Goal: Task Accomplishment & Management: Manage account settings

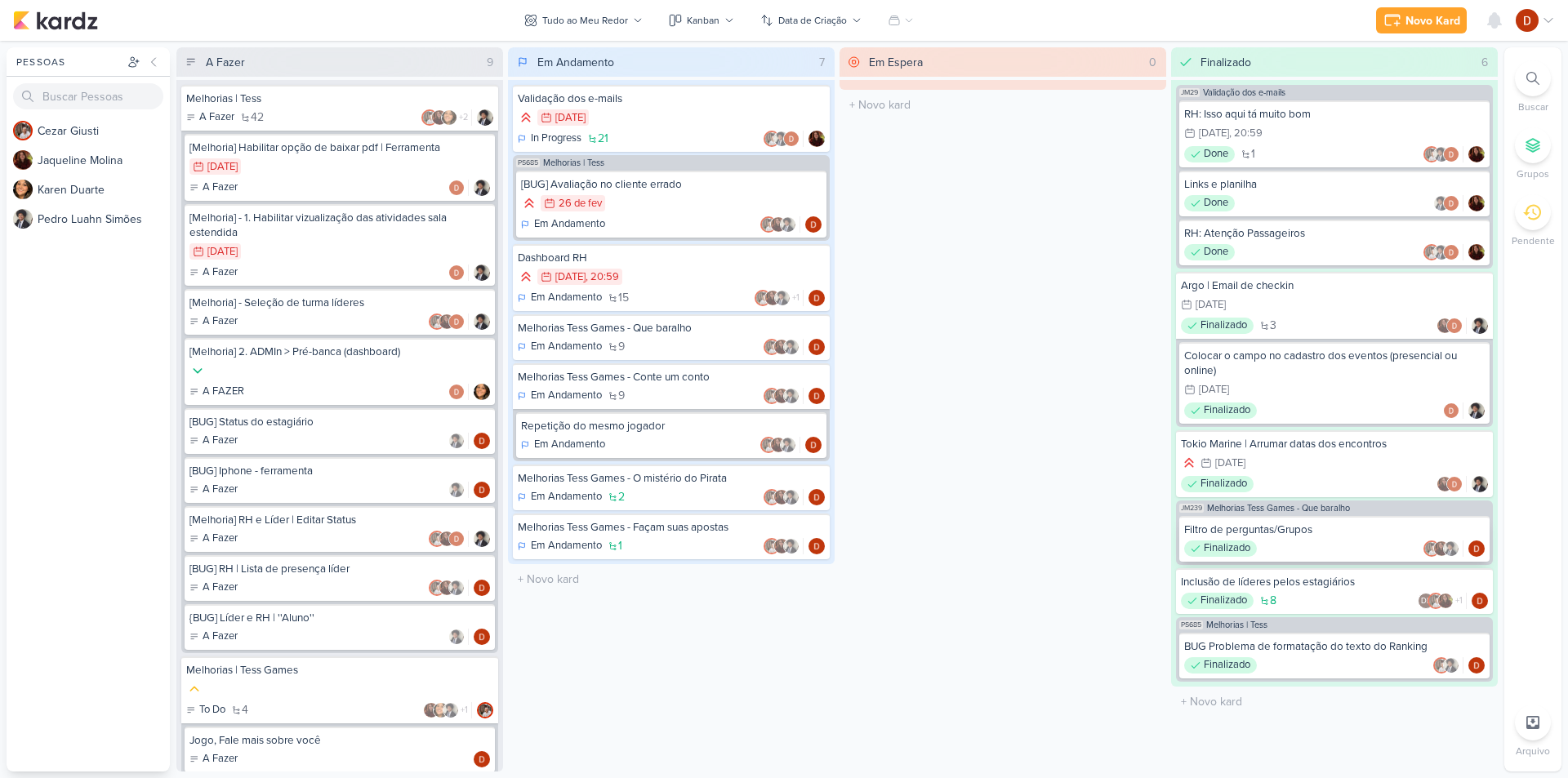
click at [1276, 540] on div "Filtro de perguntas/Grupos Finalizado" at bounding box center [1335, 538] width 311 height 45
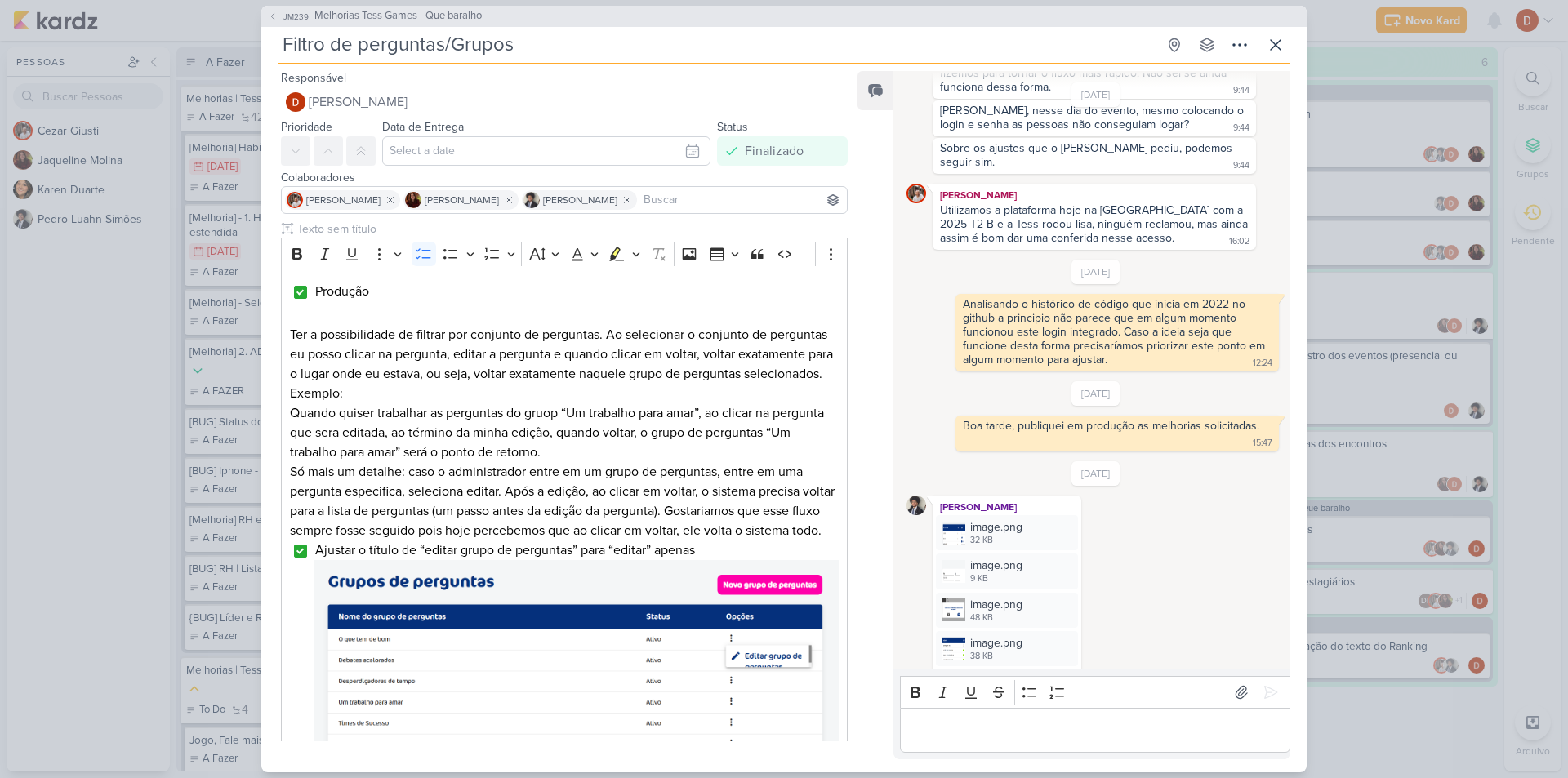
scroll to position [1592, 0]
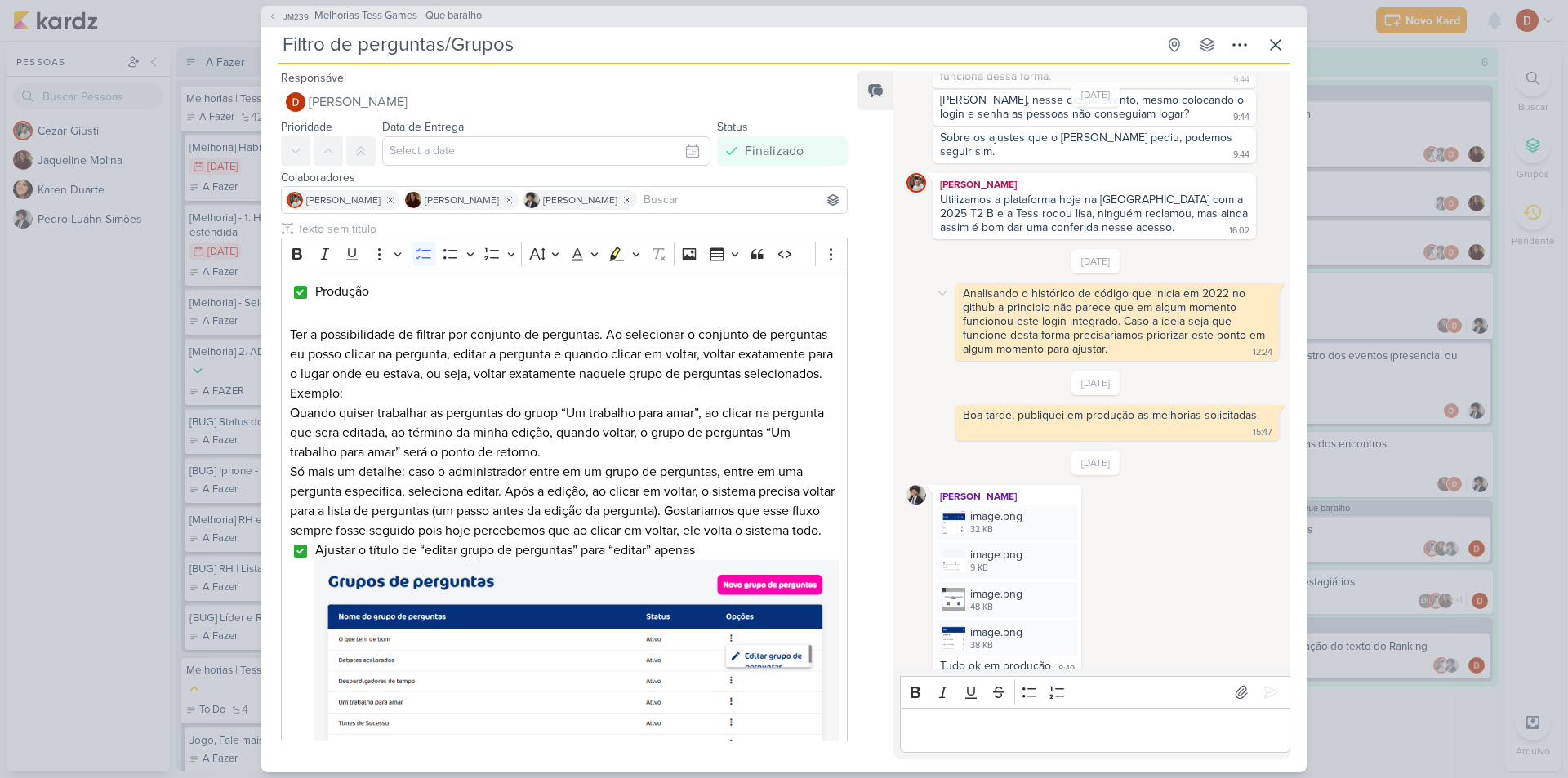
click at [1120, 347] on div "Analisando o histórico de código que inicia em 2022 no github a principio não p…" at bounding box center [1117, 322] width 324 height 78
click at [1243, 43] on icon at bounding box center [1240, 44] width 19 height 19
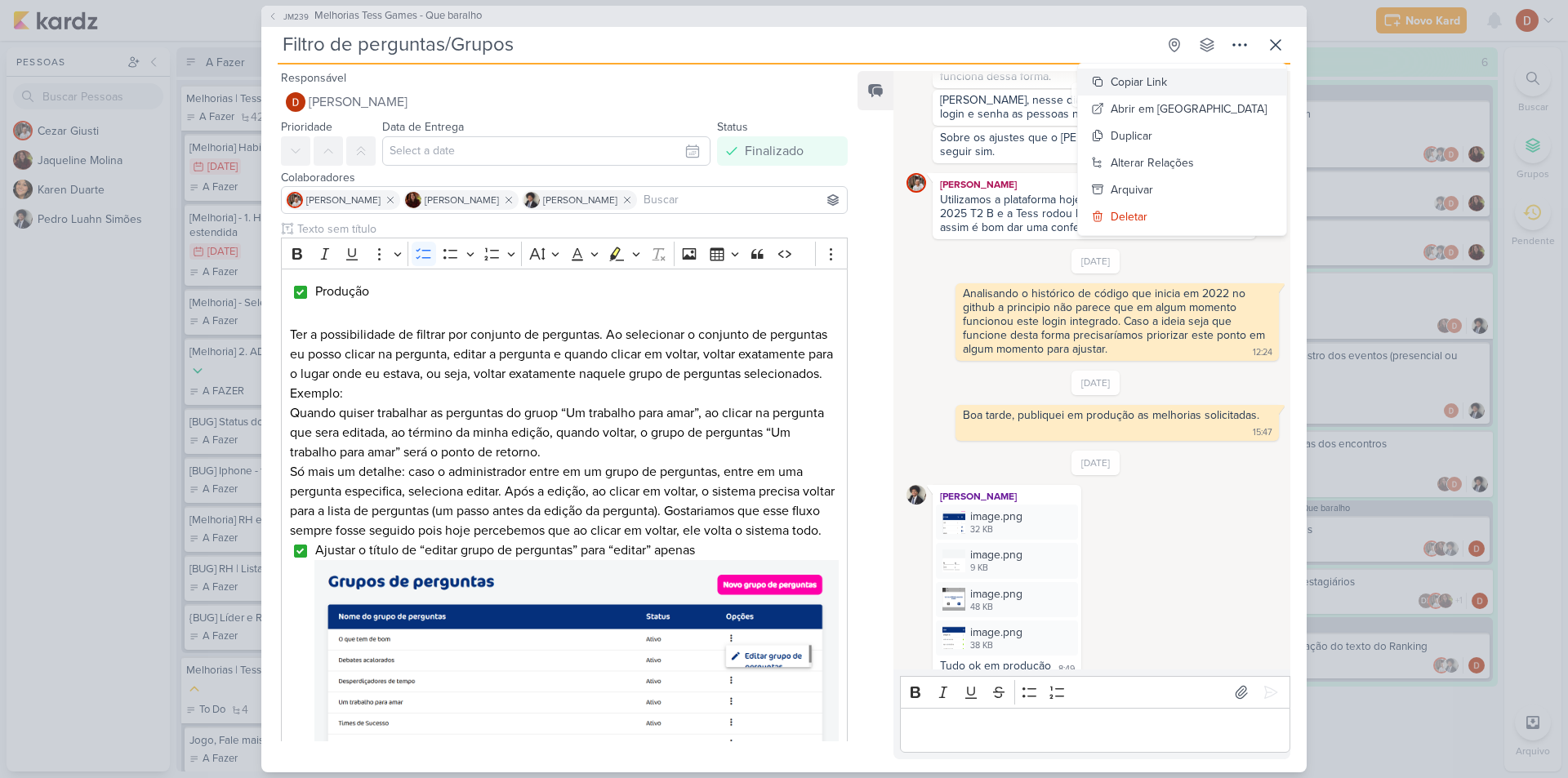
click at [1167, 78] on div "Copiar Link" at bounding box center [1139, 81] width 56 height 18
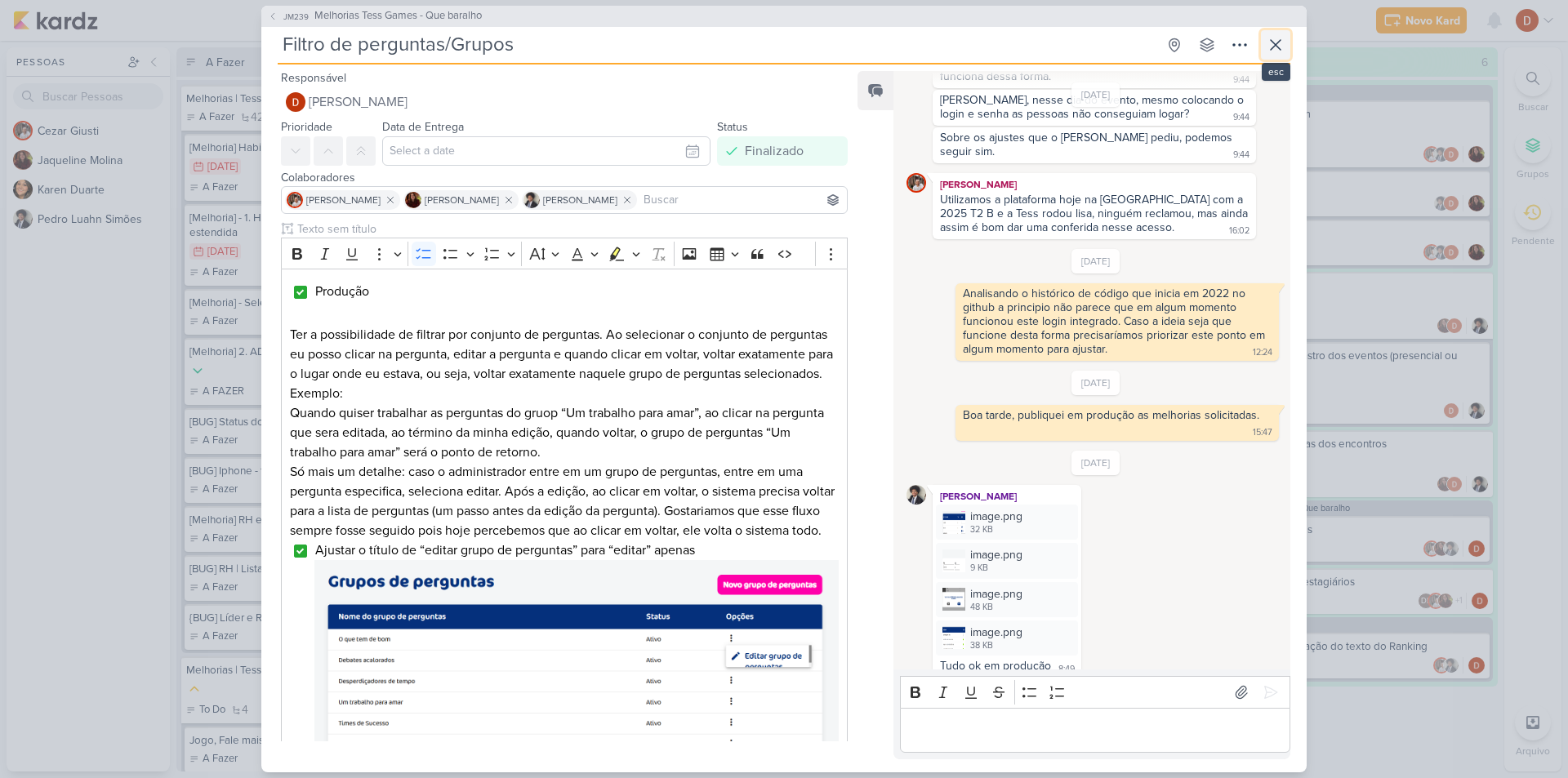
click at [1273, 51] on icon at bounding box center [1276, 44] width 19 height 19
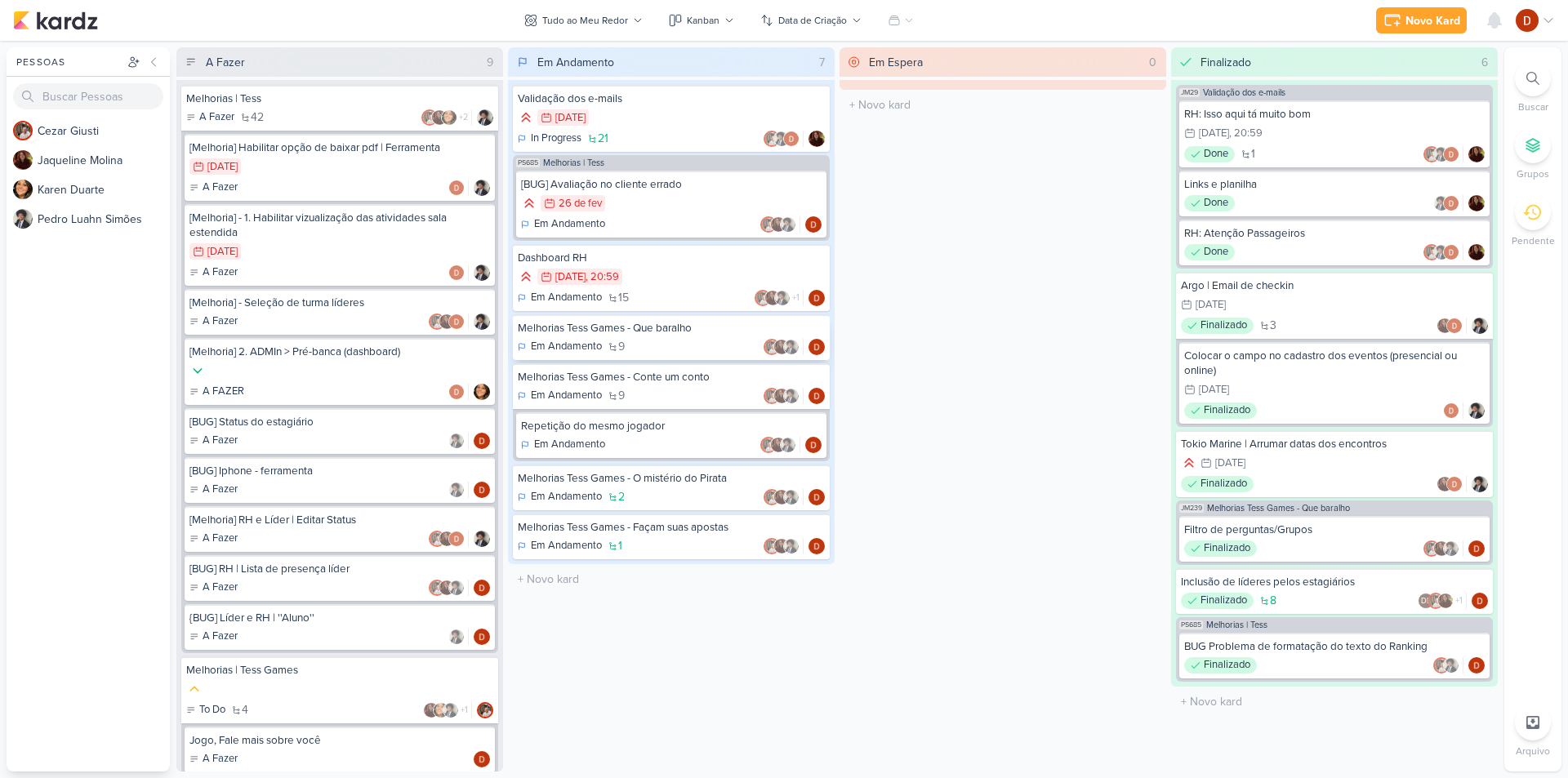
click at [667, 327] on div "Melhorias Tess Games - Que baralho" at bounding box center [672, 328] width 307 height 15
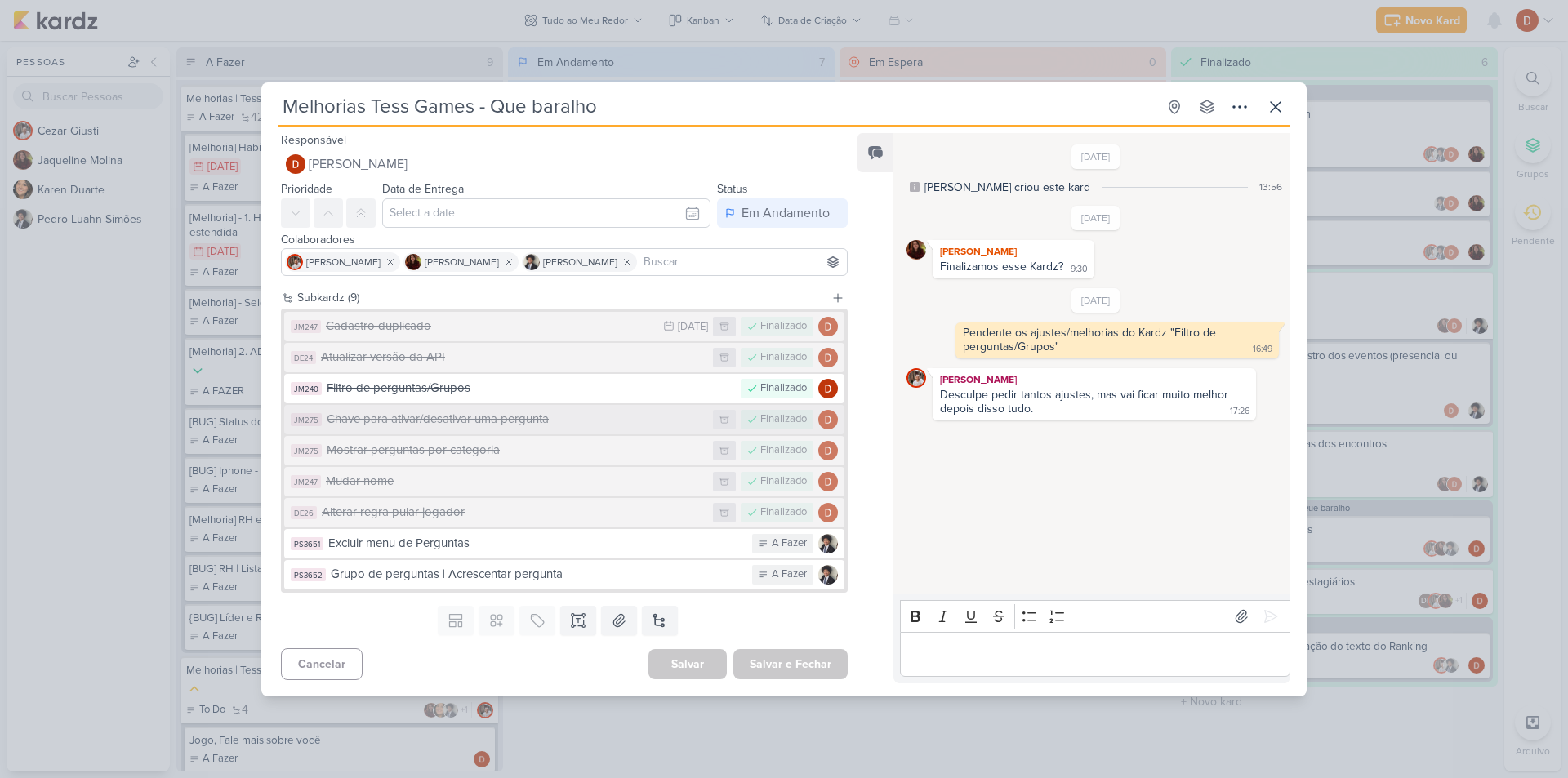
click at [569, 423] on div "Chave para ativar/desativar uma pergunta" at bounding box center [515, 419] width 378 height 19
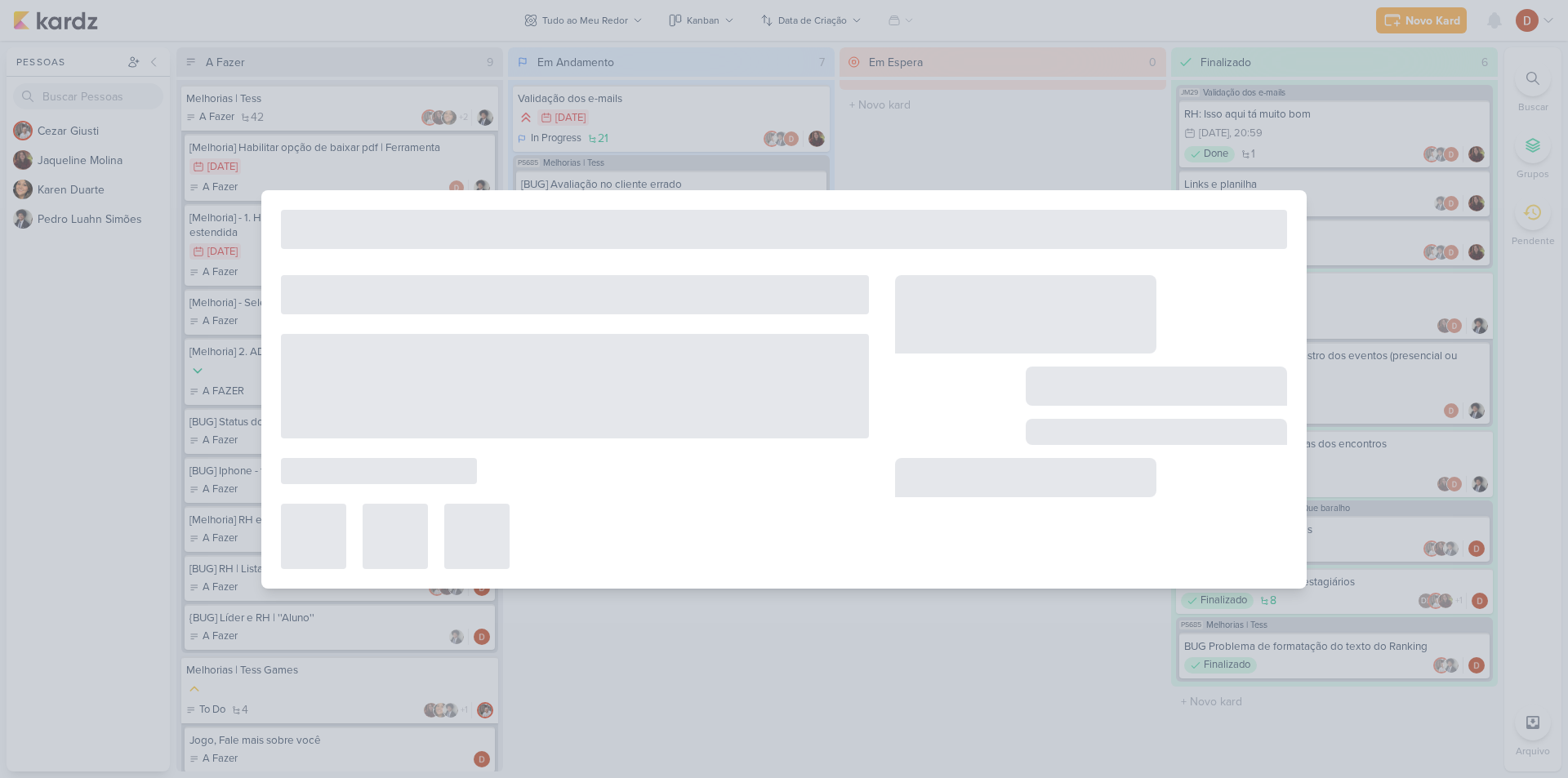
type input "Chave para ativar/desativar uma pergunta"
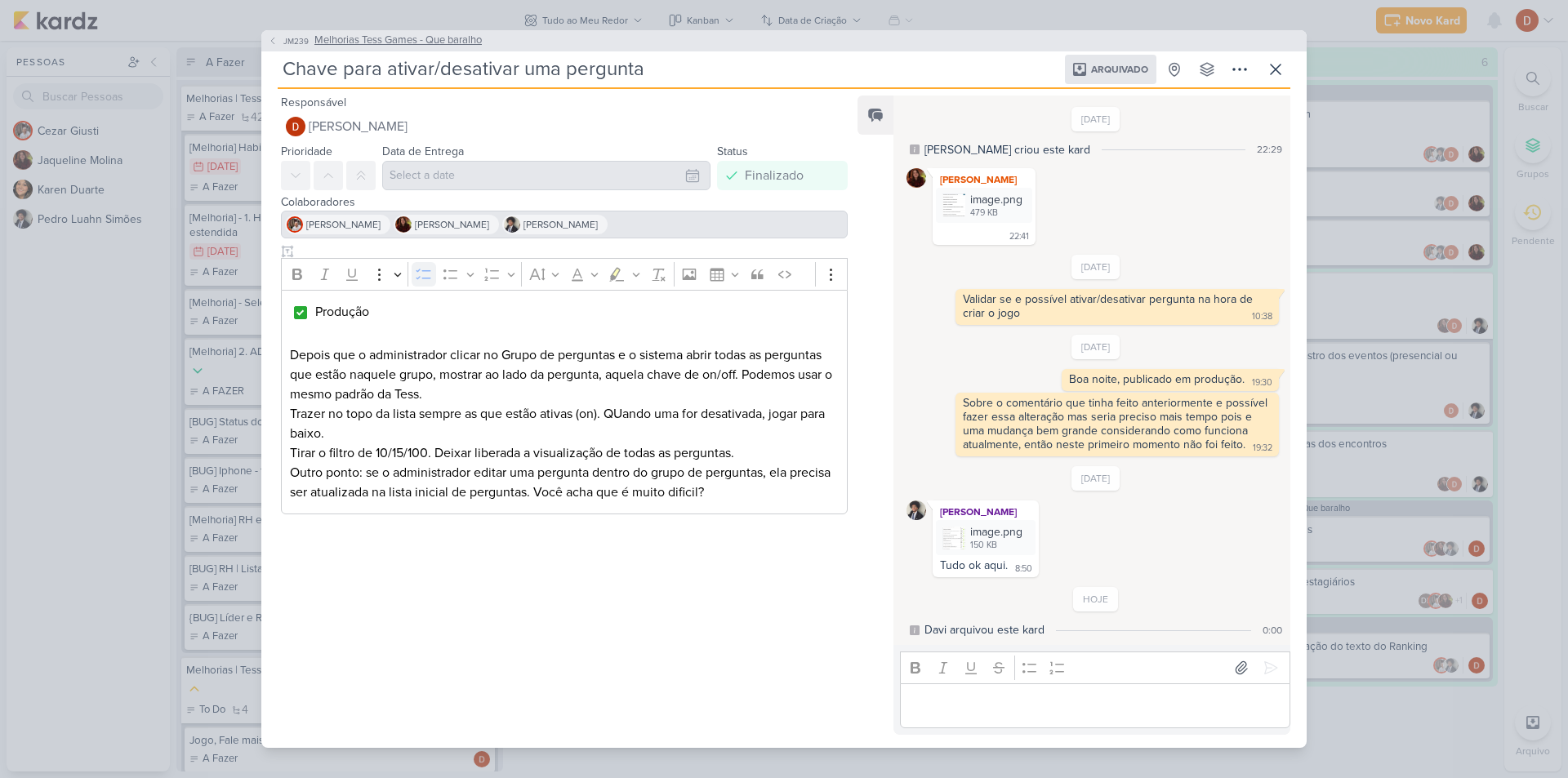
click at [283, 35] on span "JM239" at bounding box center [296, 41] width 31 height 12
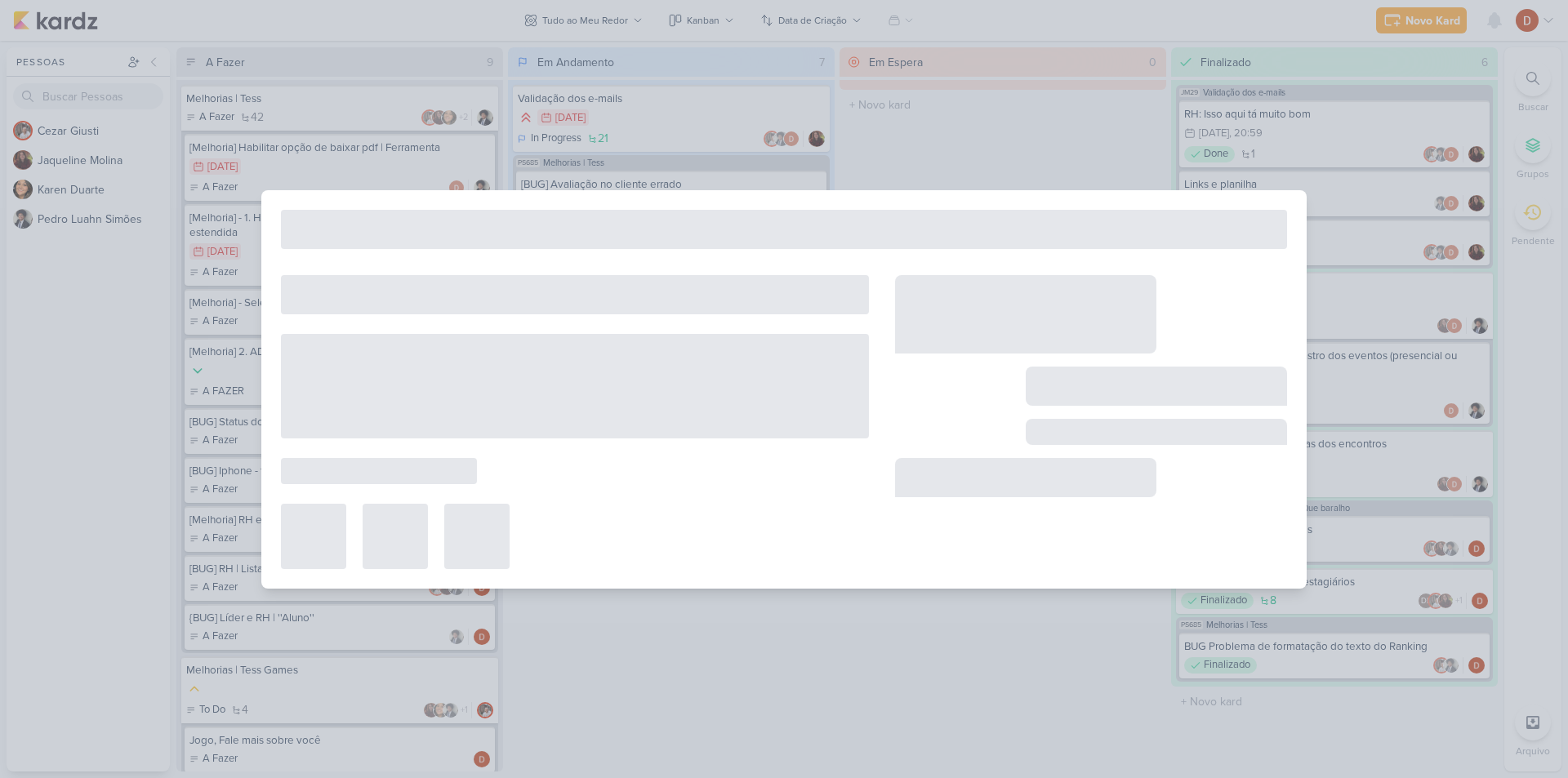
type input "Melhorias Tess Games - Que baralho"
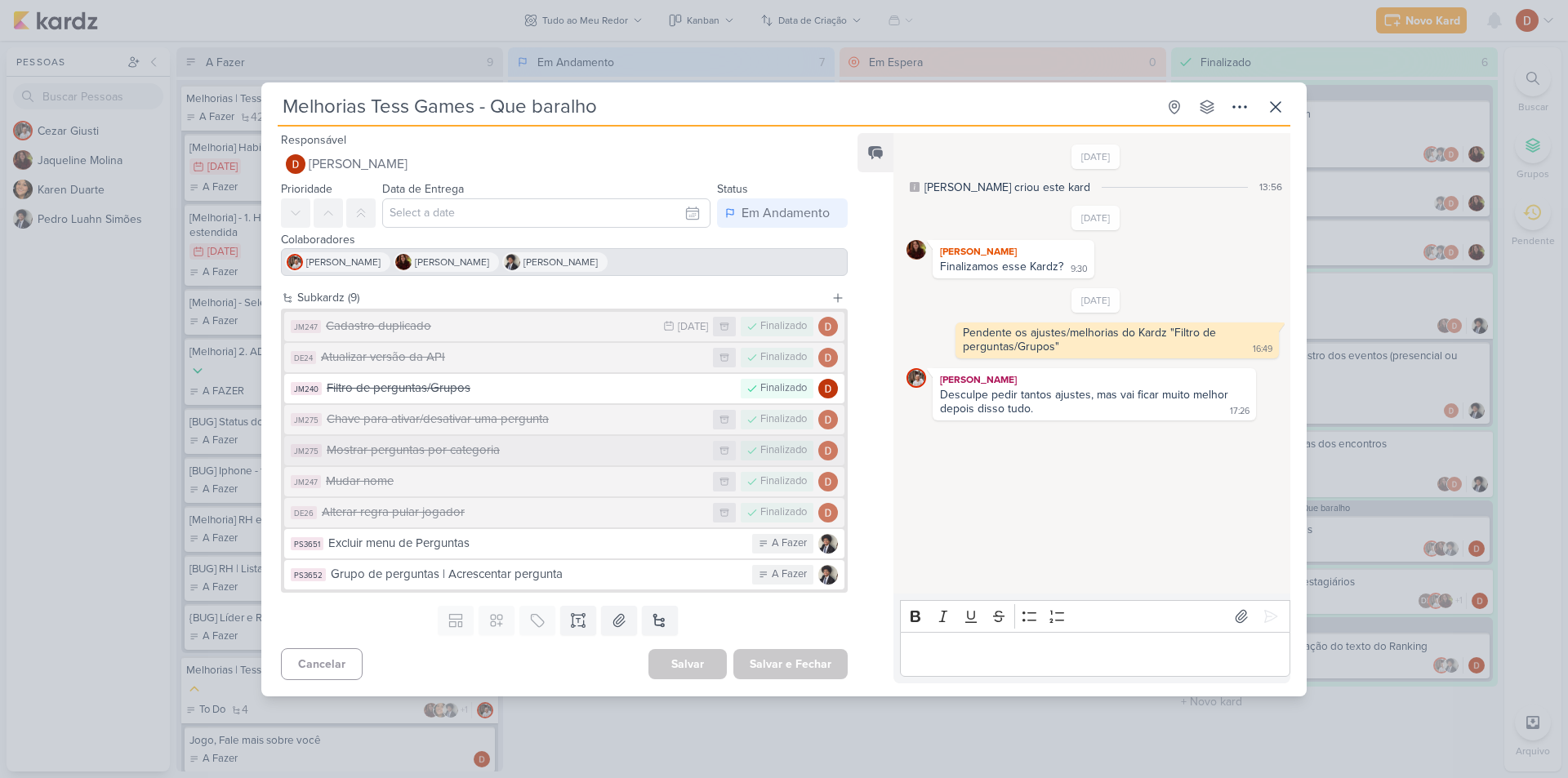
click at [473, 453] on div "Mostrar perguntas por categoria" at bounding box center [515, 451] width 378 height 19
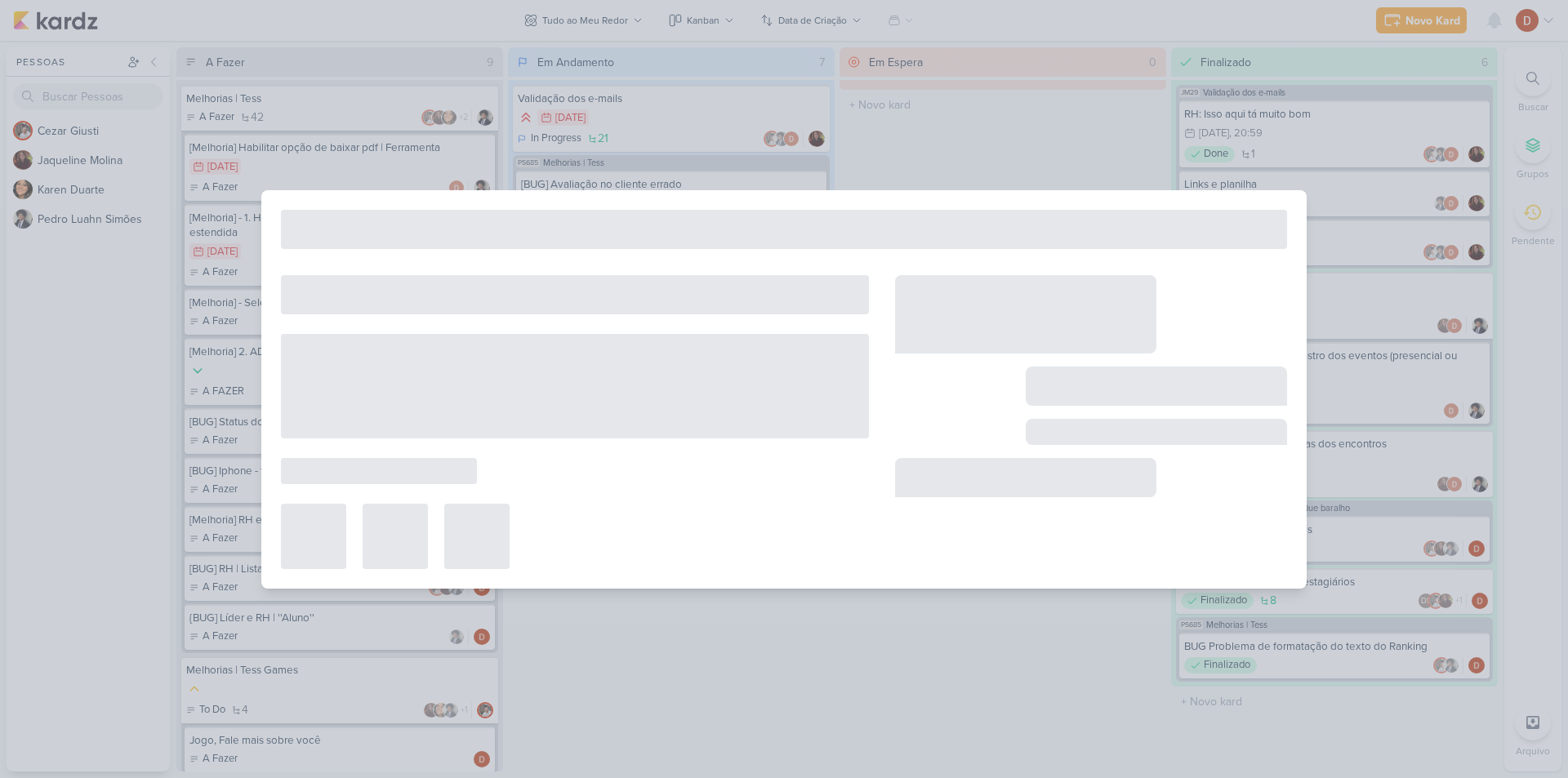
type input "Mostrar perguntas por categoria"
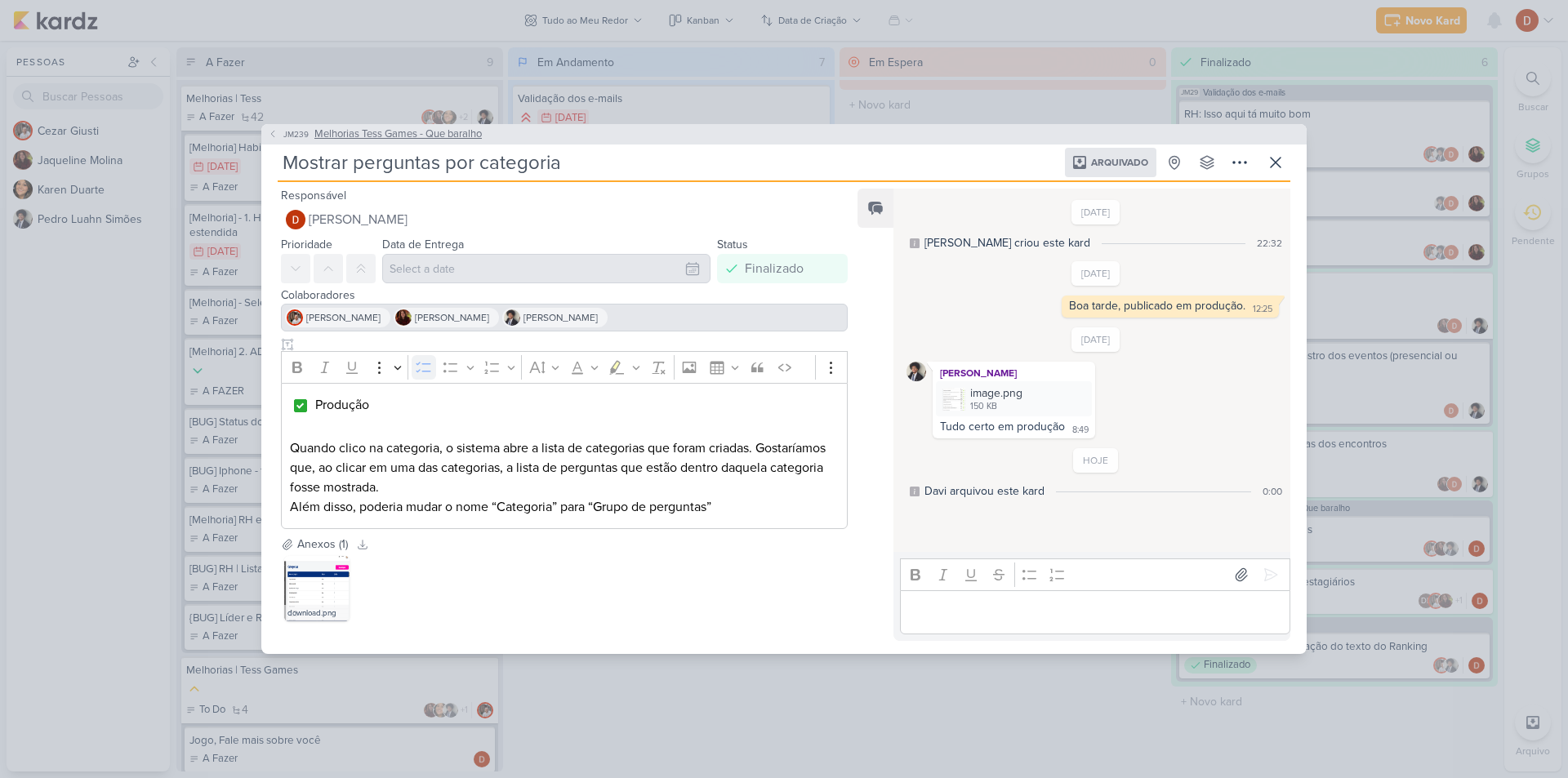
click at [273, 133] on icon at bounding box center [273, 134] width 10 height 10
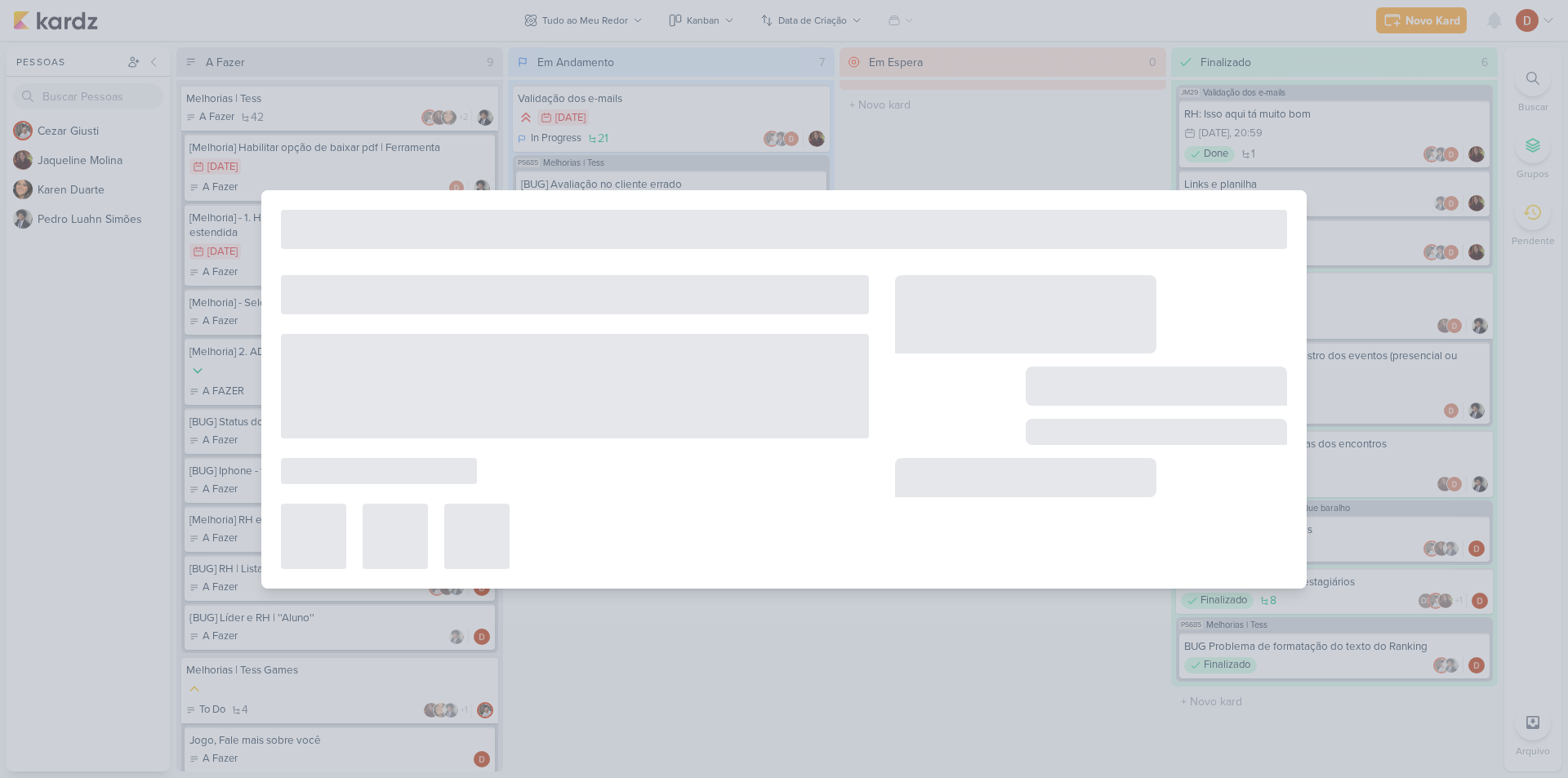
type input "Melhorias Tess Games - Que baralho"
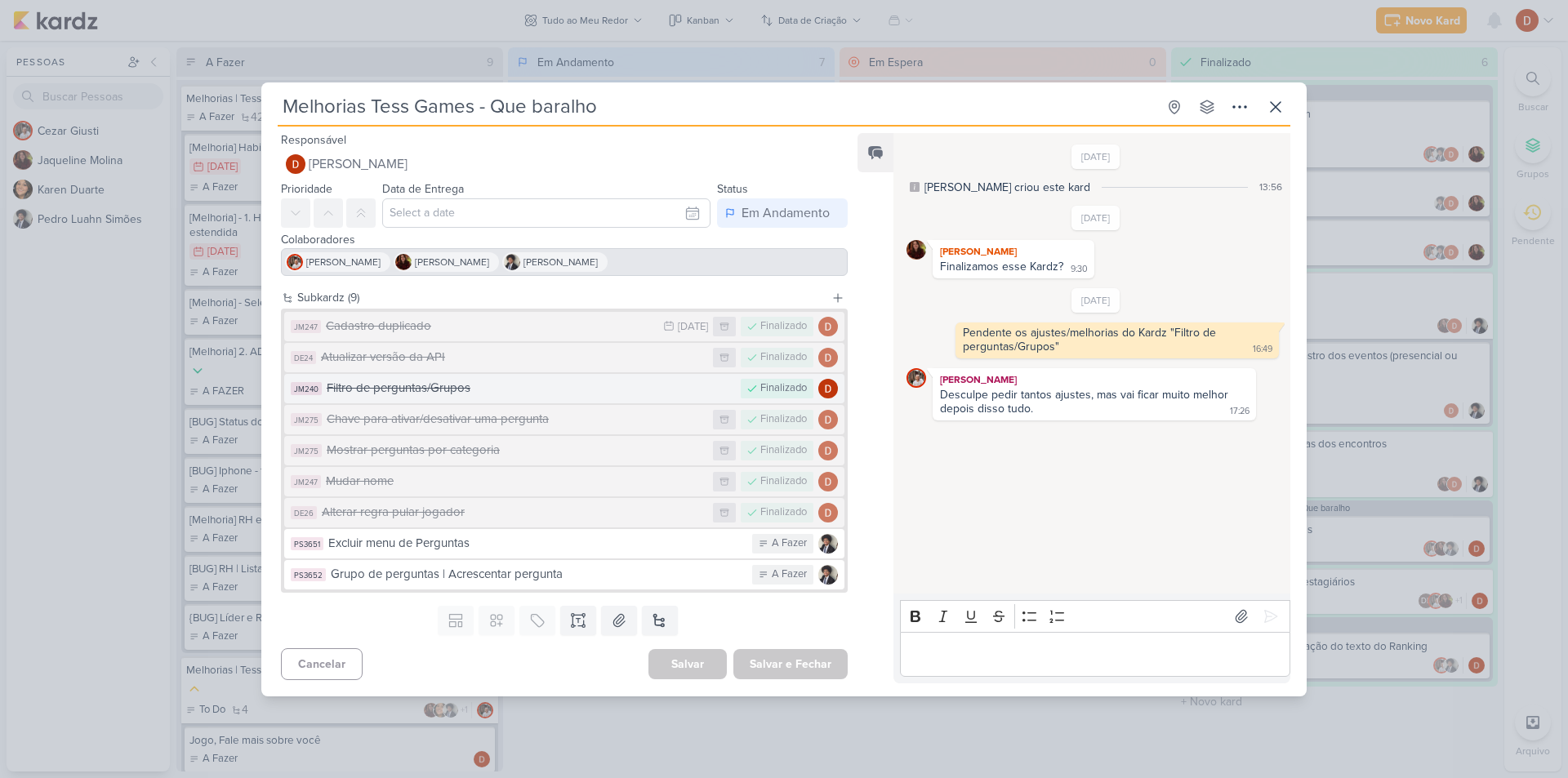
click at [481, 386] on div "Filtro de perguntas/Grupos" at bounding box center [529, 389] width 406 height 19
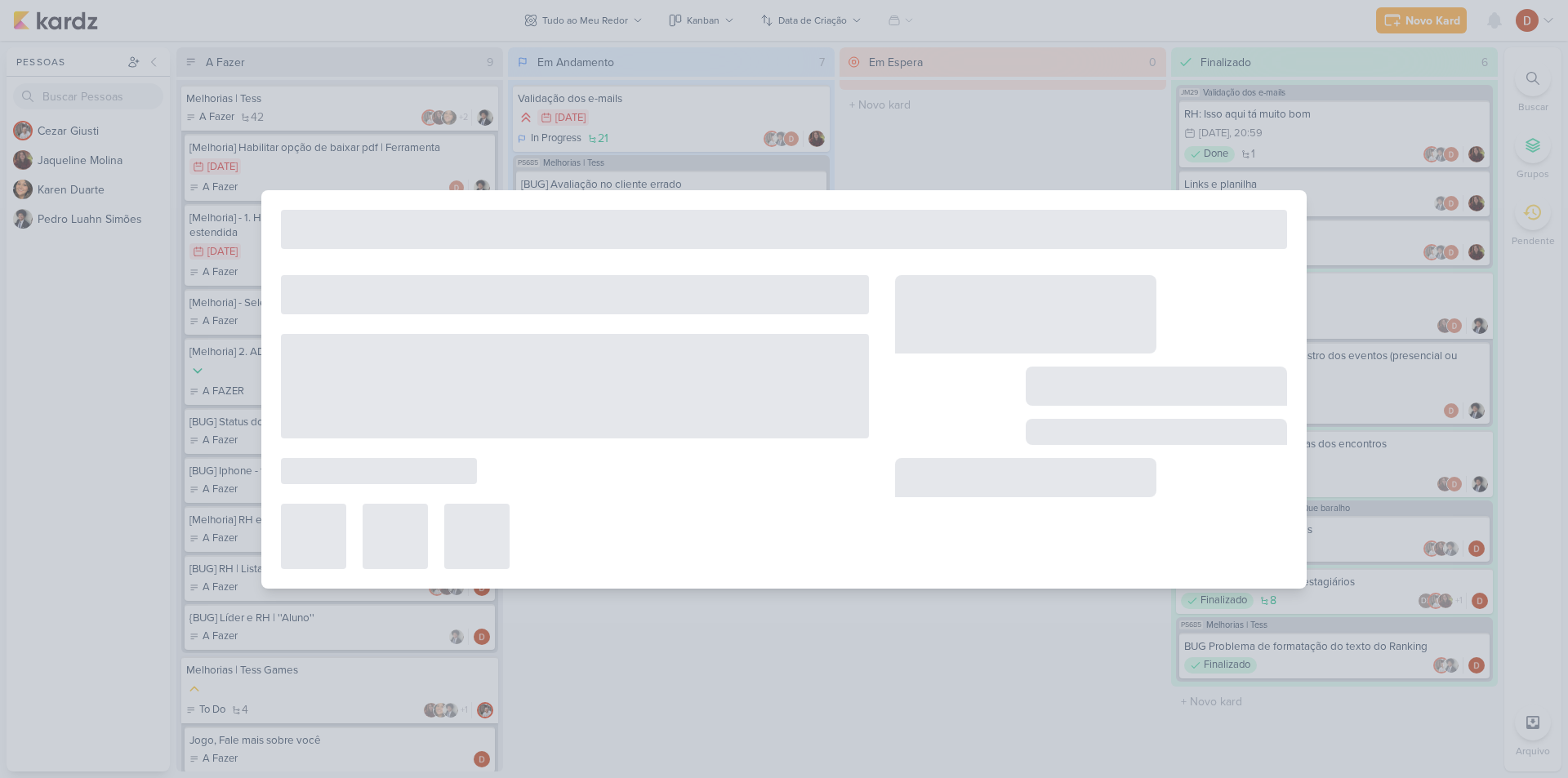
type input "Filtro de perguntas/Grupos"
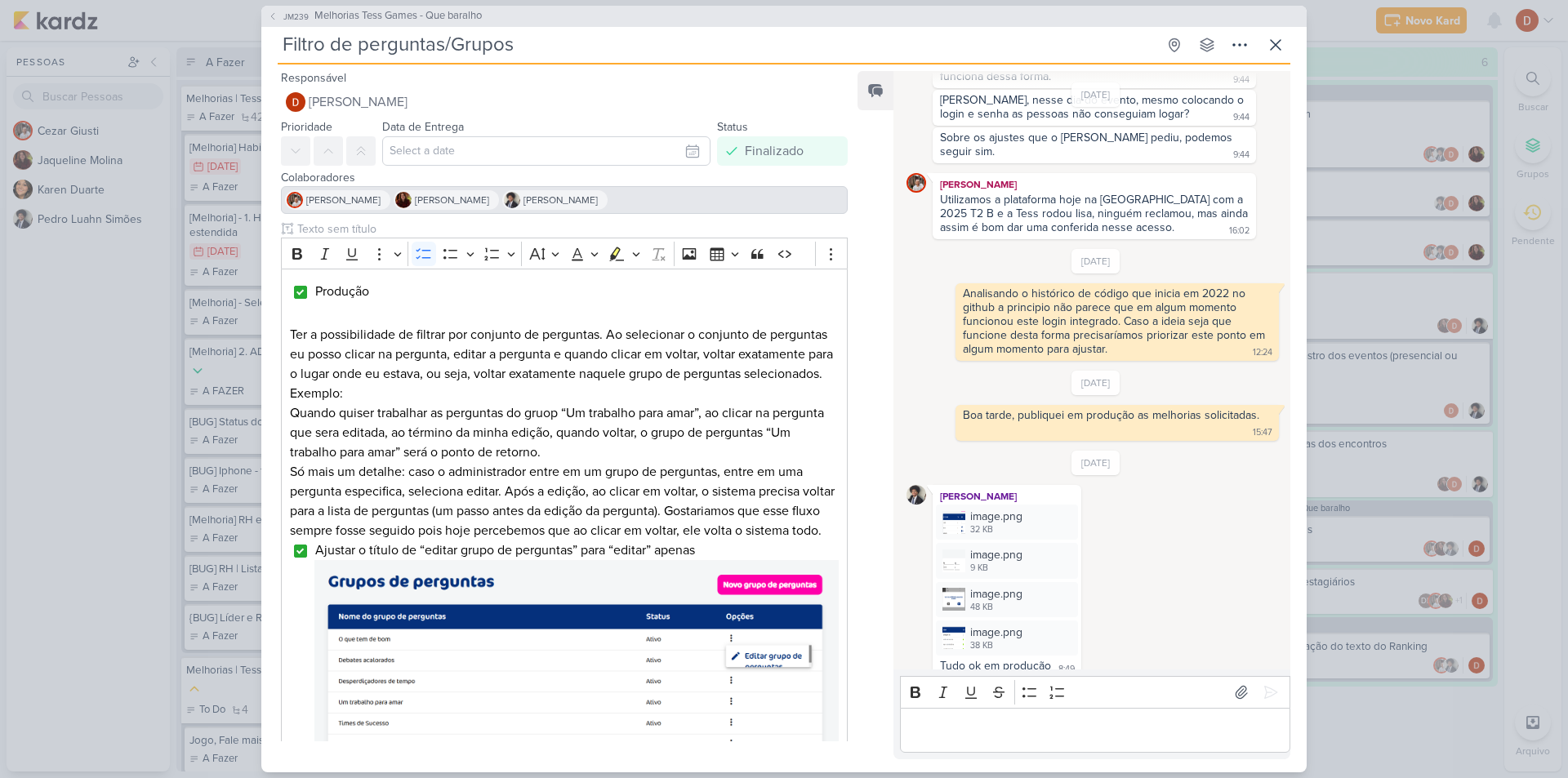
drag, startPoint x: 1148, startPoint y: 81, endPoint x: 1227, endPoint y: 142, distance: 99.8
drag, startPoint x: 1227, startPoint y: 142, endPoint x: 1283, endPoint y: 43, distance: 113.7
click at [1283, 43] on icon at bounding box center [1276, 44] width 19 height 19
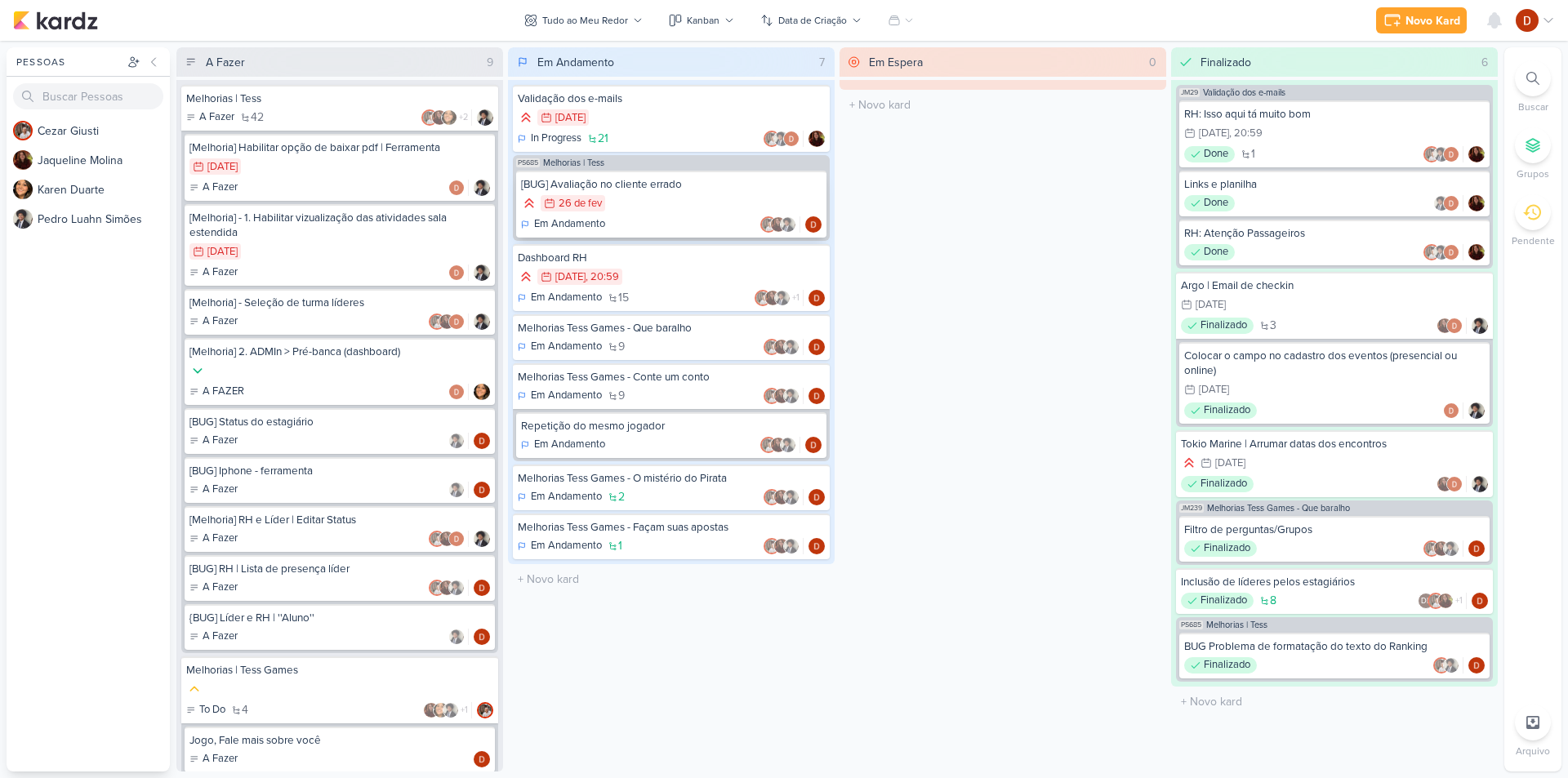
click at [694, 204] on div "26/2 [DATE]" at bounding box center [671, 204] width 301 height 18
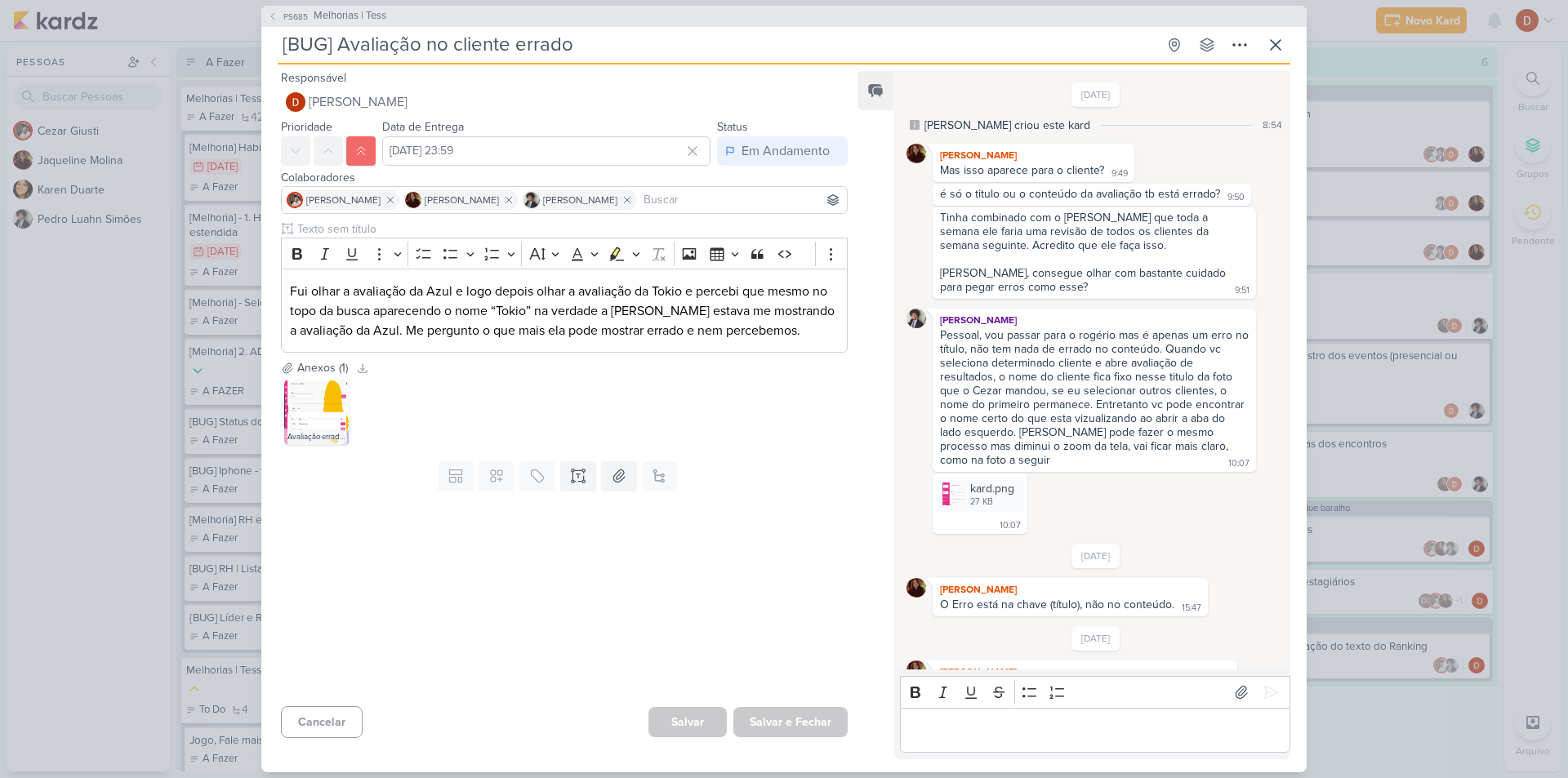
scroll to position [297, 0]
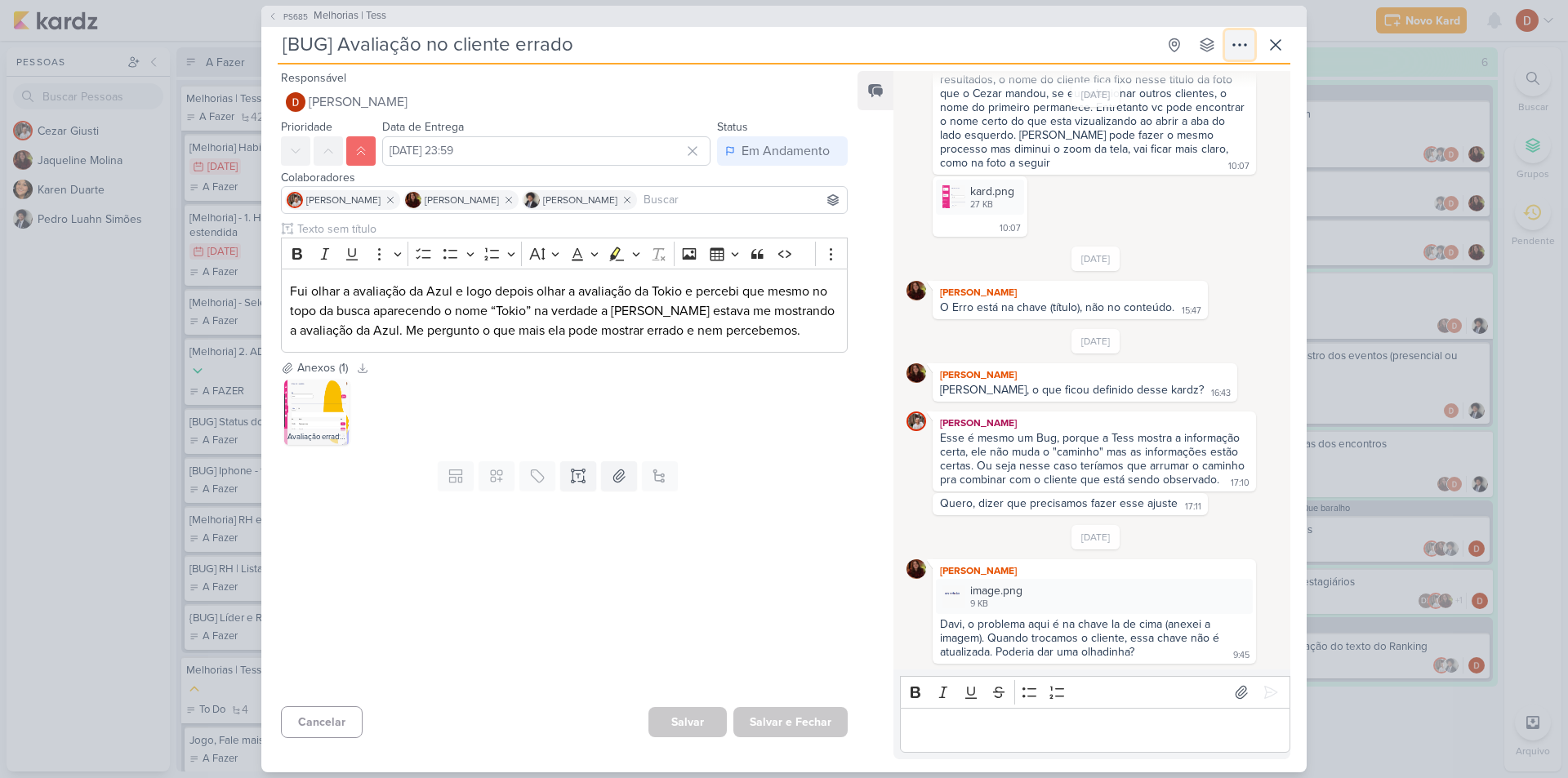
click at [1230, 45] on icon at bounding box center [1240, 44] width 19 height 19
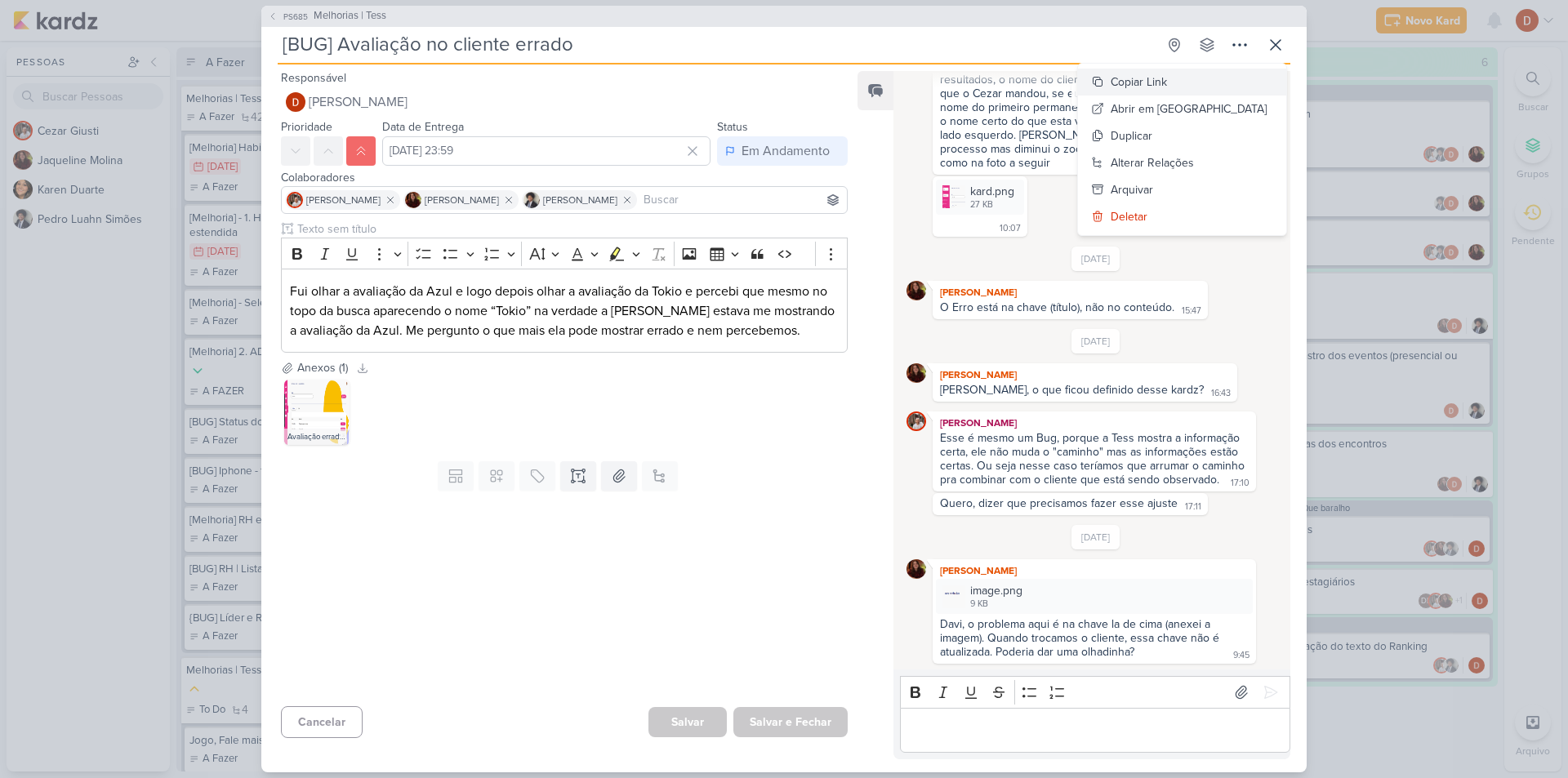
click at [1167, 87] on div "Copiar Link" at bounding box center [1139, 81] width 56 height 18
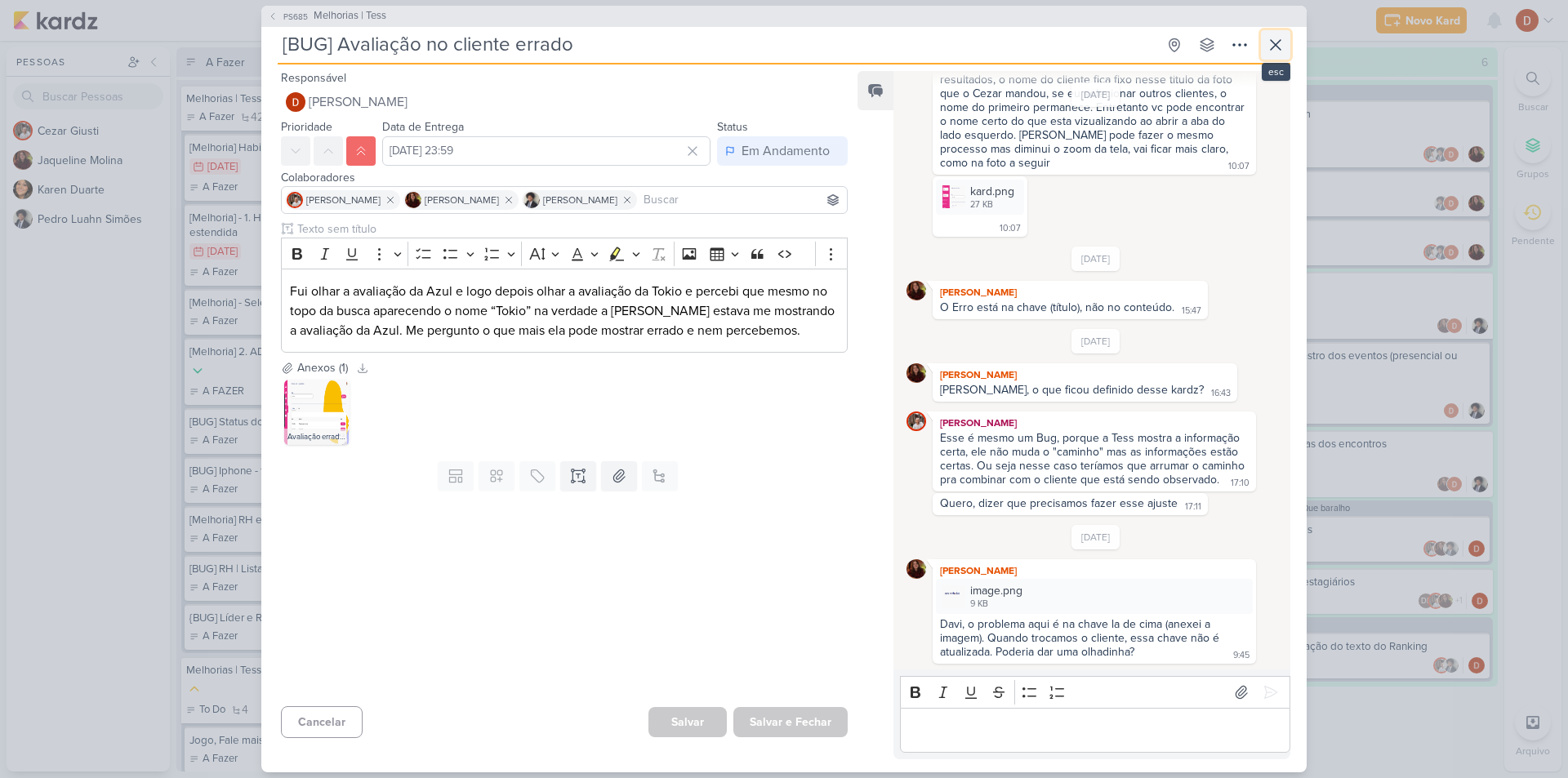
click at [1280, 31] on button at bounding box center [1276, 45] width 30 height 30
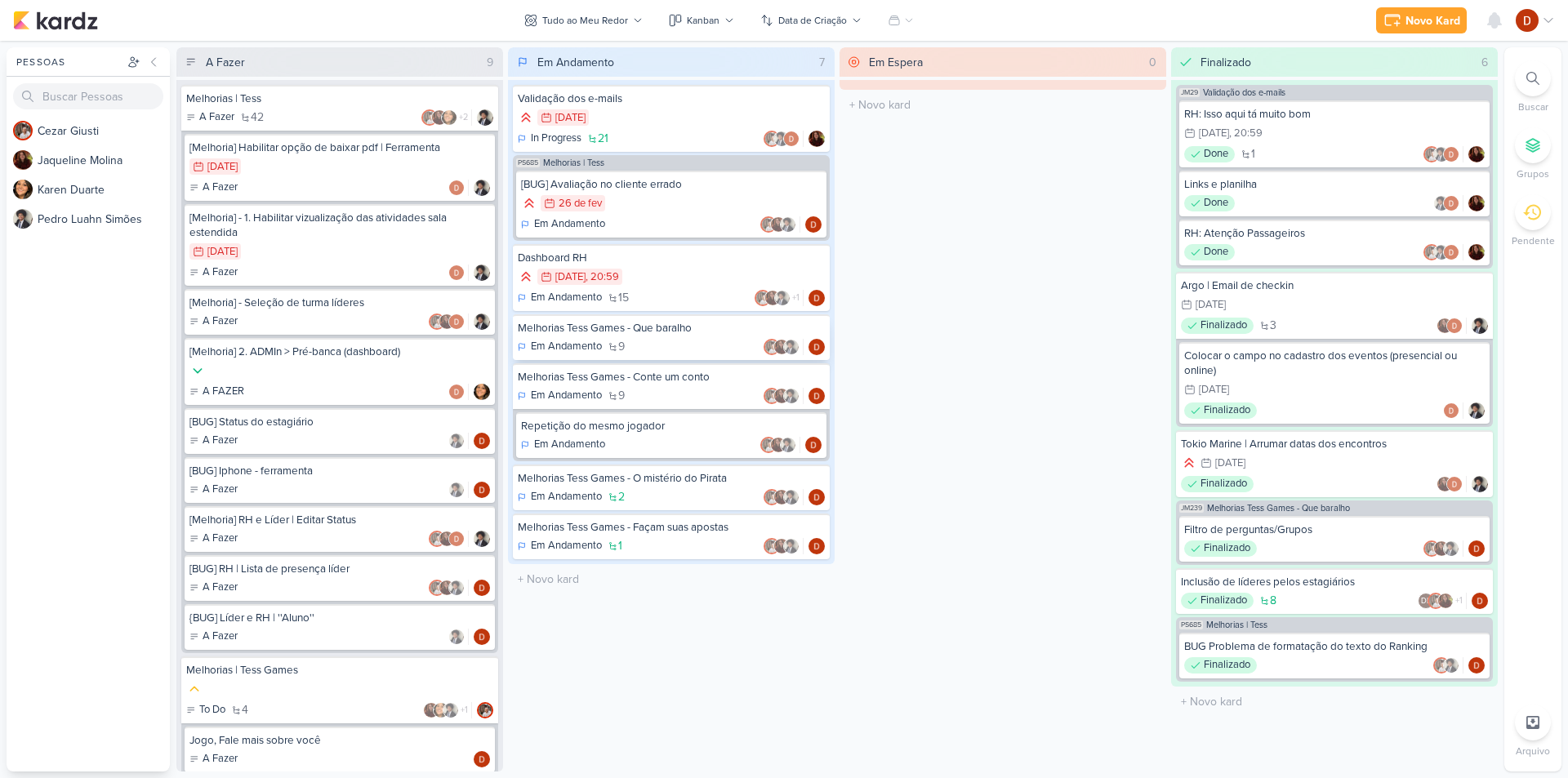
click at [648, 323] on div "Melhorias Tess Games - Que baralho" at bounding box center [672, 328] width 307 height 15
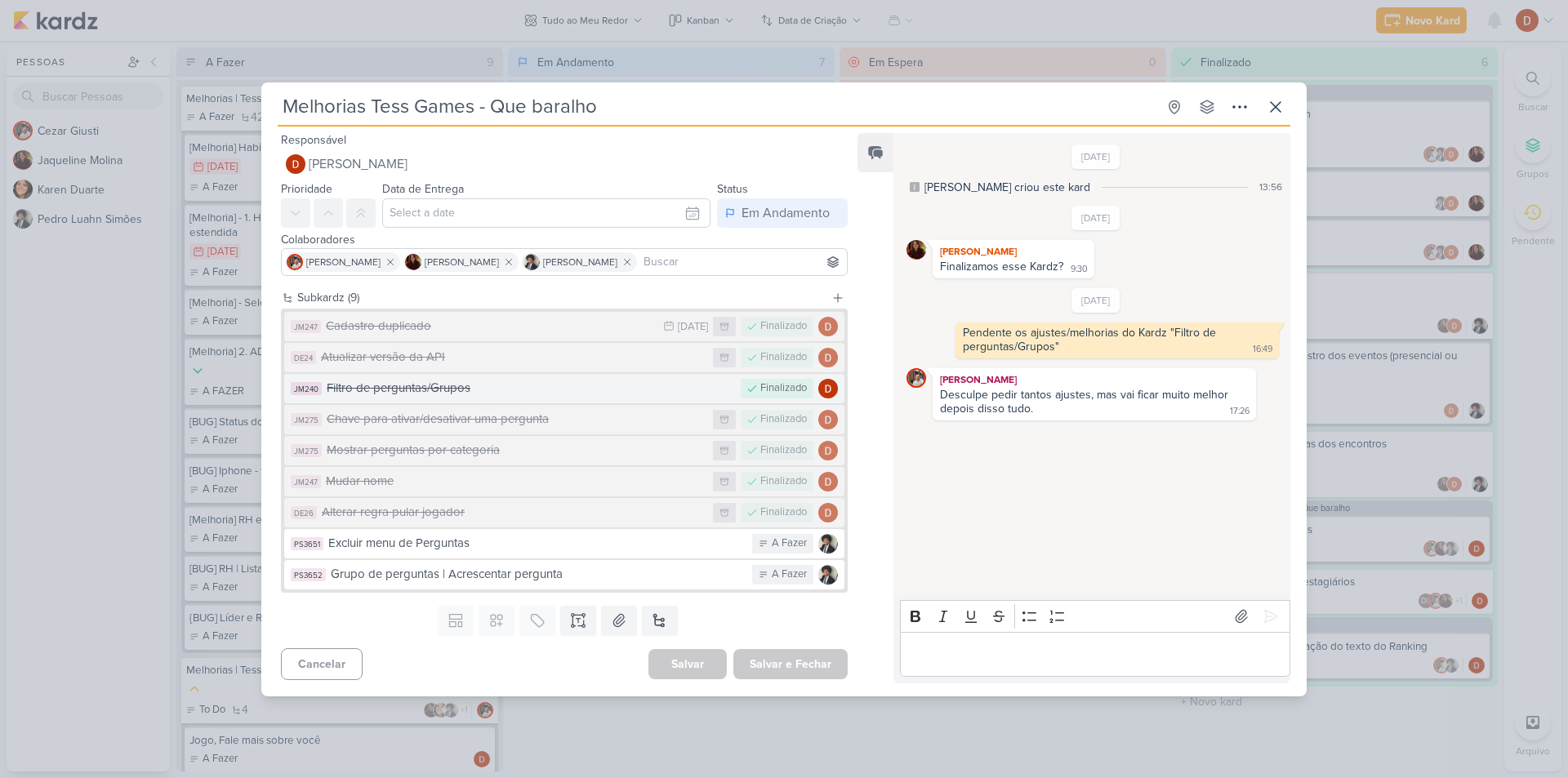
click at [555, 395] on div "Filtro de perguntas/Grupos" at bounding box center [529, 389] width 406 height 19
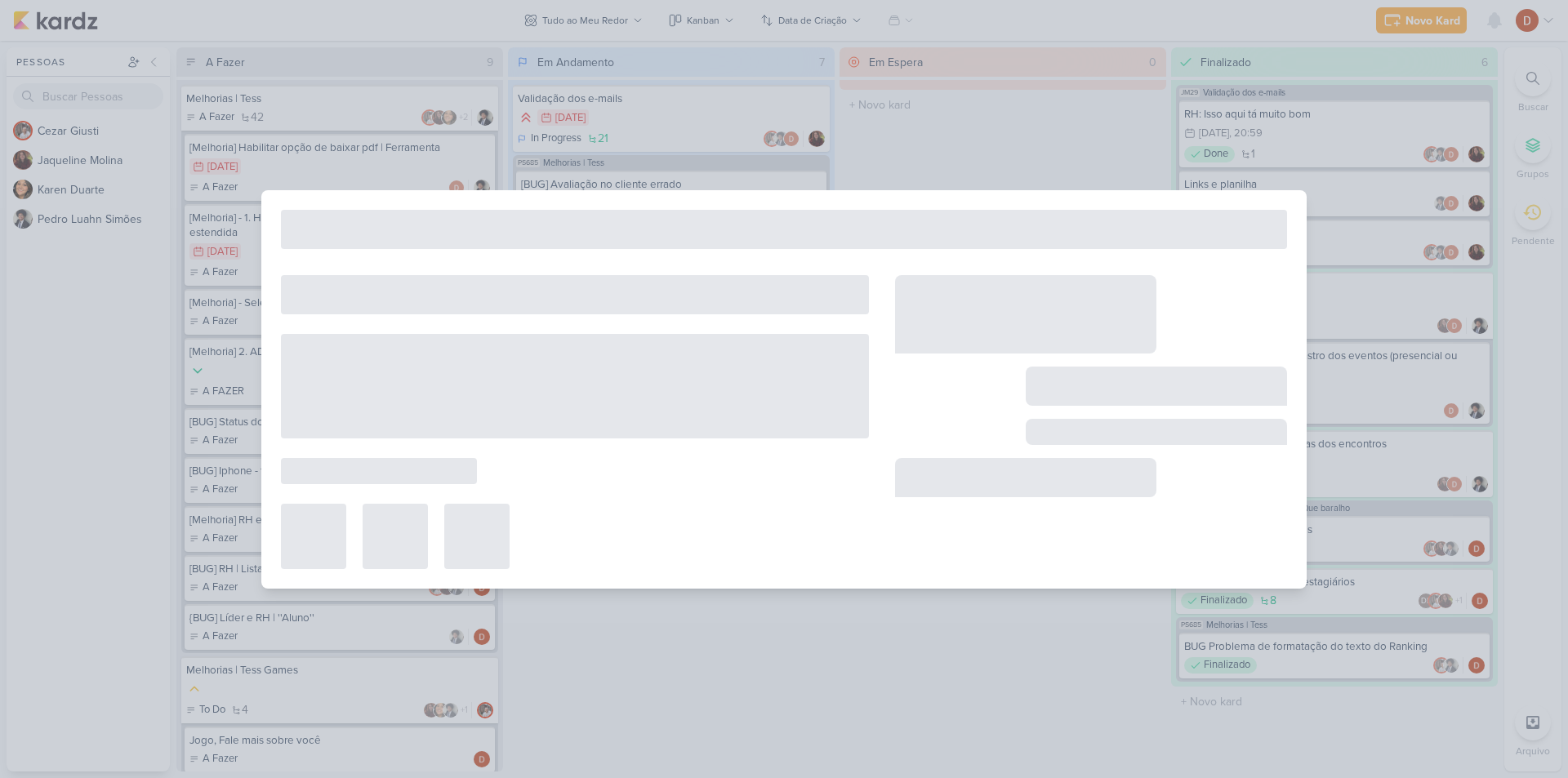
type input "Filtro de perguntas/Grupos"
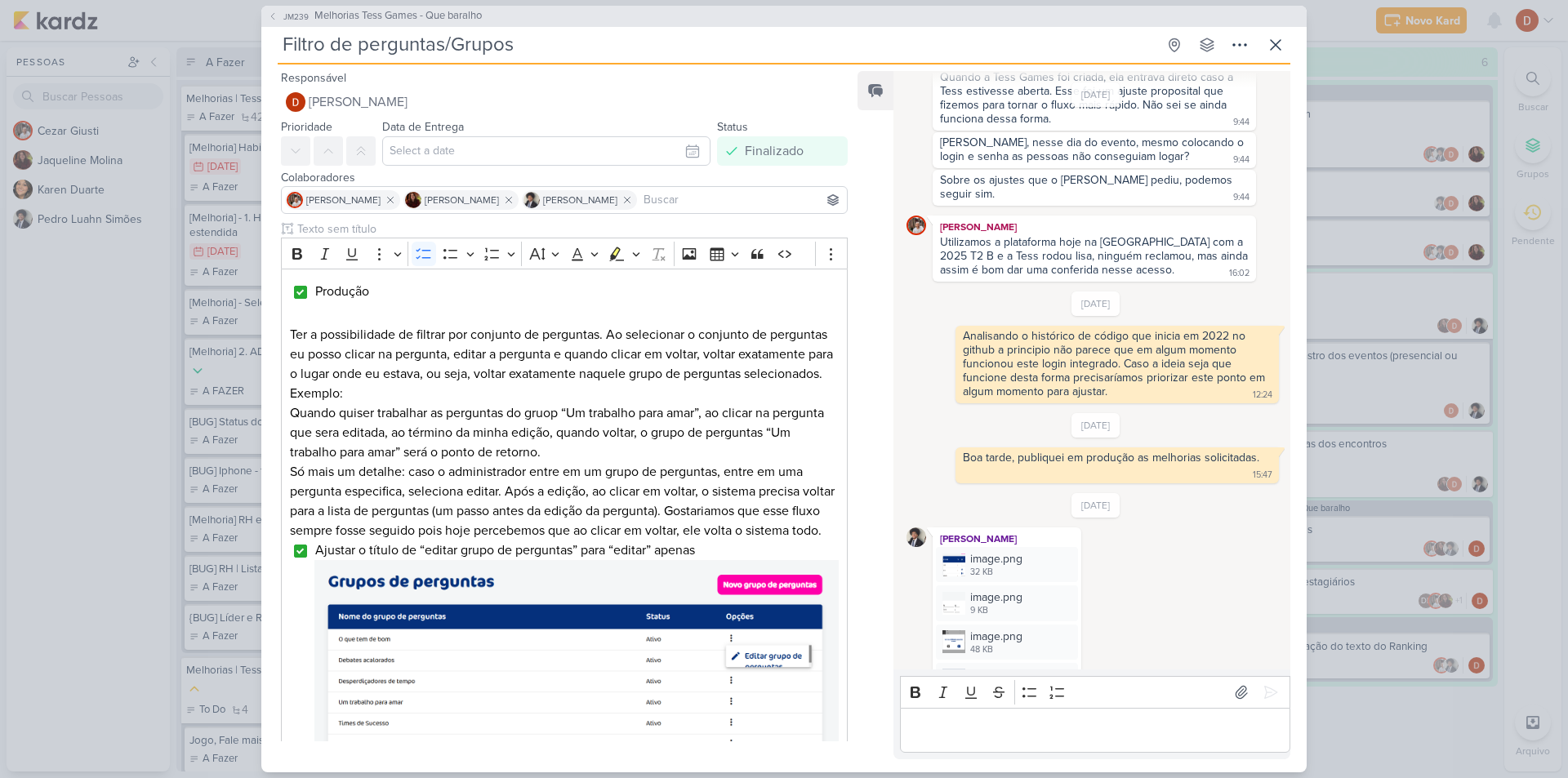
scroll to position [1511, 0]
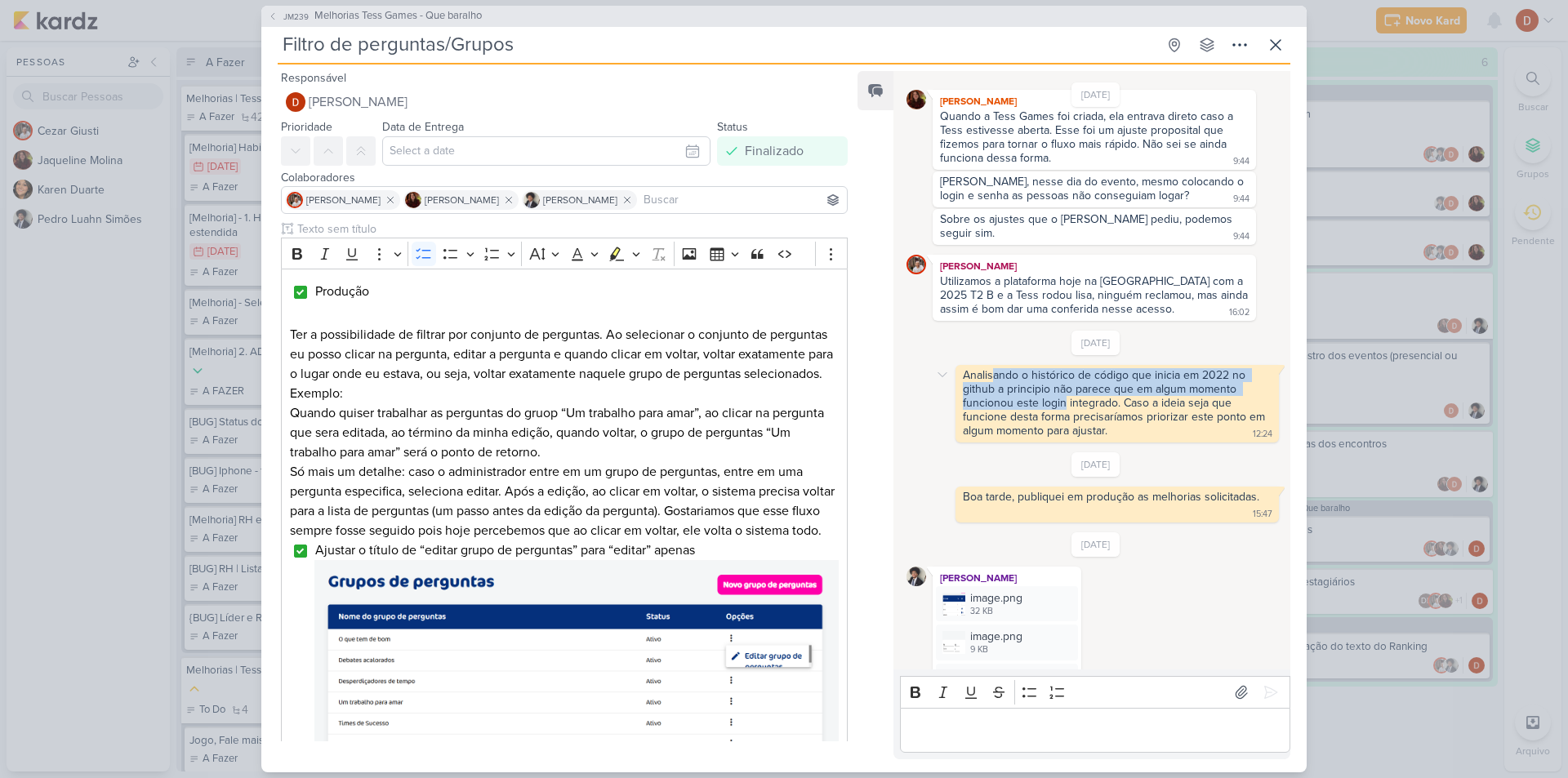
drag, startPoint x: 992, startPoint y: 362, endPoint x: 1065, endPoint y: 394, distance: 79.7
click at [1065, 394] on div "Analisando o histórico de código que inicia em 2022 no github a principio não p…" at bounding box center [1116, 402] width 305 height 69
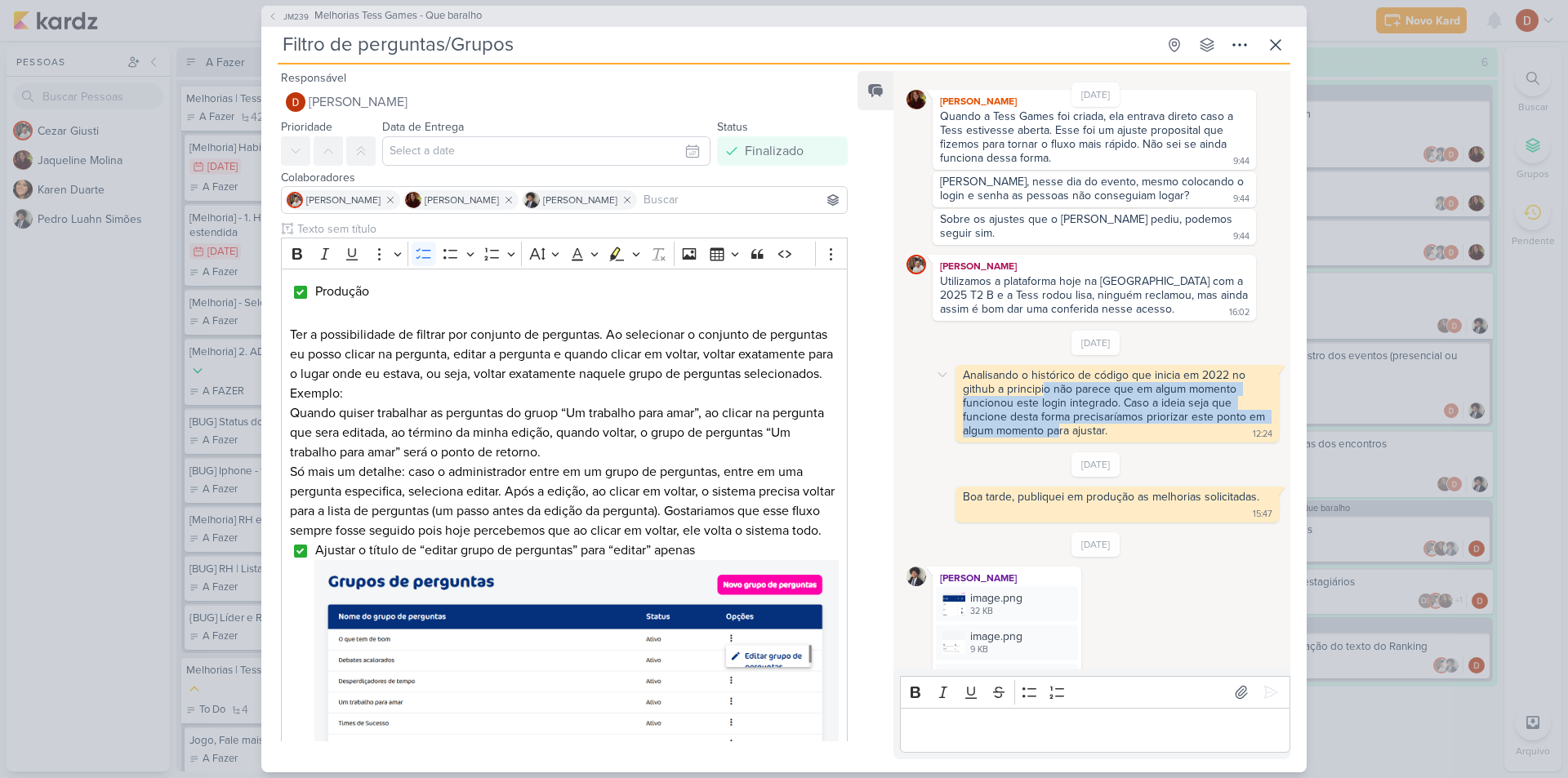
drag, startPoint x: 1057, startPoint y: 423, endPoint x: 1045, endPoint y: 373, distance: 51.4
click at [1045, 373] on div "Analisando o histórico de código que inicia em 2022 no github a principio não p…" at bounding box center [1116, 402] width 305 height 69
click at [1043, 368] on div "Analisando o histórico de código que inicia em 2022 no github a principio não p…" at bounding box center [1116, 402] width 305 height 69
drag, startPoint x: 1025, startPoint y: 347, endPoint x: 1059, endPoint y: 397, distance: 60.5
click at [1059, 397] on div "[DATE] Analisando o histórico de código que inicia em 2022 no github a principi…" at bounding box center [1096, 387] width 379 height 112
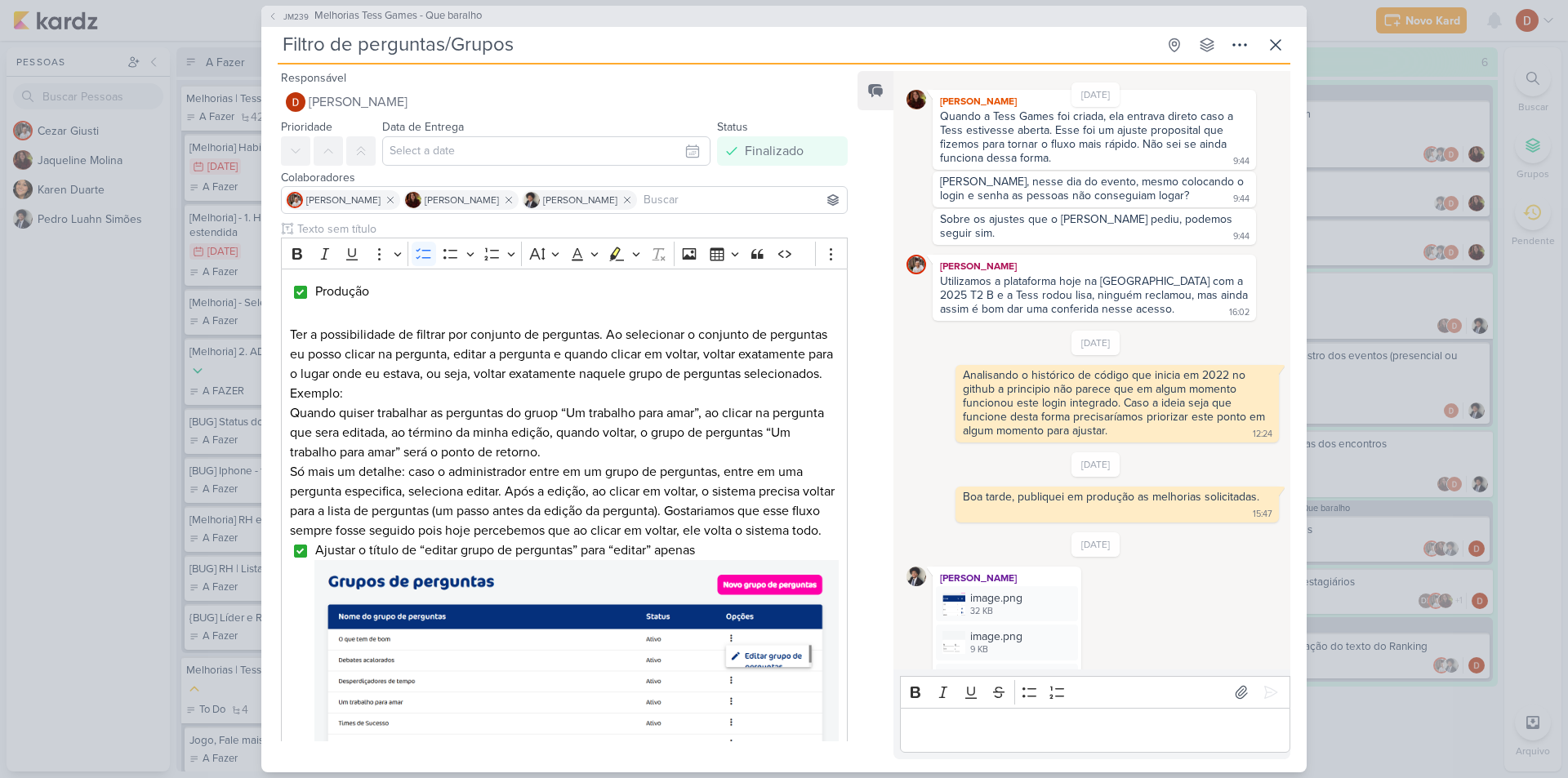
click at [1035, 430] on div "[DATE] [PERSON_NAME] criou este kard 12:01 [DATE] 19:35 19:35" at bounding box center [1091, 372] width 395 height 598
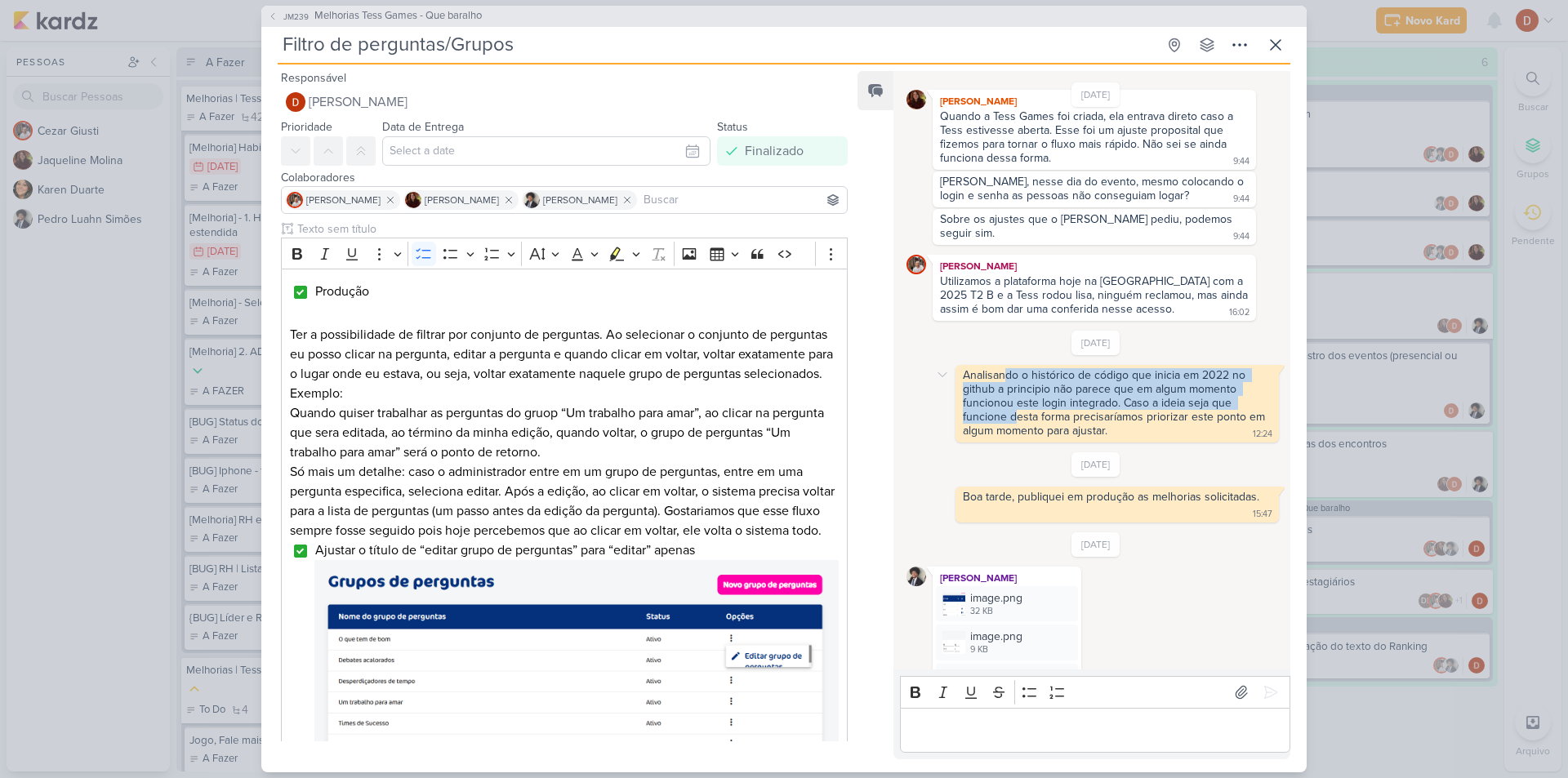
drag, startPoint x: 1011, startPoint y: 389, endPoint x: 1006, endPoint y: 365, distance: 24.5
click at [1006, 368] on div "Analisando o histórico de código que inicia em 2022 no github a principio não p…" at bounding box center [1116, 402] width 305 height 69
drag, startPoint x: 1006, startPoint y: 365, endPoint x: 1043, endPoint y: 410, distance: 58.3
click at [1043, 410] on div "Analisando o histórico de código que inicia em 2022 no github a principio não p…" at bounding box center [1116, 402] width 305 height 69
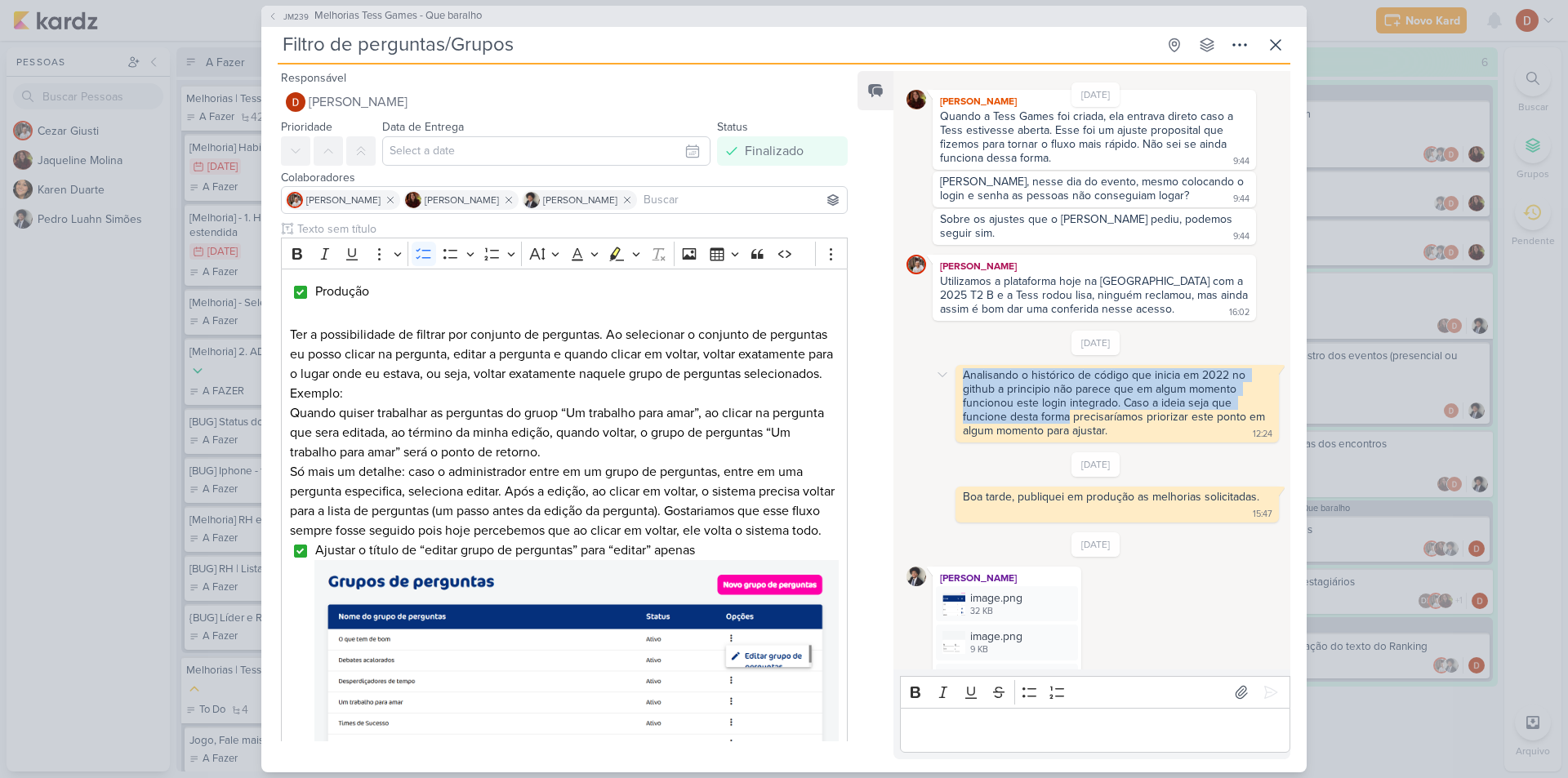
click at [1043, 410] on div "Analisando o histórico de código que inicia em 2022 no github a principio não p…" at bounding box center [1116, 402] width 305 height 69
drag, startPoint x: 1040, startPoint y: 424, endPoint x: 1022, endPoint y: 349, distance: 77.1
click at [1022, 349] on div "[DATE] Analisando o histórico de código que inicia em 2022 no github a principi…" at bounding box center [1096, 387] width 379 height 112
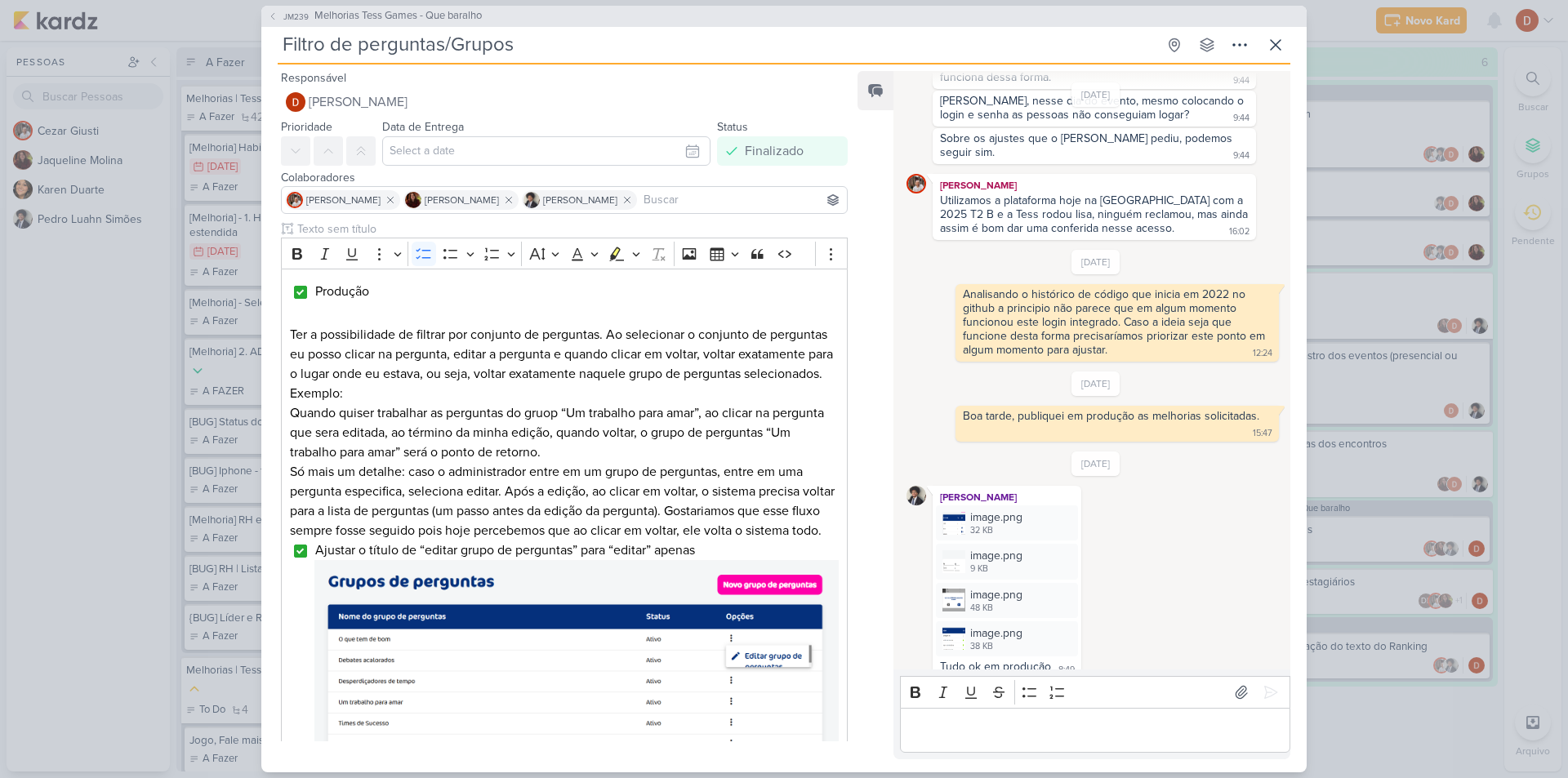
scroll to position [1592, 0]
click at [1286, 49] on button at bounding box center [1276, 45] width 30 height 30
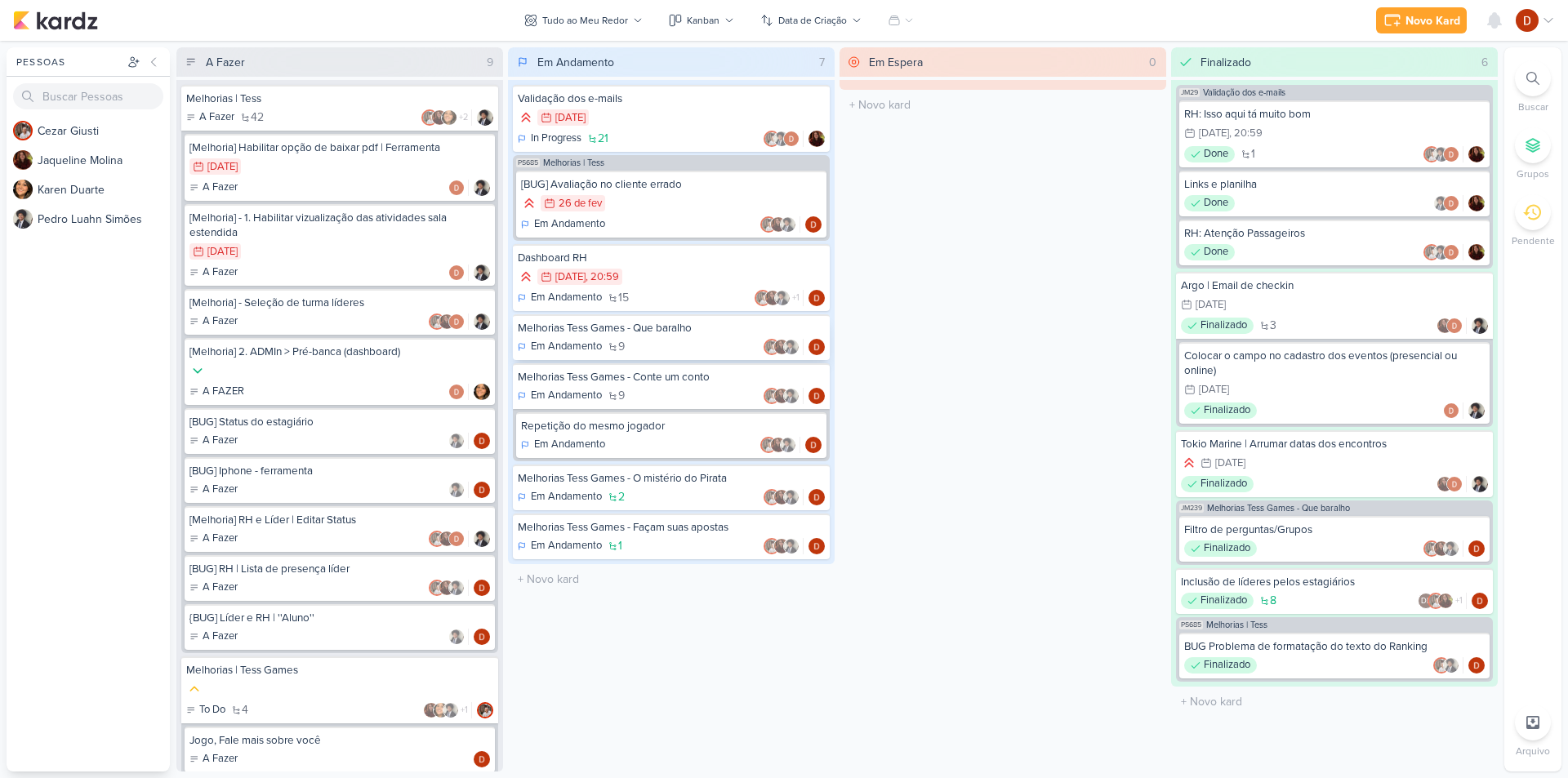
click at [681, 342] on div "Em Andamento 9" at bounding box center [672, 347] width 307 height 17
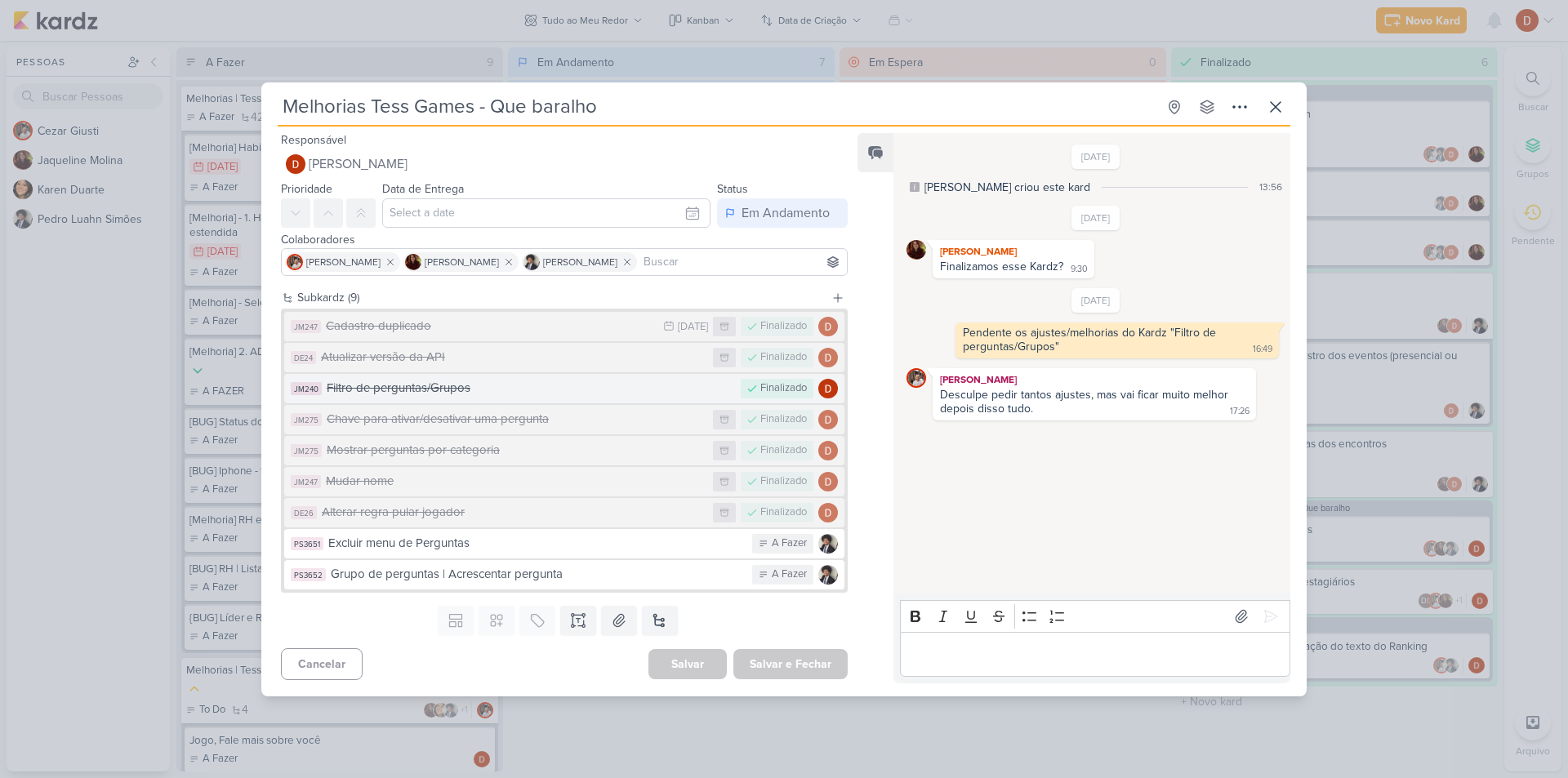
click at [602, 389] on div "Filtro de perguntas/Grupos" at bounding box center [529, 389] width 406 height 19
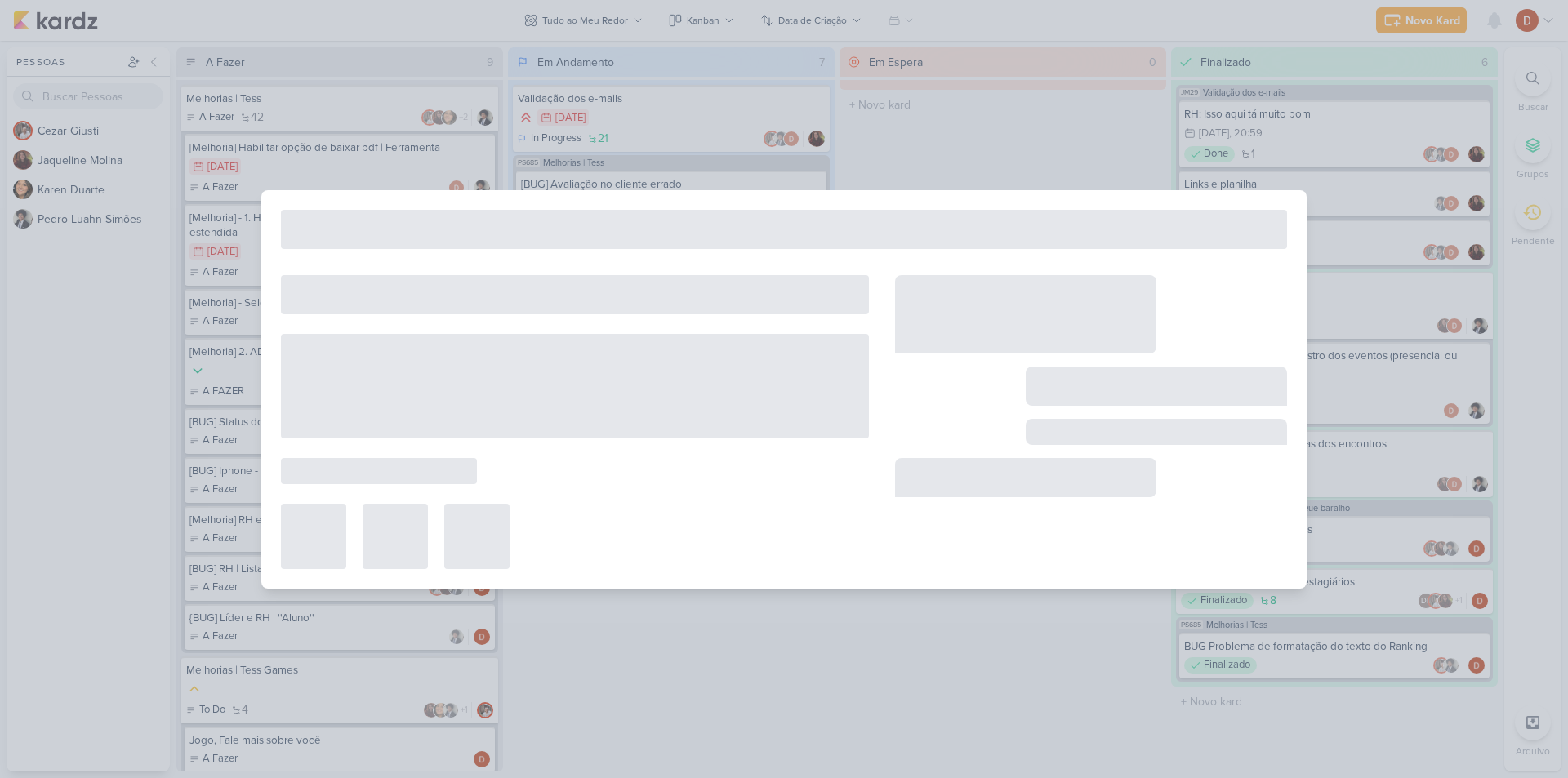
type input "Filtro de perguntas/Grupos"
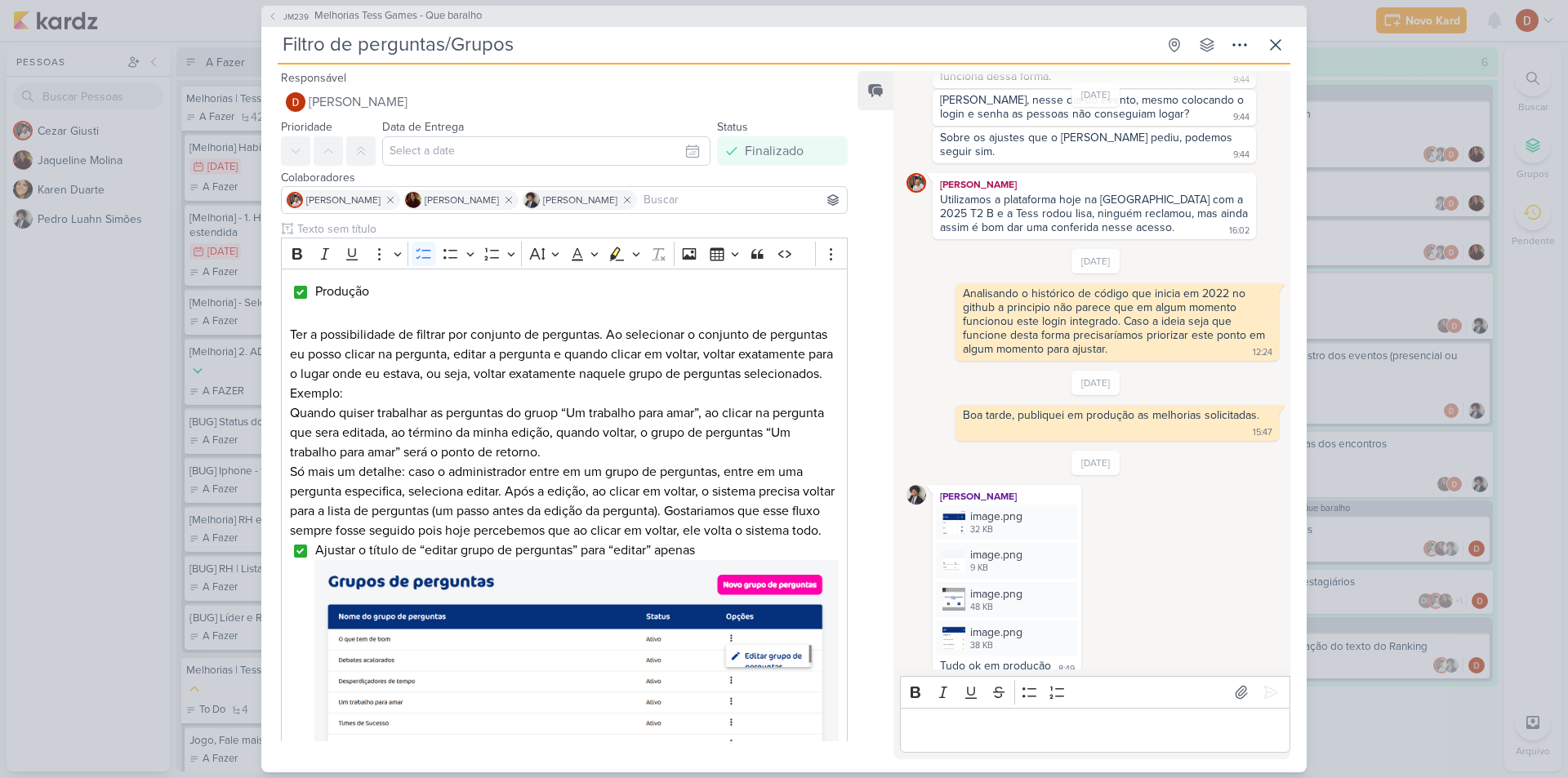
scroll to position [1511, 0]
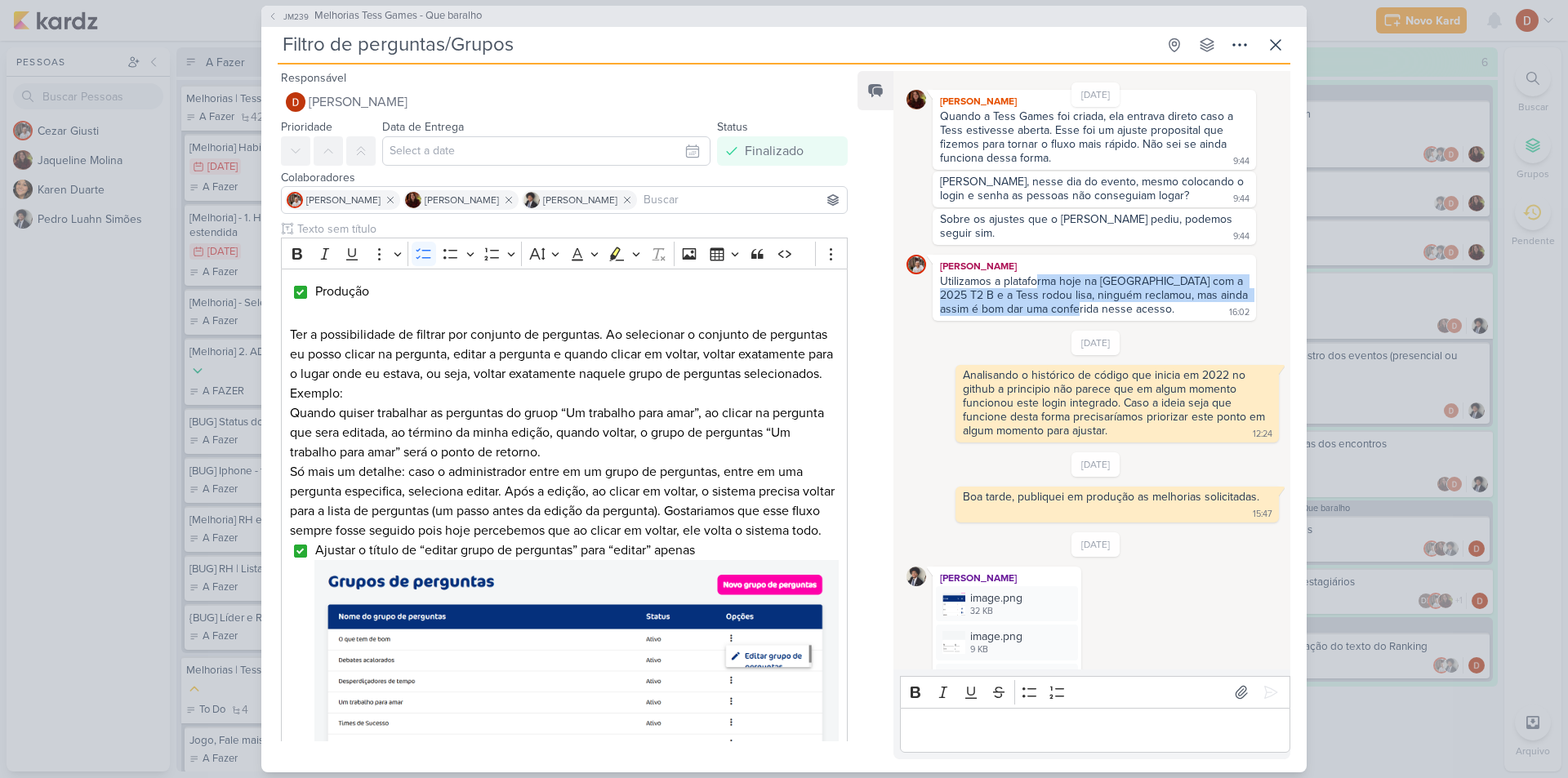
drag, startPoint x: 1035, startPoint y: 269, endPoint x: 1100, endPoint y: 292, distance: 68.9
click at [1100, 292] on div "Utilizamos a plataforma hoje na [GEOGRAPHIC_DATA] com a 2025 T2 B e a Tess rodo…" at bounding box center [1095, 295] width 311 height 42
drag, startPoint x: 1096, startPoint y: 285, endPoint x: 1091, endPoint y: 258, distance: 27.5
click at [1091, 258] on div "[PERSON_NAME] Utilizamos a plataforma hoje na [GEOGRAPHIC_DATA] com a 2025 T2 B…" at bounding box center [1094, 288] width 324 height 67
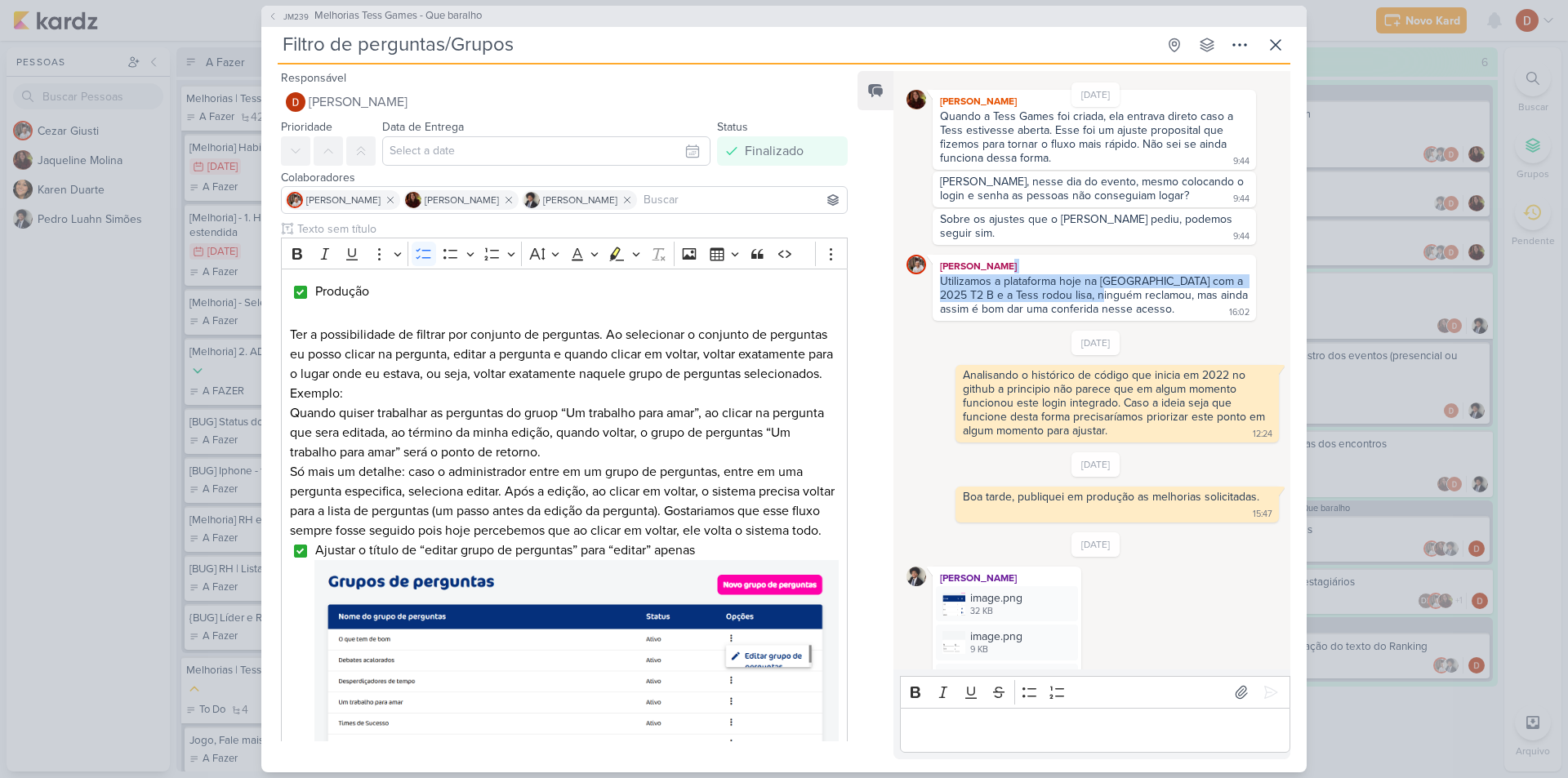
click at [1091, 258] on div "[PERSON_NAME]" at bounding box center [1094, 266] width 317 height 17
drag, startPoint x: 1064, startPoint y: 253, endPoint x: 1062, endPoint y: 244, distance: 9.2
click at [1062, 254] on div "[PERSON_NAME] Utilizamos a plataforma hoje na [GEOGRAPHIC_DATA] com a 2025 T2 B…" at bounding box center [1094, 288] width 324 height 67
click at [1062, 258] on div "[PERSON_NAME]" at bounding box center [1094, 266] width 317 height 17
drag, startPoint x: 1055, startPoint y: 291, endPoint x: 1039, endPoint y: 264, distance: 31.4
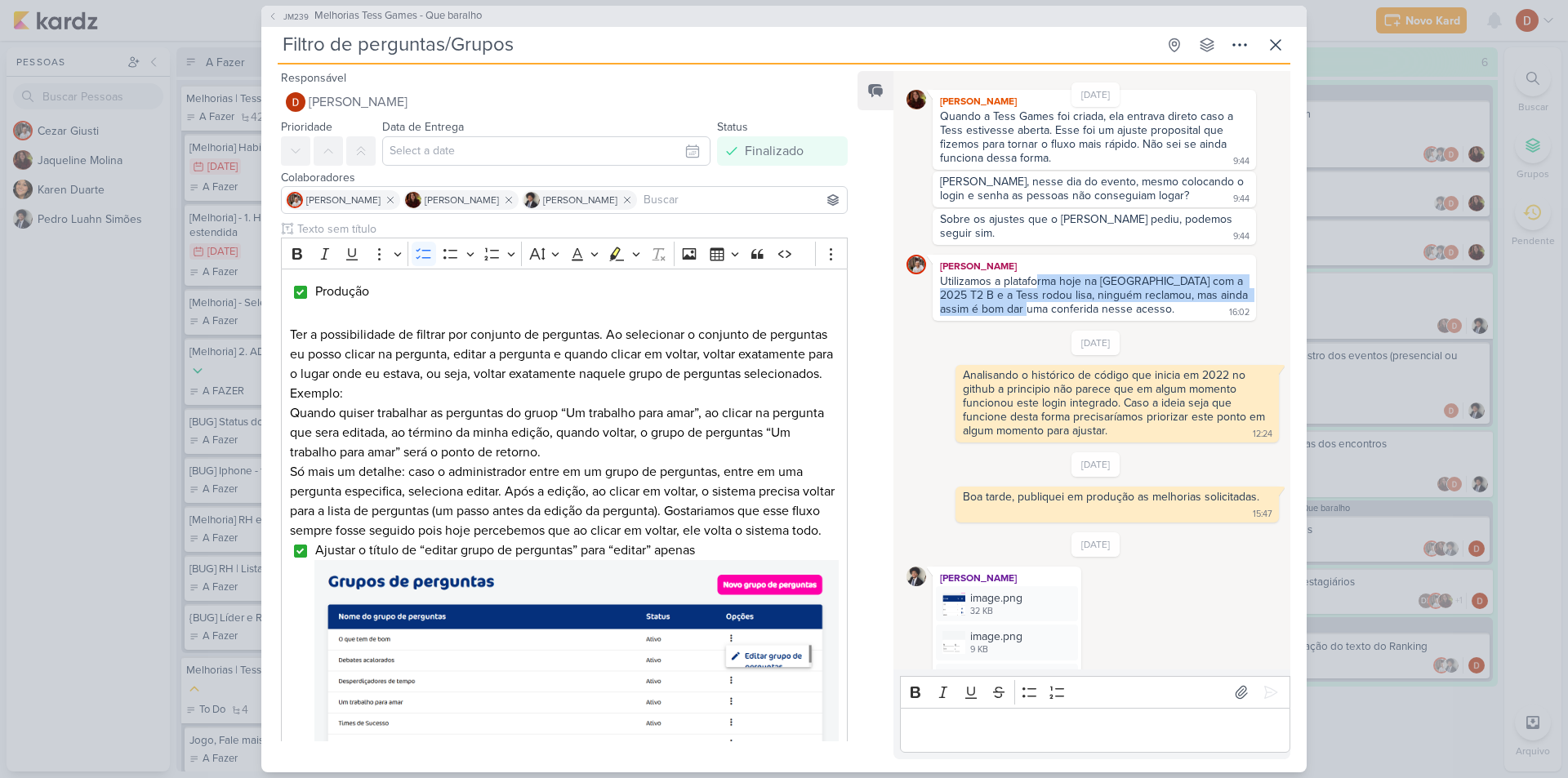
click at [1039, 275] on div "Utilizamos a plataforma hoje na [GEOGRAPHIC_DATA] com a 2025 T2 B e a Tess rodo…" at bounding box center [1095, 295] width 311 height 42
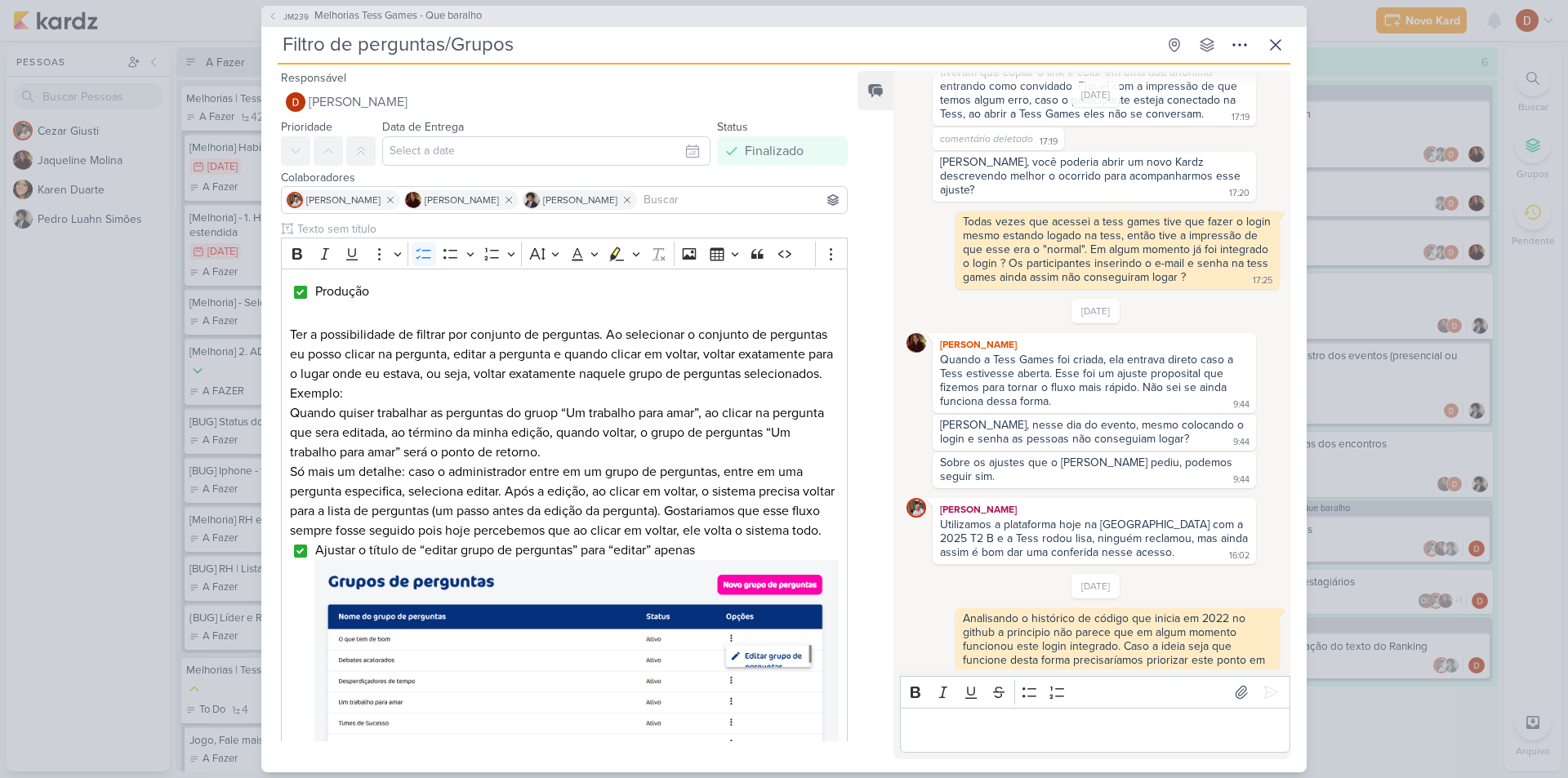
scroll to position [1266, 0]
drag, startPoint x: 1059, startPoint y: 217, endPoint x: 1119, endPoint y: 258, distance: 72.7
click at [1119, 258] on div "Todas vezes que acessei a tess games tive que fazer o login mesmo estando logad…" at bounding box center [1118, 251] width 311 height 69
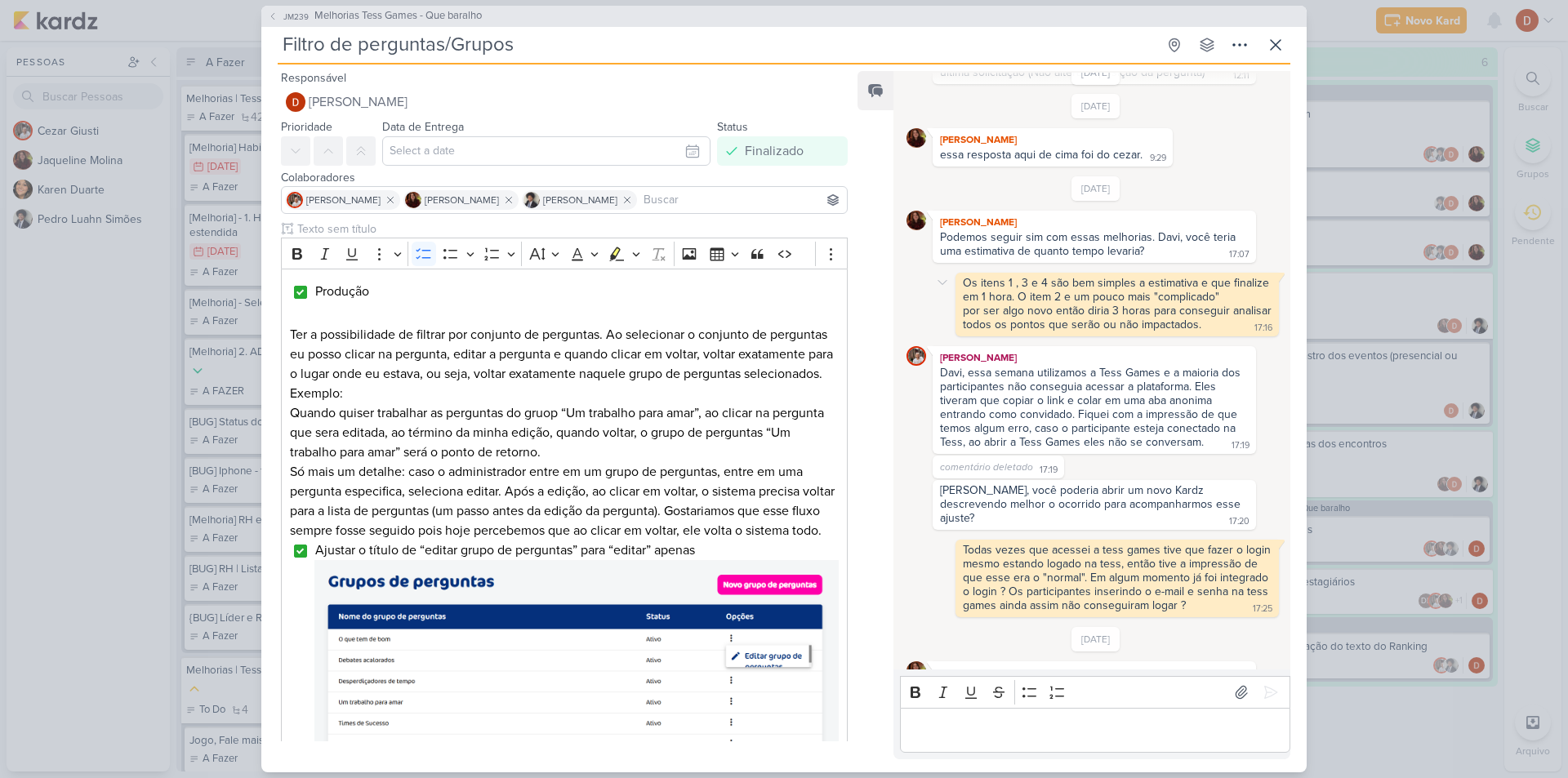
scroll to position [1592, 0]
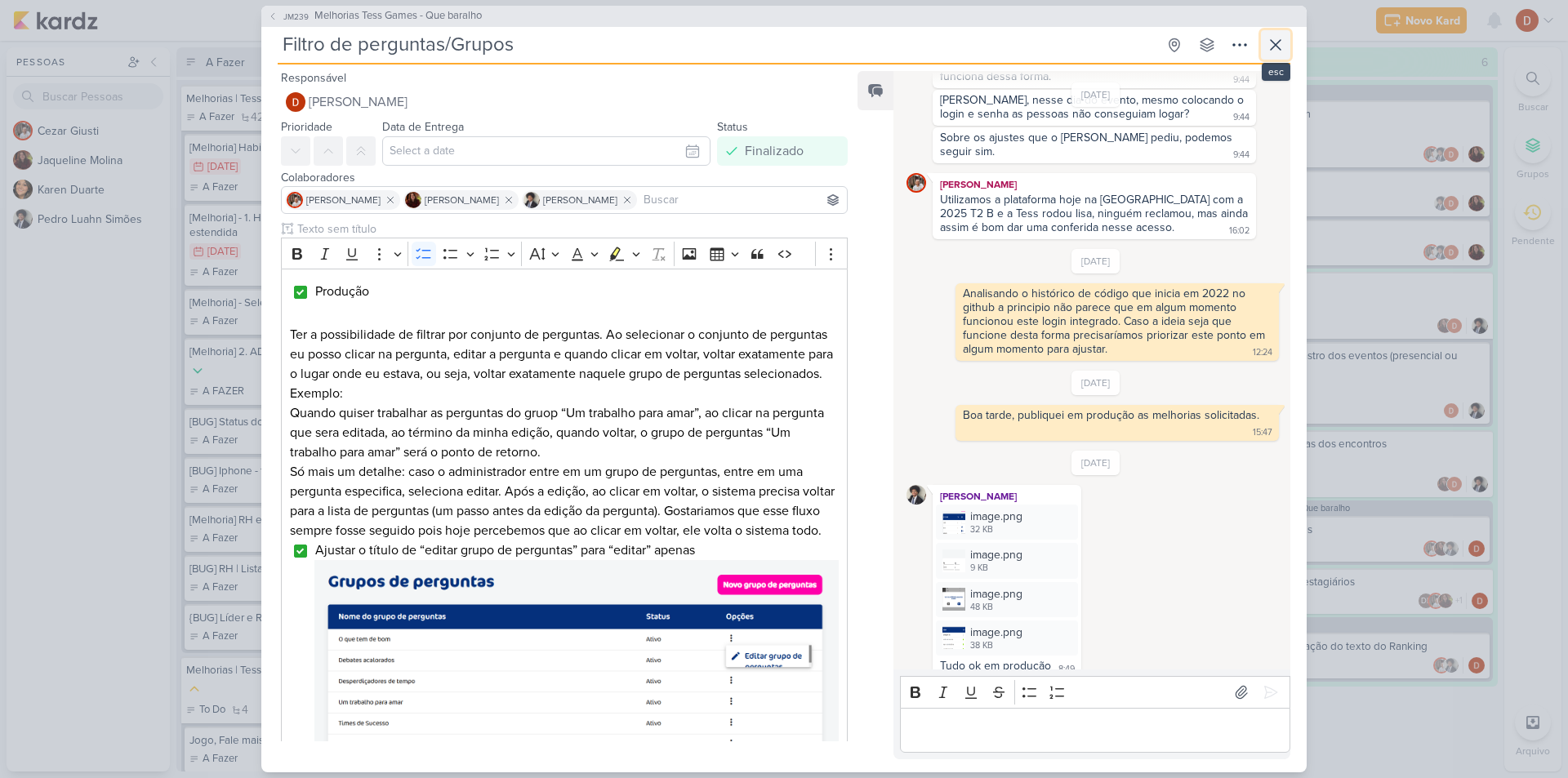
click at [1272, 43] on icon at bounding box center [1276, 44] width 19 height 19
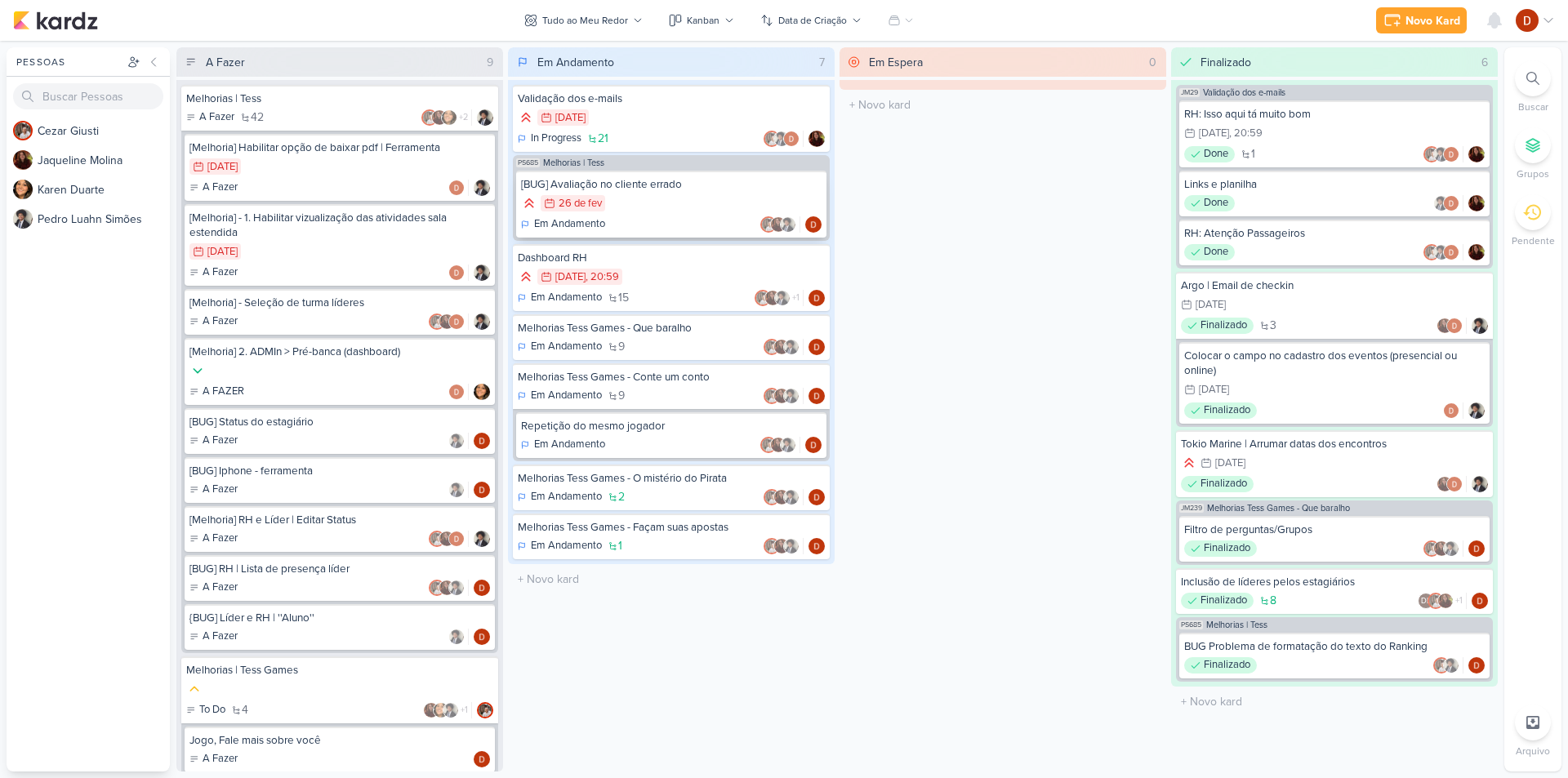
click at [683, 200] on div "26/2 [DATE]" at bounding box center [671, 204] width 301 height 18
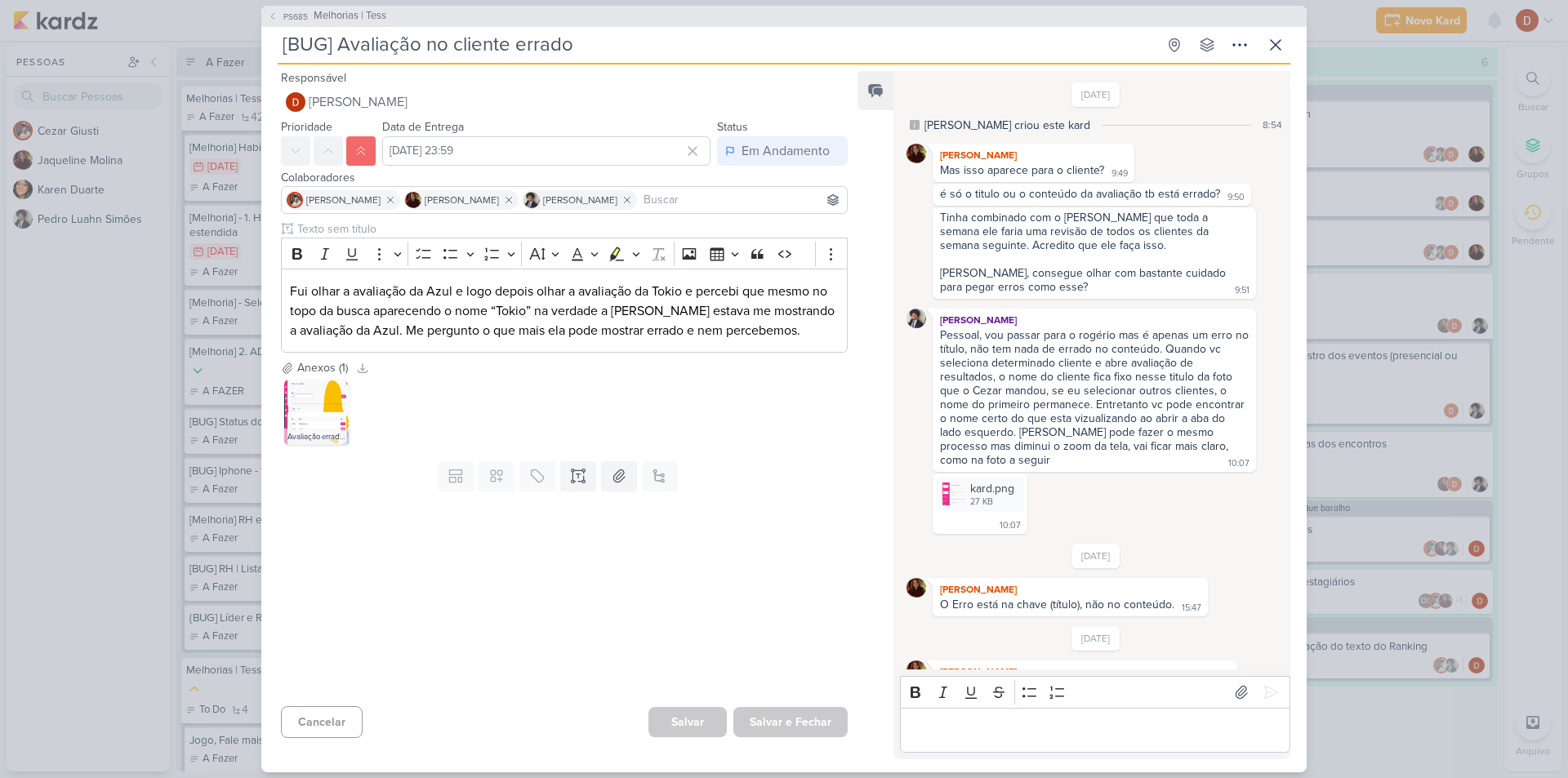
scroll to position [297, 0]
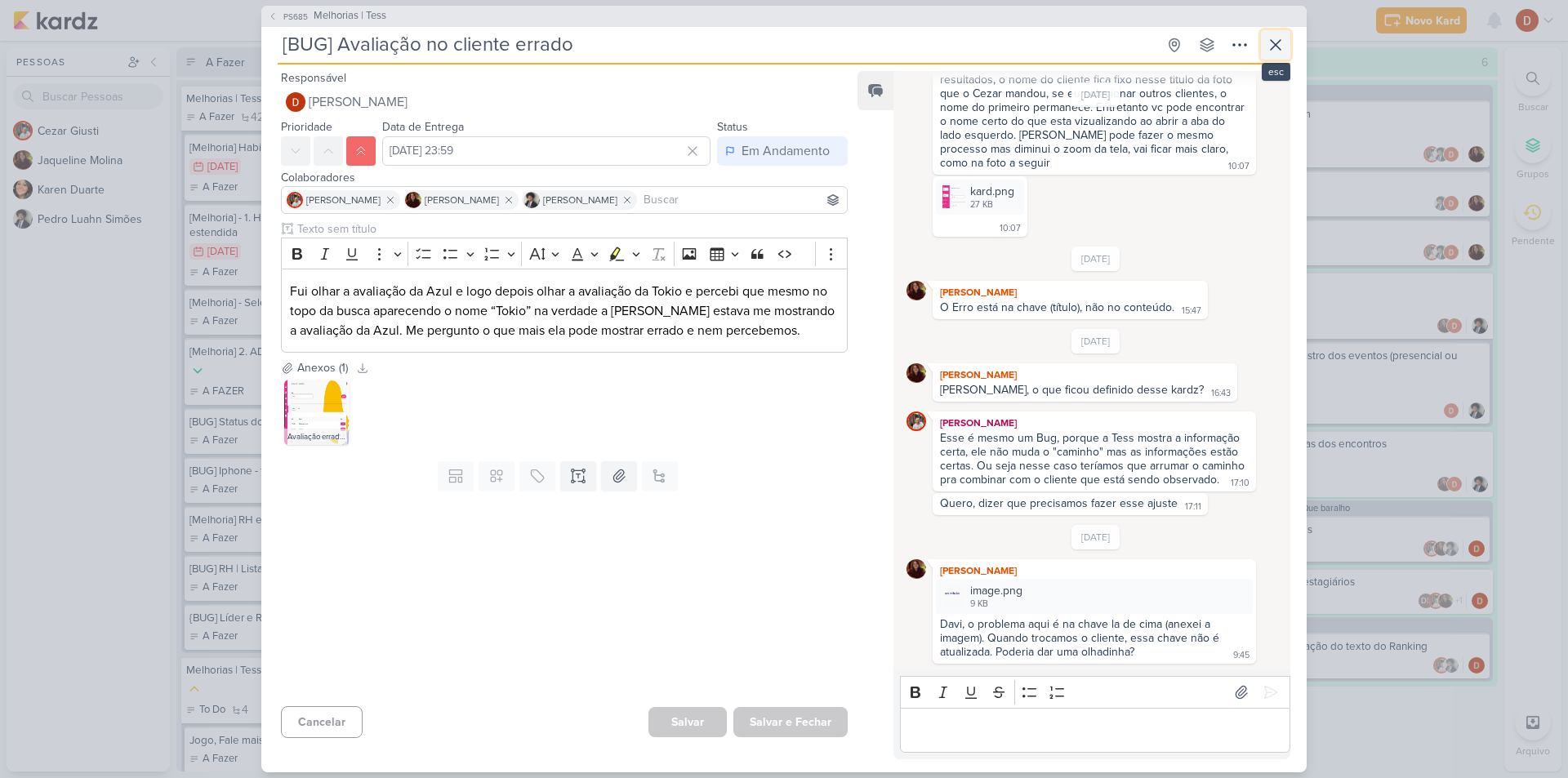
click at [1278, 31] on button at bounding box center [1276, 45] width 30 height 30
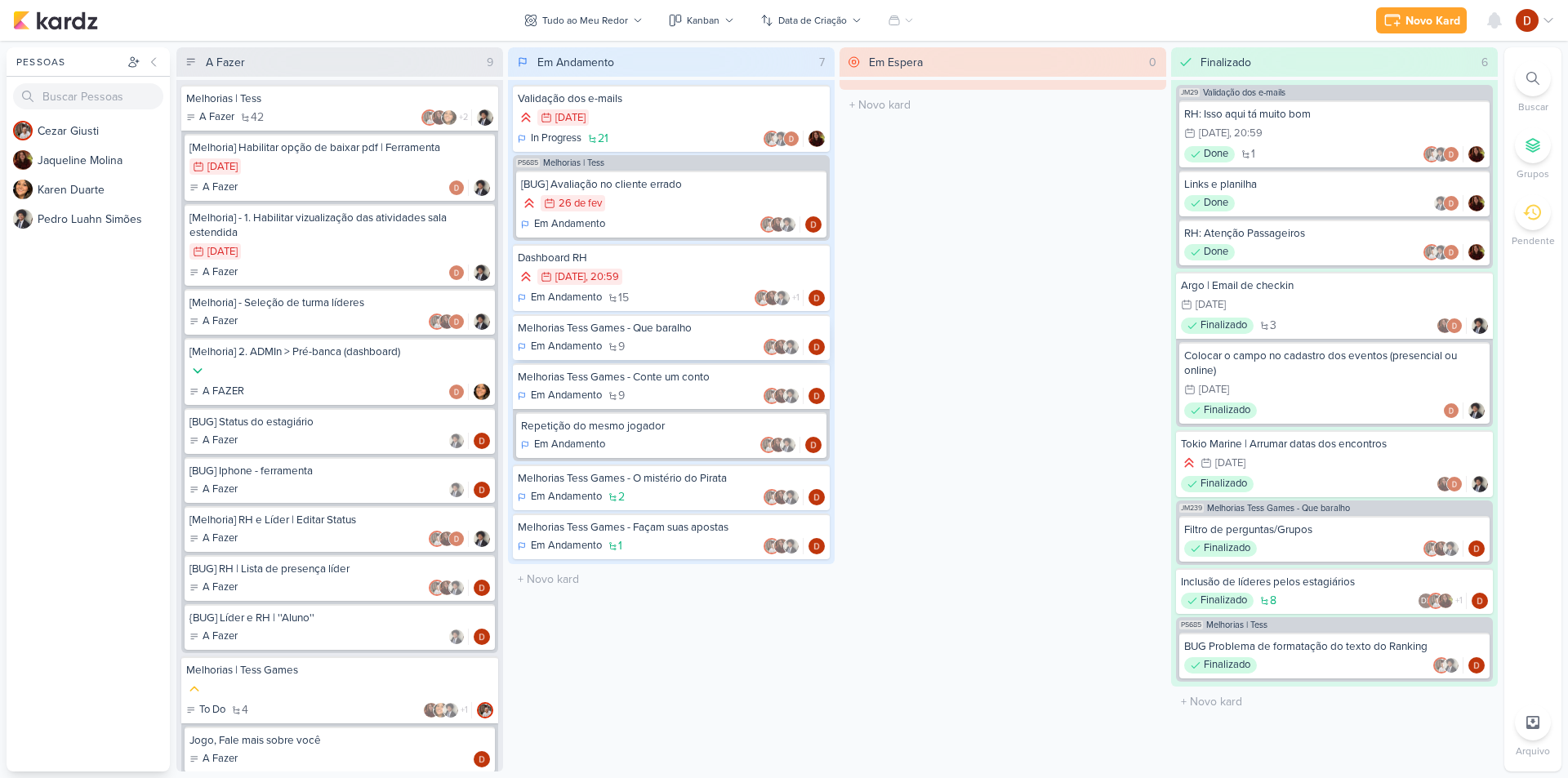
click at [657, 337] on div "Melhorias Tess Games - Que baralho Em Andamento 9" at bounding box center [672, 337] width 317 height 45
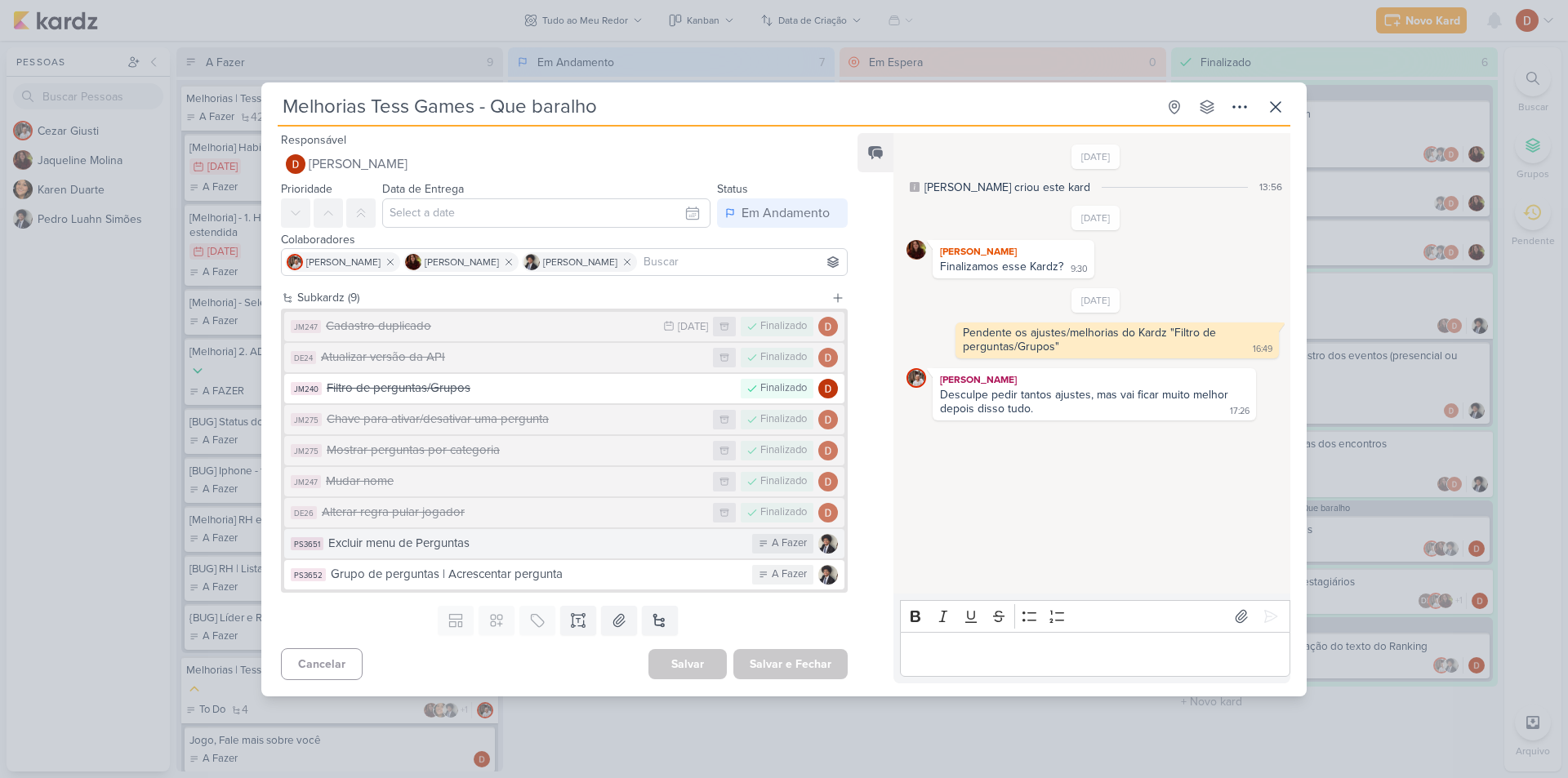
click at [447, 547] on div "Excluir menu de Perguntas" at bounding box center [536, 543] width 415 height 19
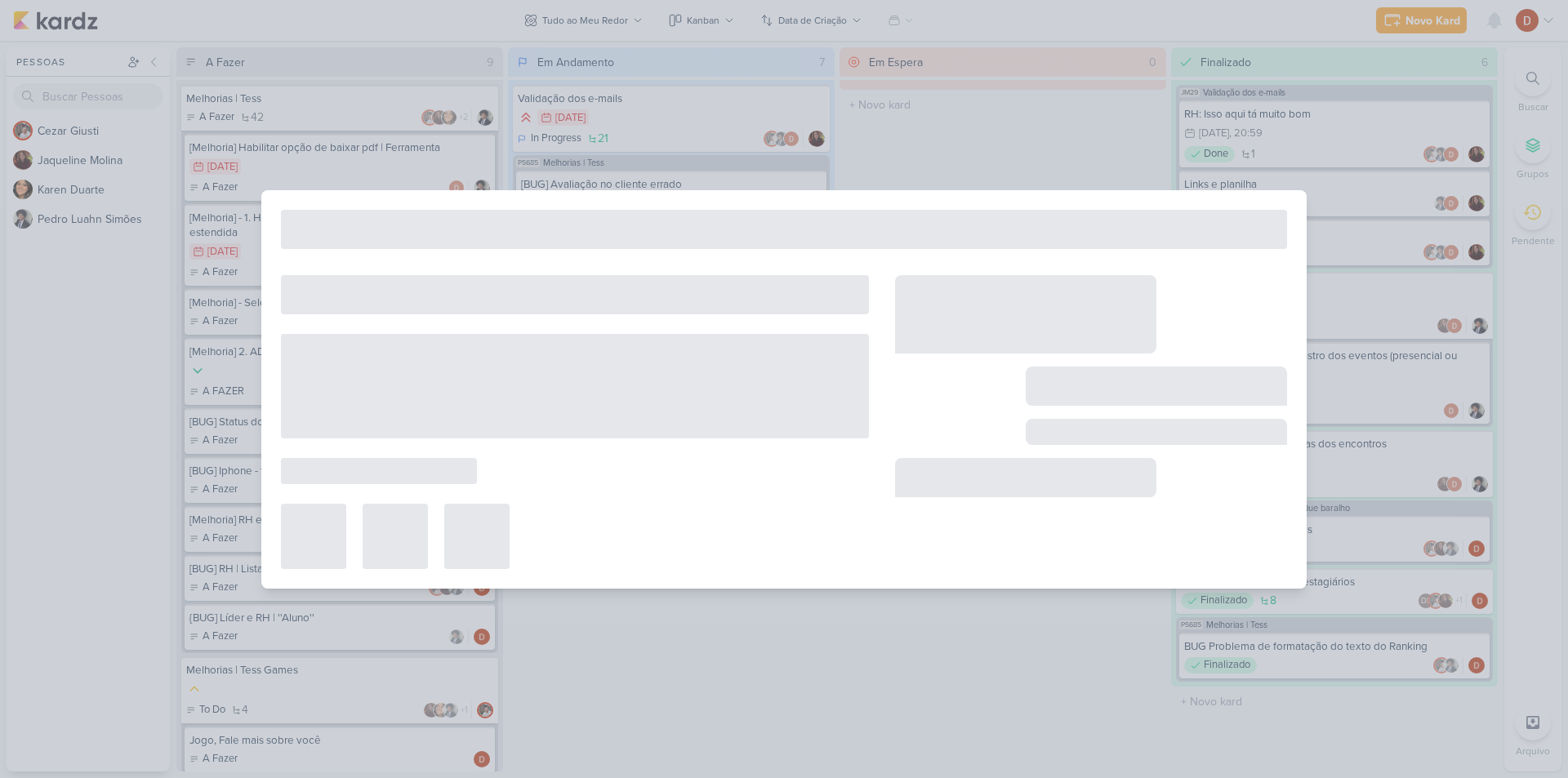
type input "Excluir menu de Perguntas"
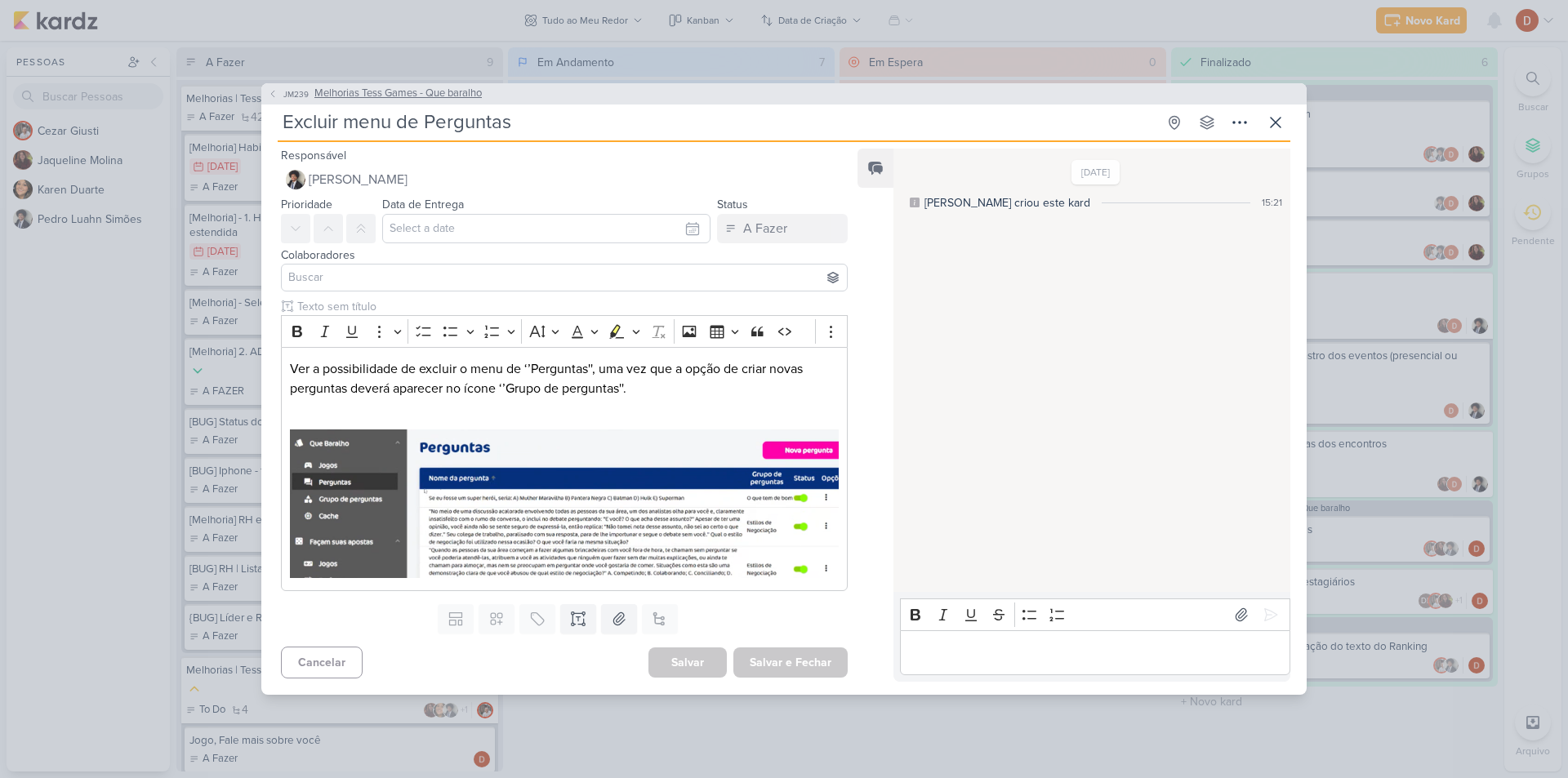
click at [283, 98] on span "JM239" at bounding box center [296, 93] width 31 height 12
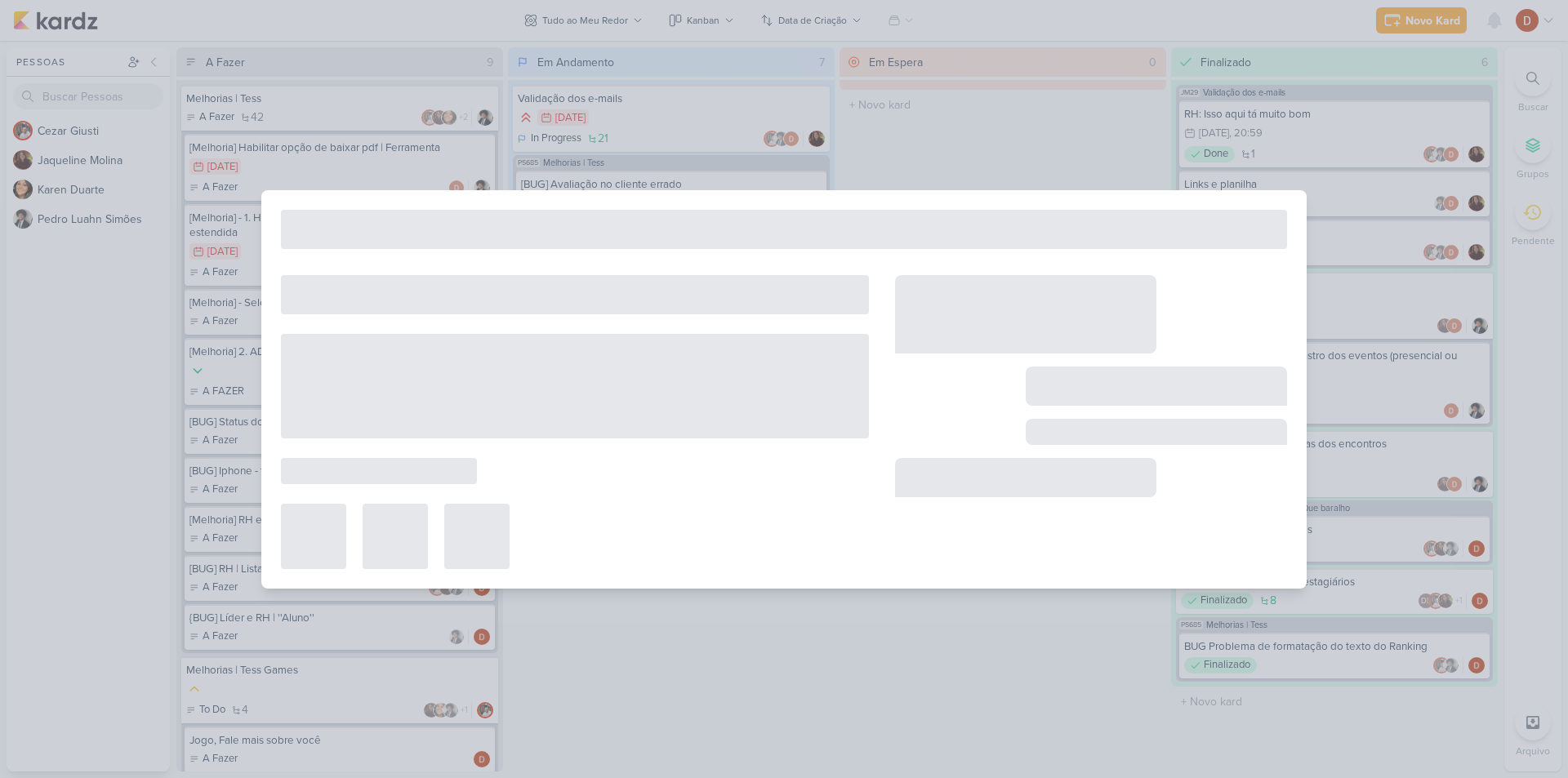
type input "Melhorias Tess Games - Que baralho"
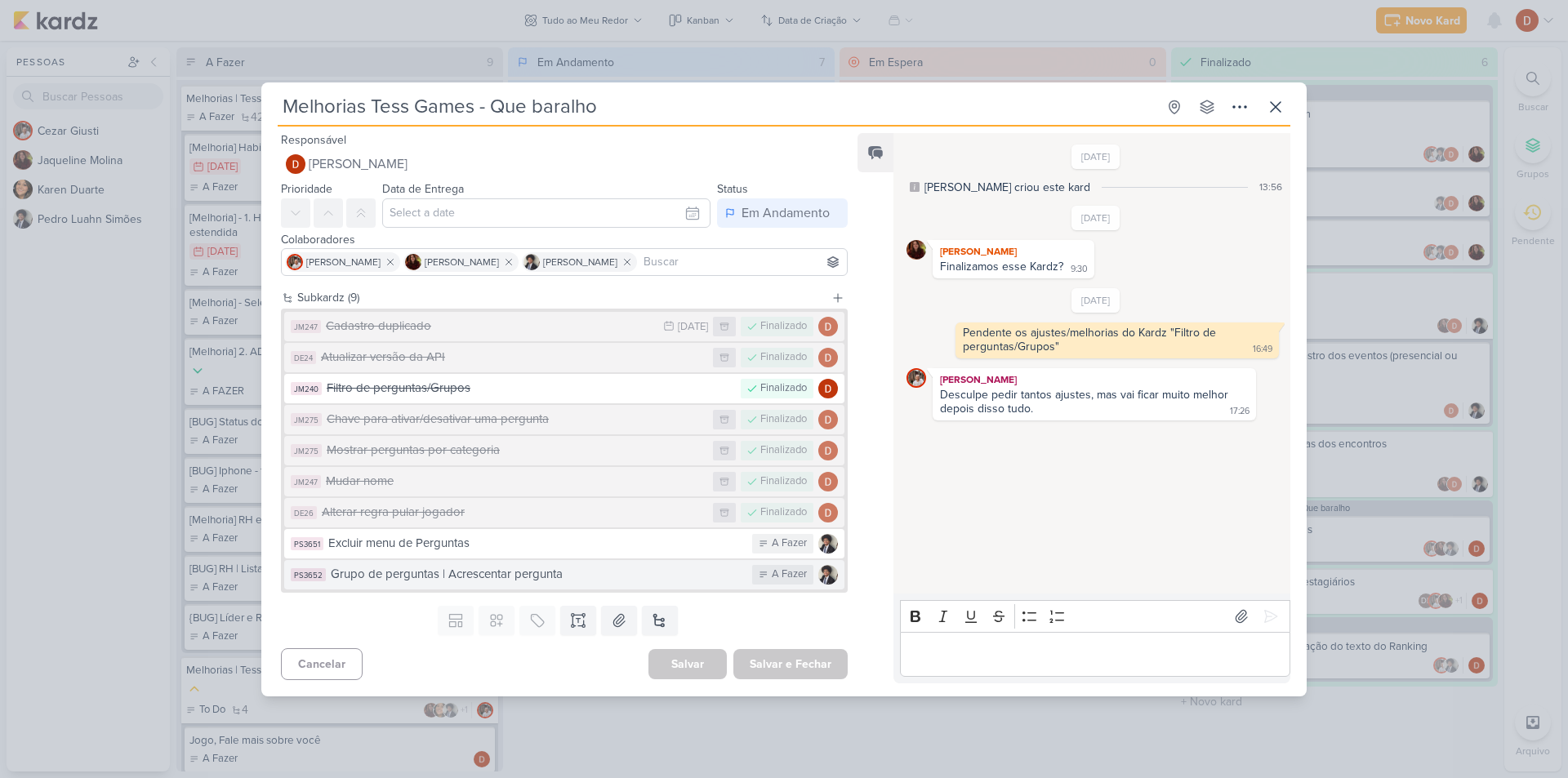
click at [564, 572] on div "Grupo de perguntas | Acrescentar pergunta" at bounding box center [537, 574] width 414 height 19
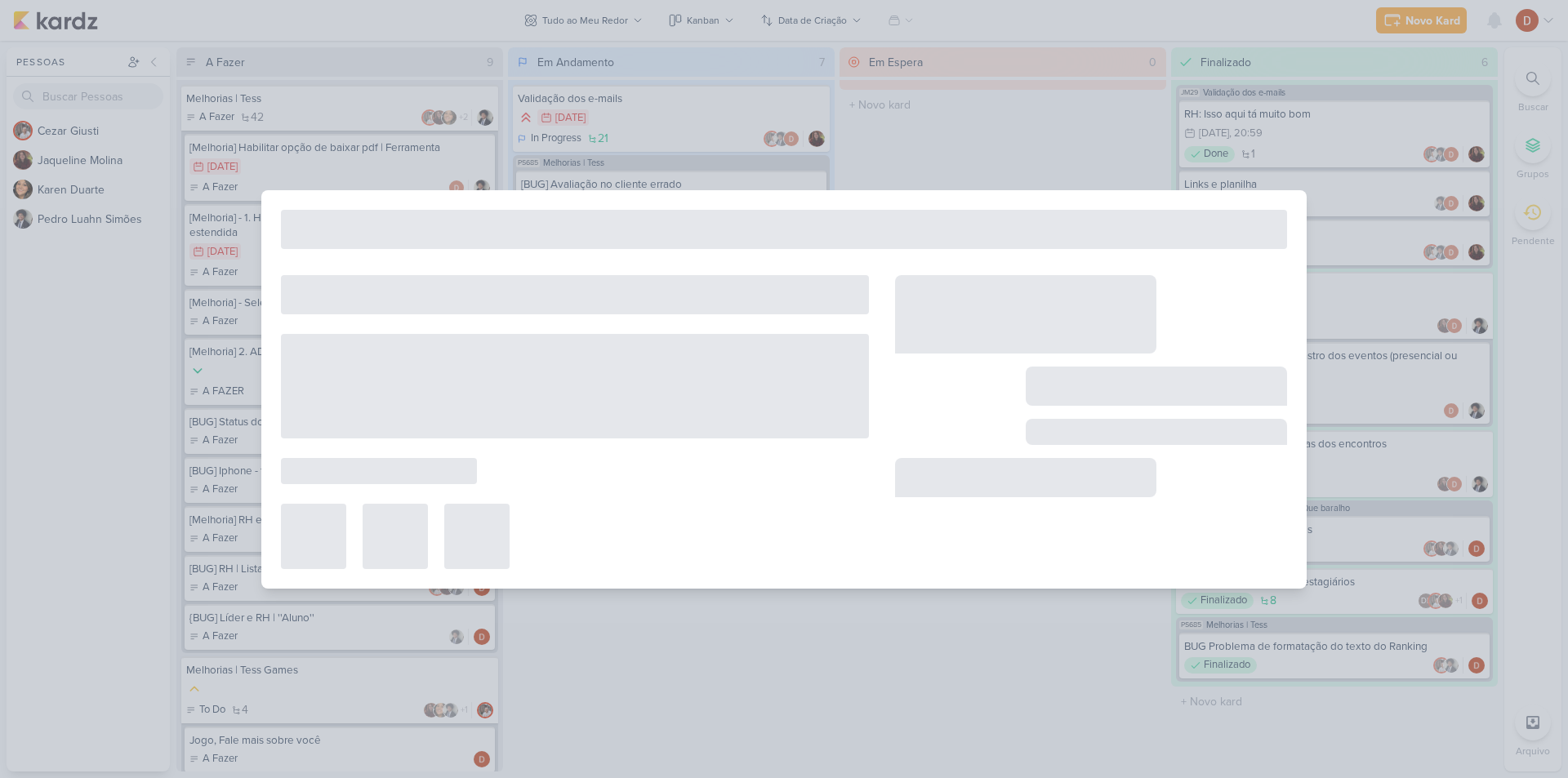
type input "Grupo de perguntas | Acrescentar pergunta"
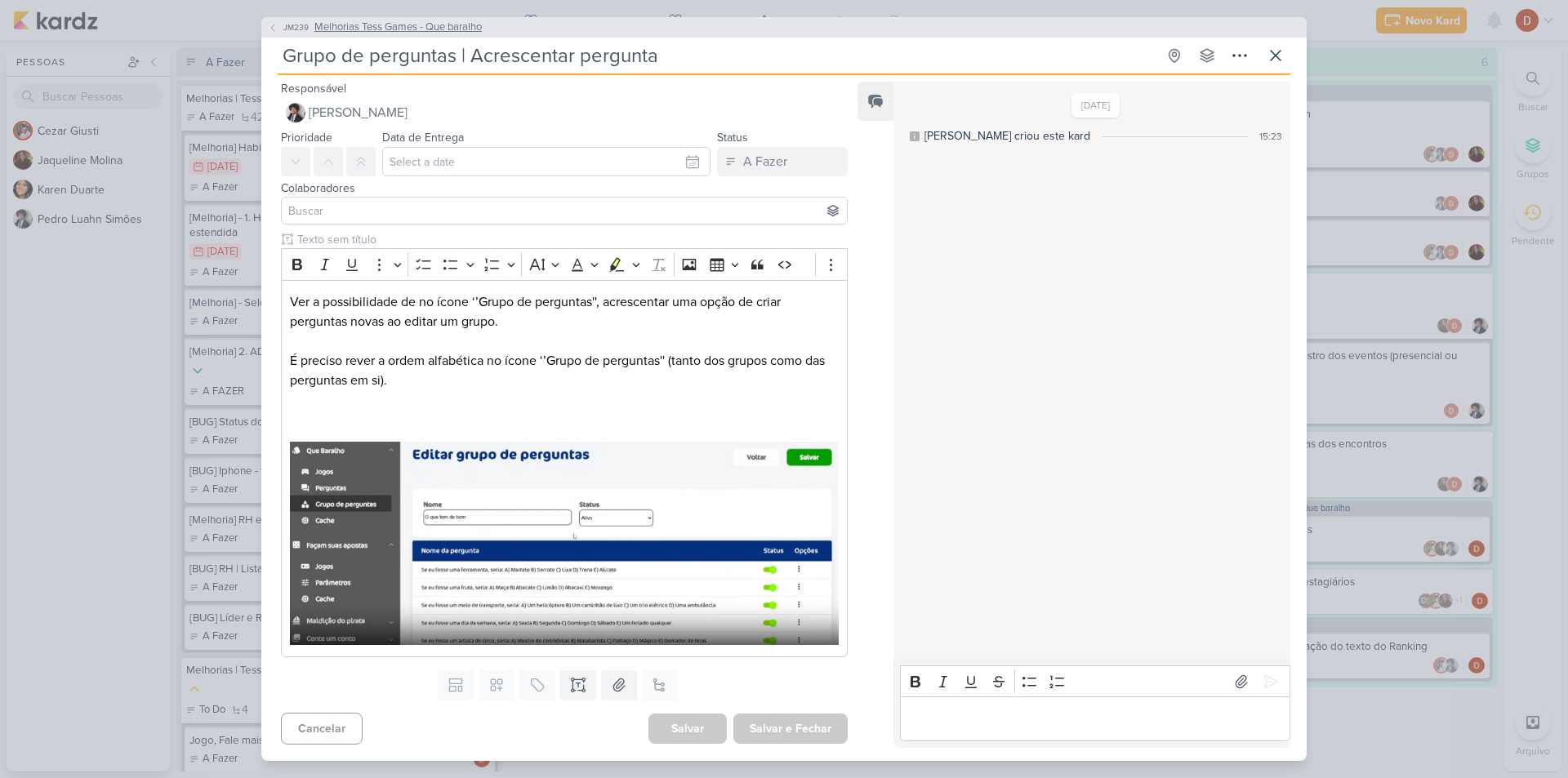
click at [278, 27] on button "JM239 Melhorias Tess Games - Que baralho" at bounding box center [375, 28] width 214 height 17
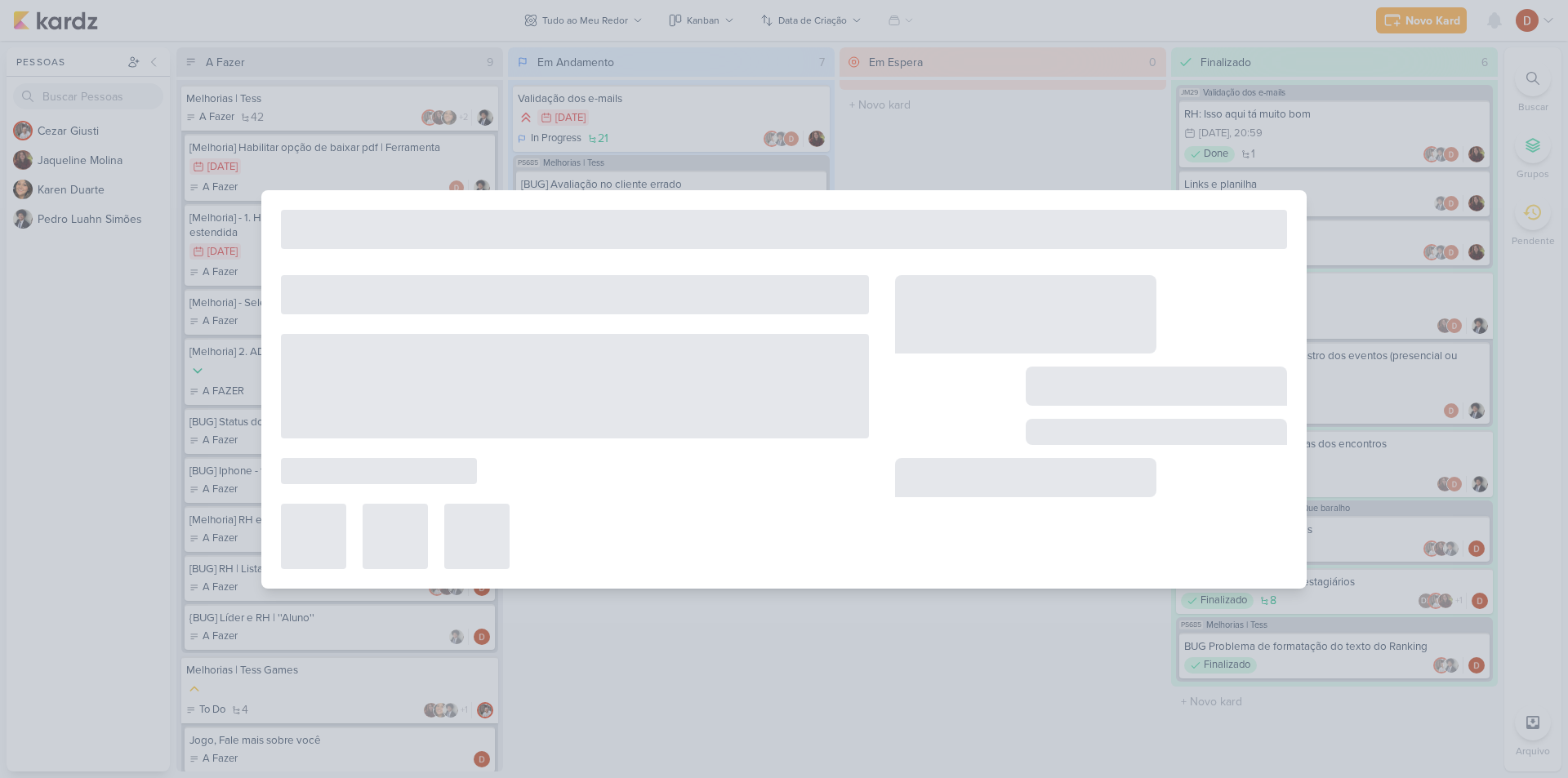
type input "Melhorias Tess Games - Que baralho"
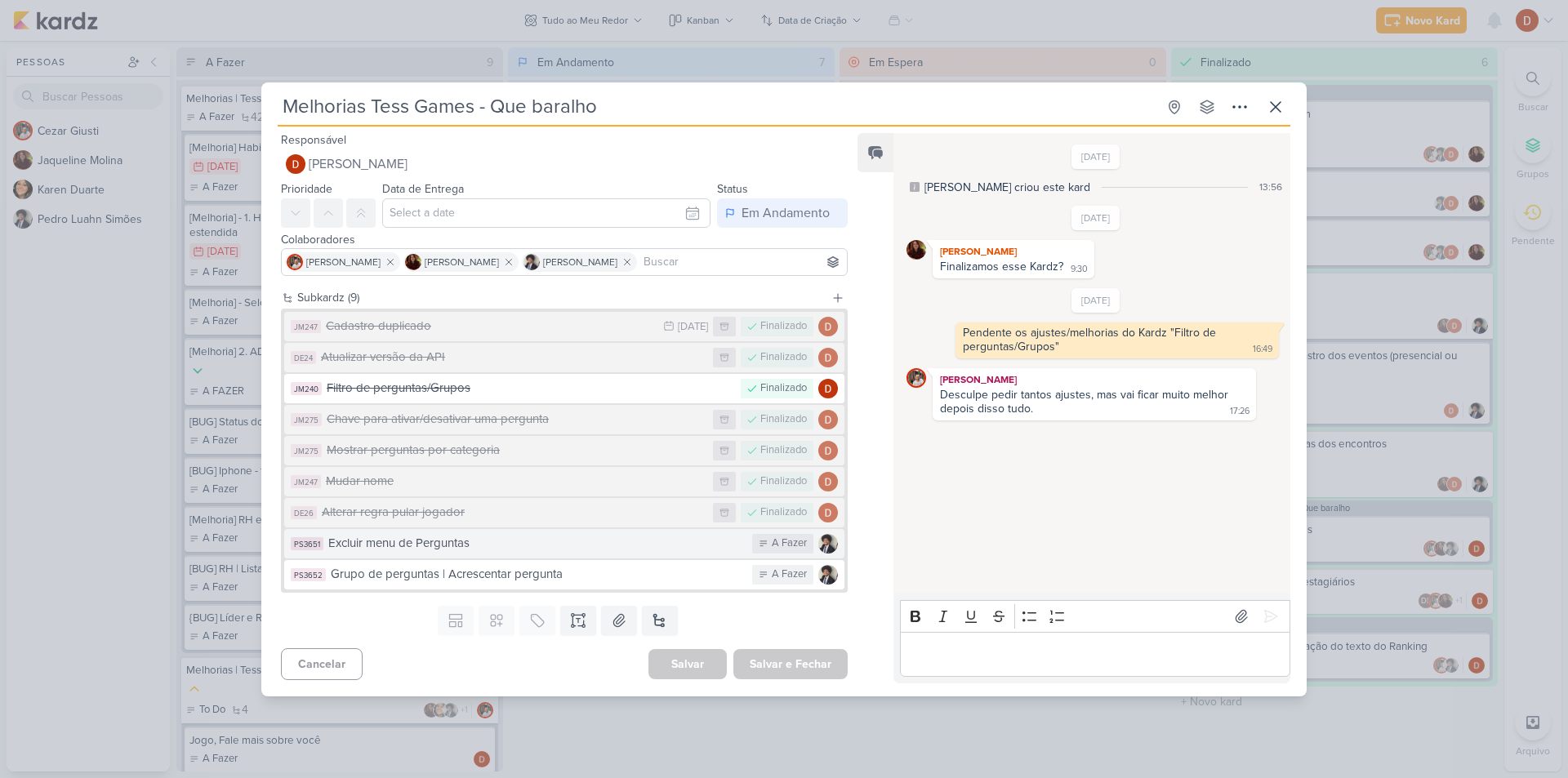
click at [478, 552] on div "Excluir menu de Perguntas" at bounding box center [536, 543] width 415 height 19
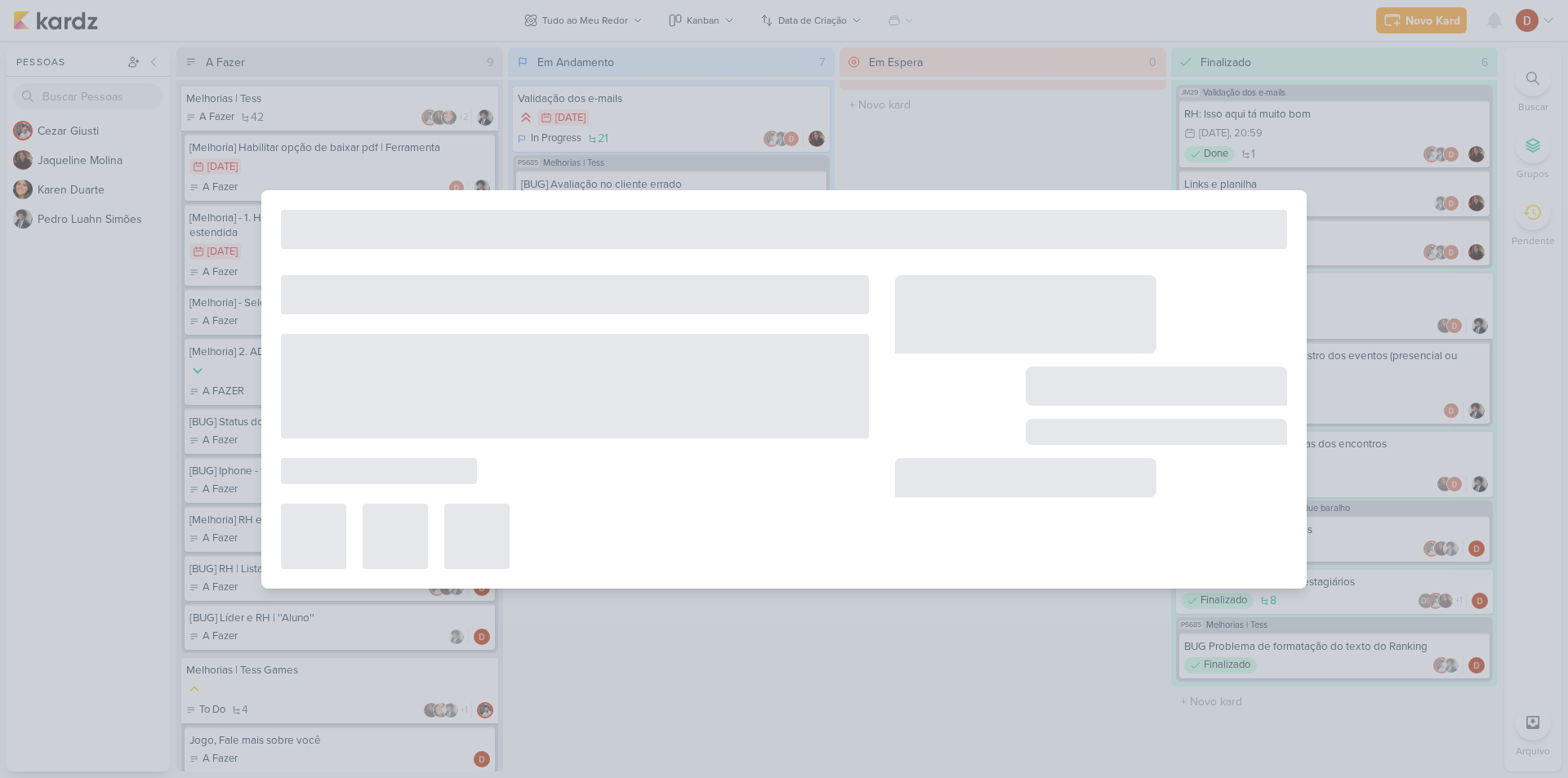
type input "Excluir menu de Perguntas"
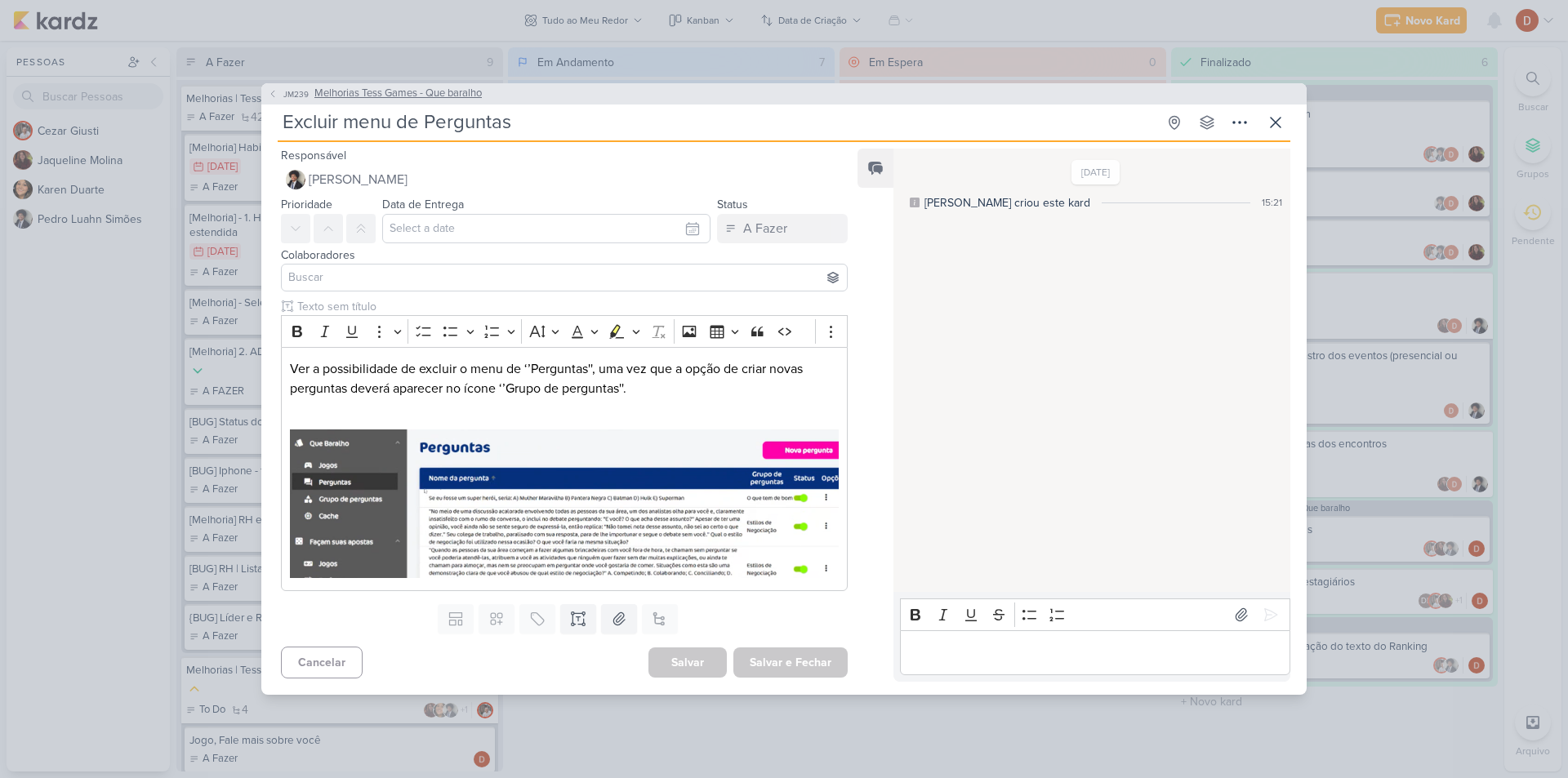
click at [278, 100] on button "JM239 Melhorias Tess Games - Que baralho" at bounding box center [375, 94] width 214 height 17
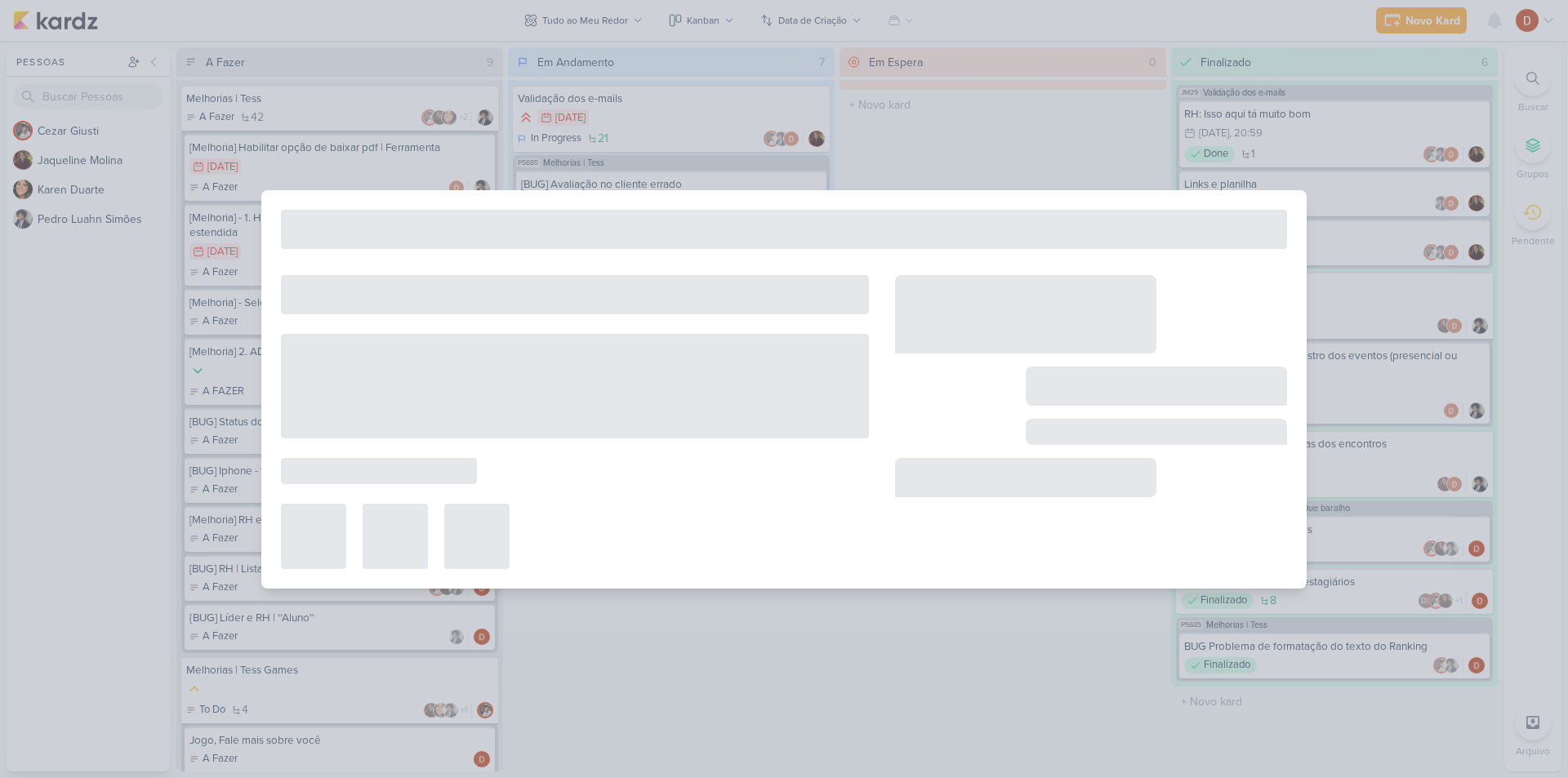
type input "Melhorias Tess Games - Que baralho"
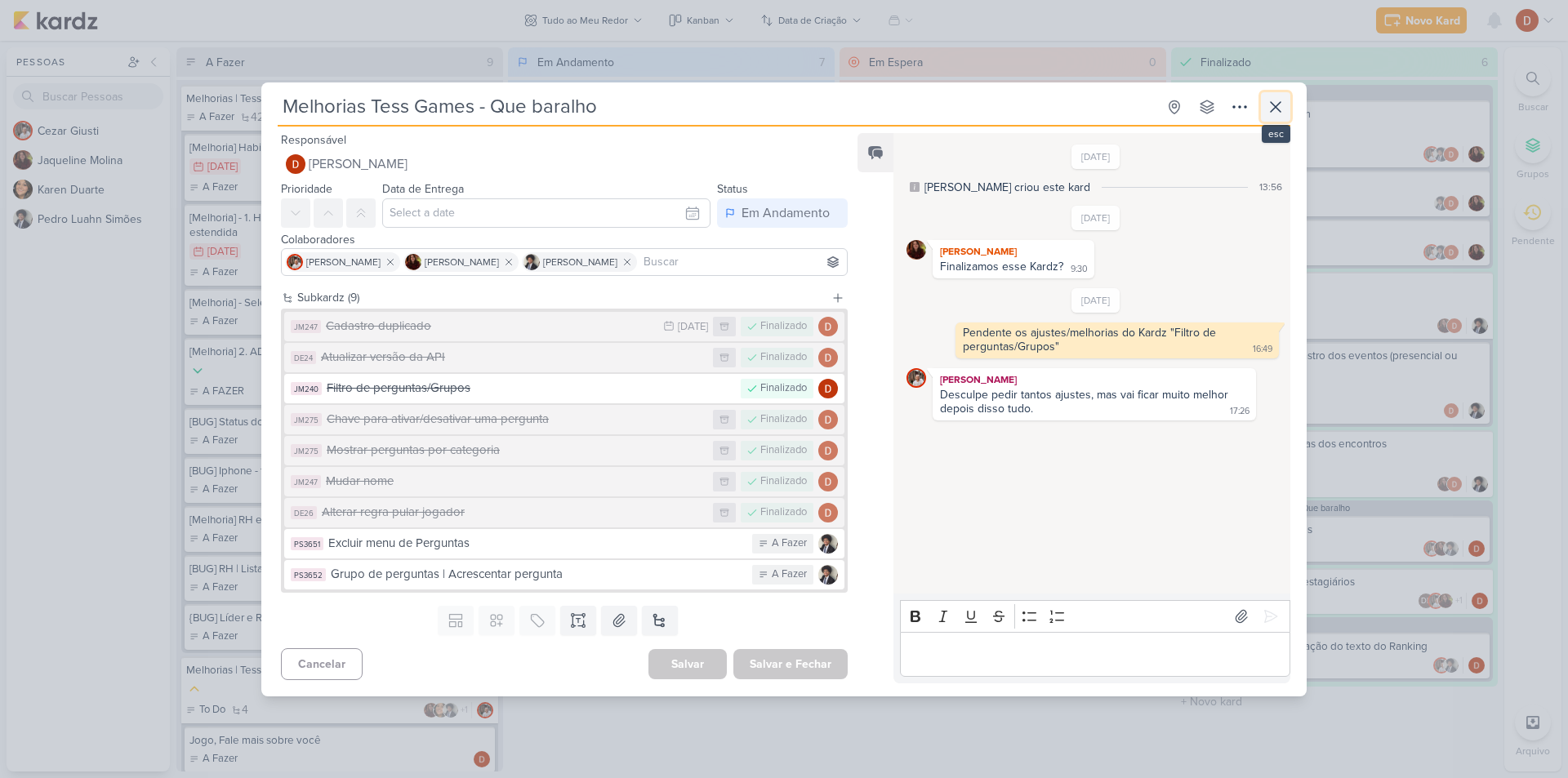
click at [1280, 105] on icon at bounding box center [1276, 106] width 19 height 19
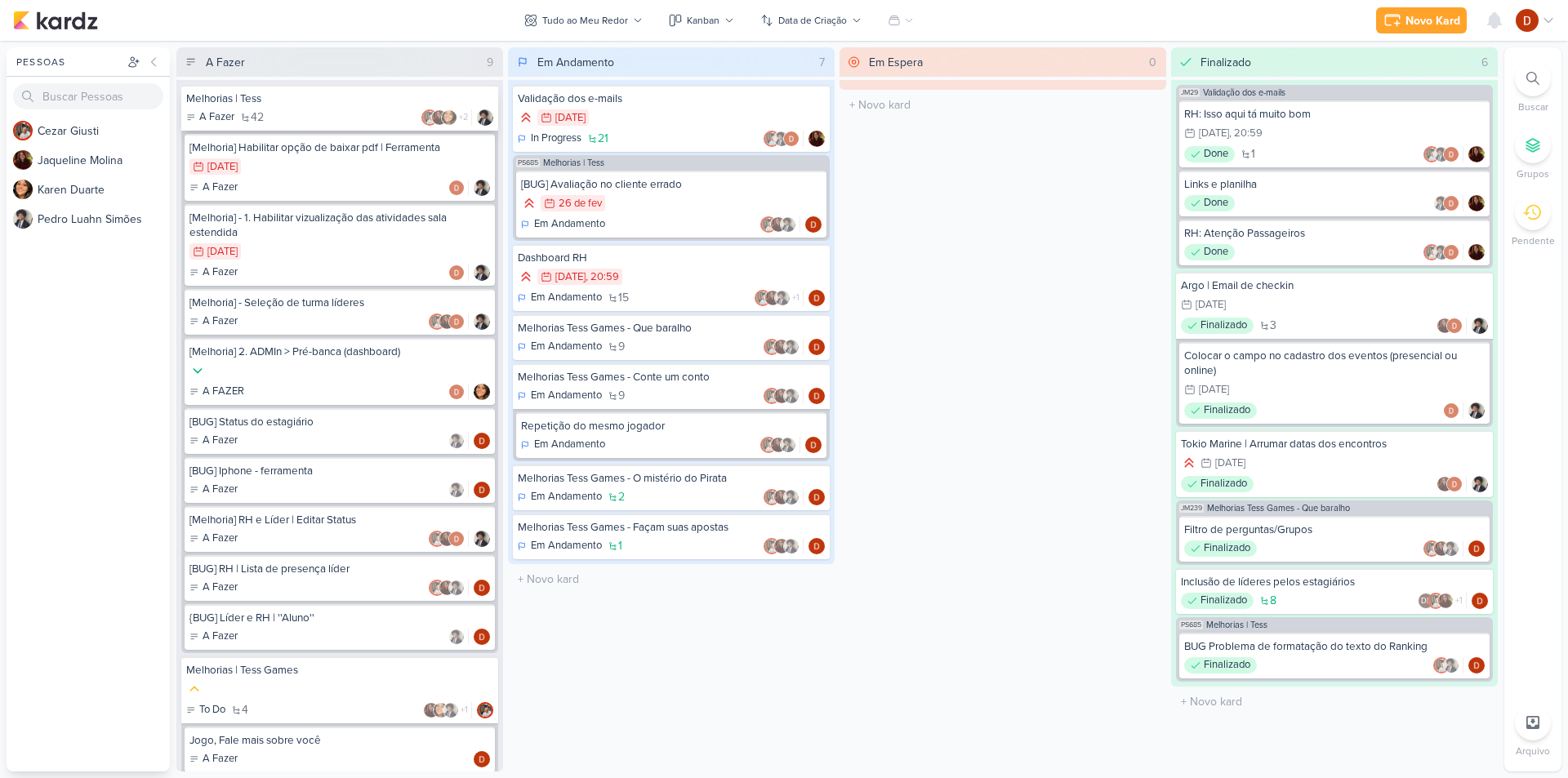
click at [339, 120] on div "A Fazer 42 +2" at bounding box center [340, 117] width 307 height 17
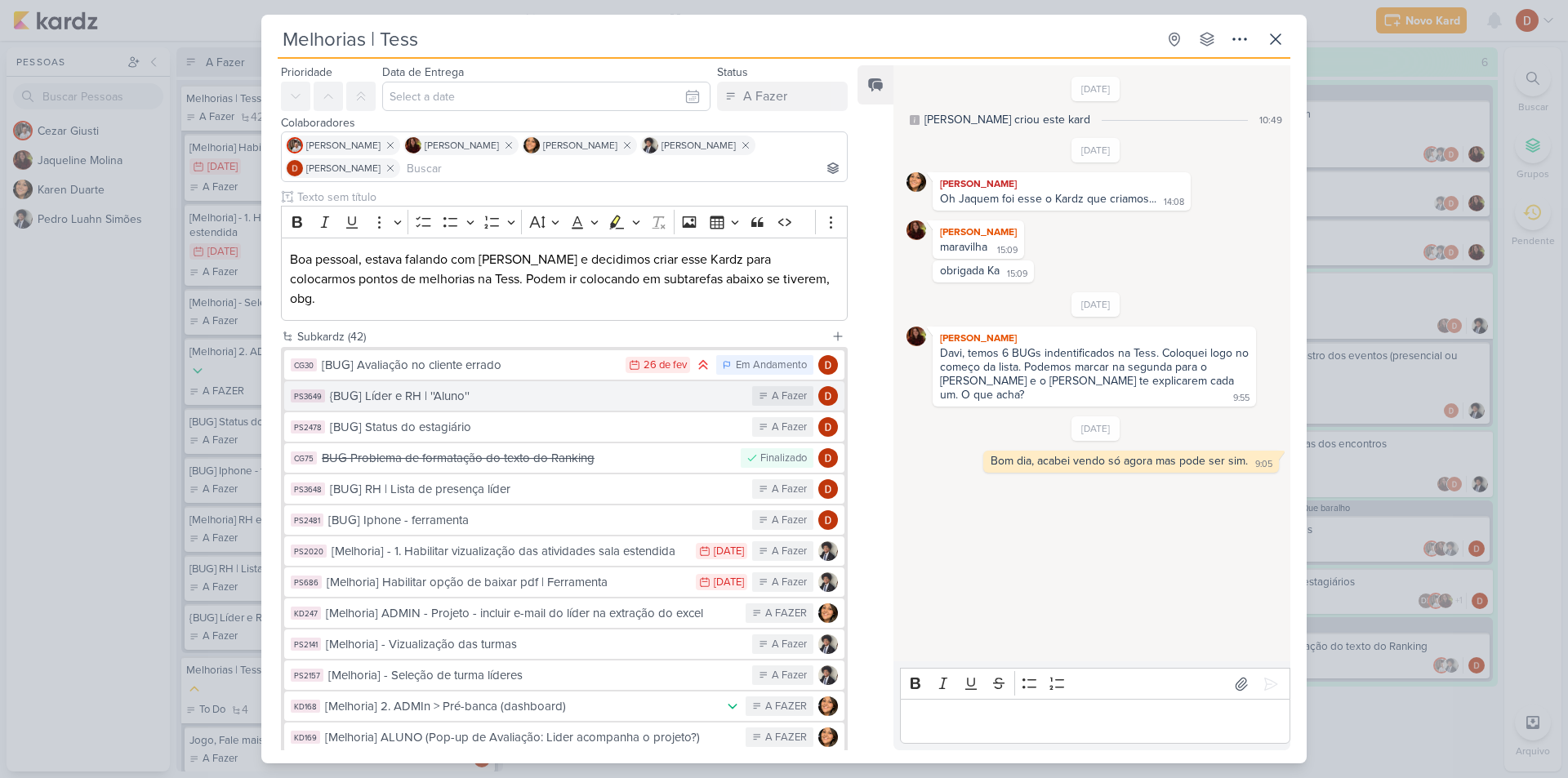
scroll to position [81, 0]
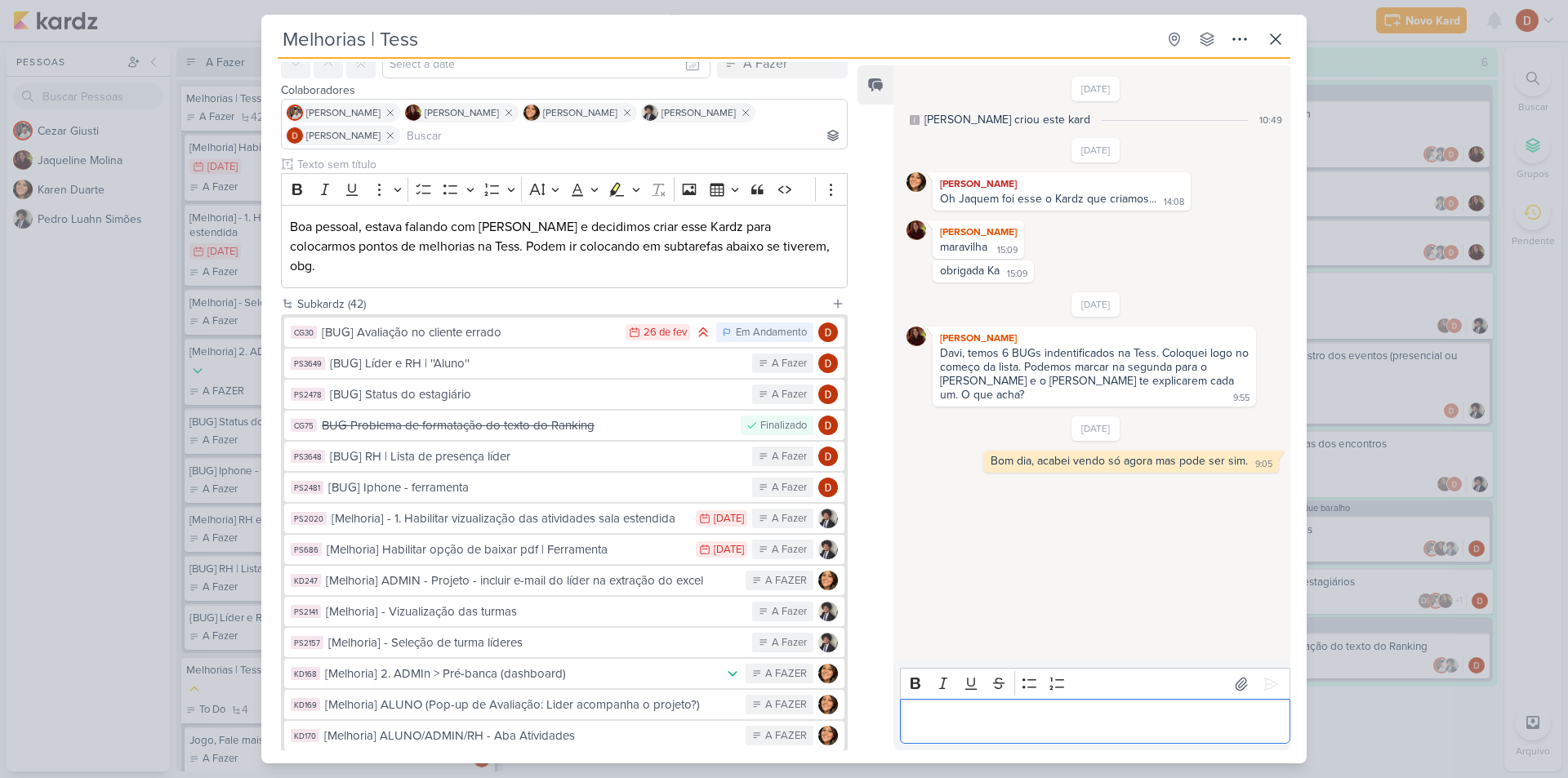
click at [1006, 725] on p "Editor editing area: main" at bounding box center [1095, 722] width 374 height 19
click at [531, 478] on div "[BUG] Iphone - ferramenta" at bounding box center [536, 488] width 415 height 19
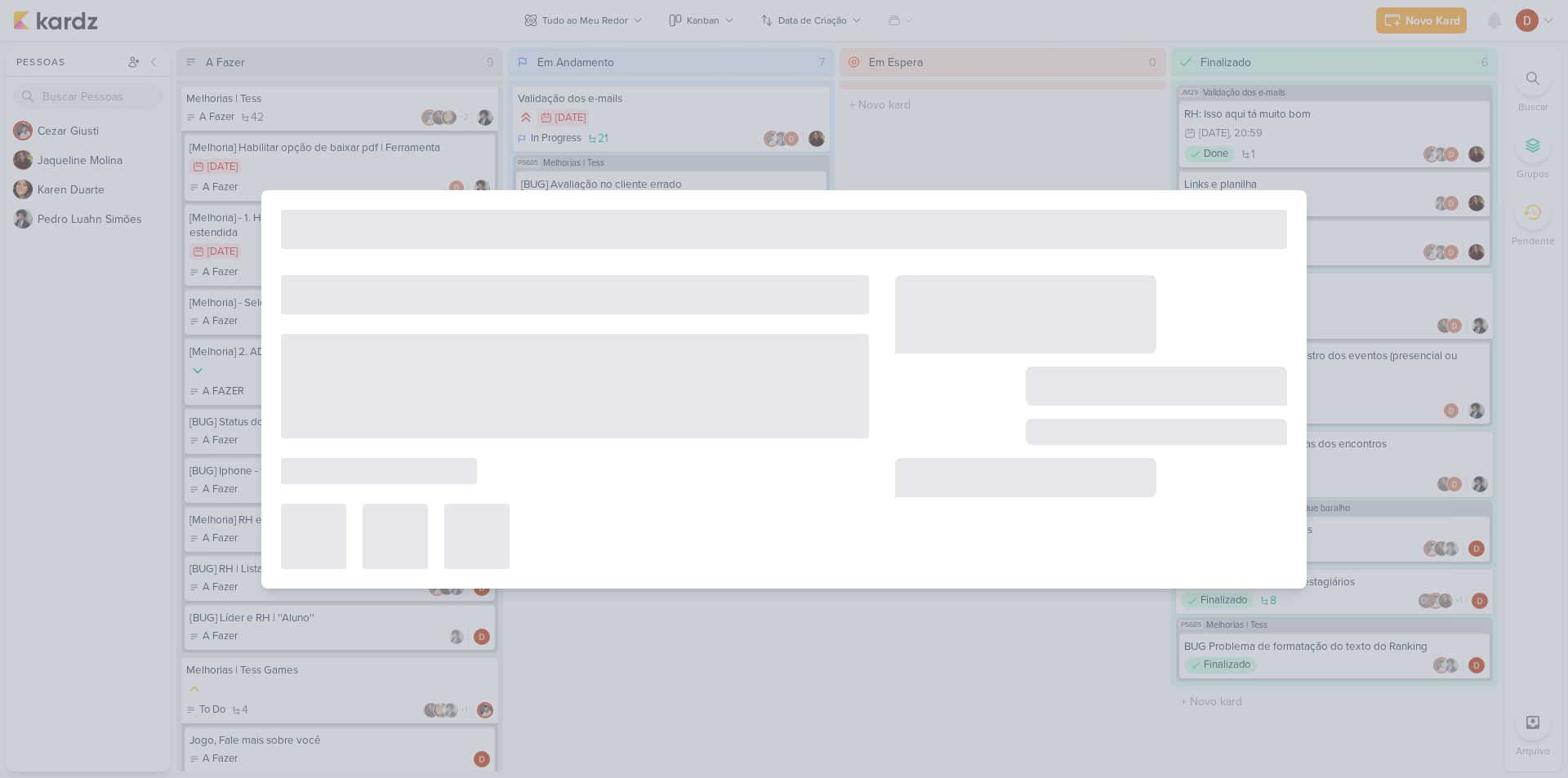
type input "[BUG] Iphone - ferramenta"
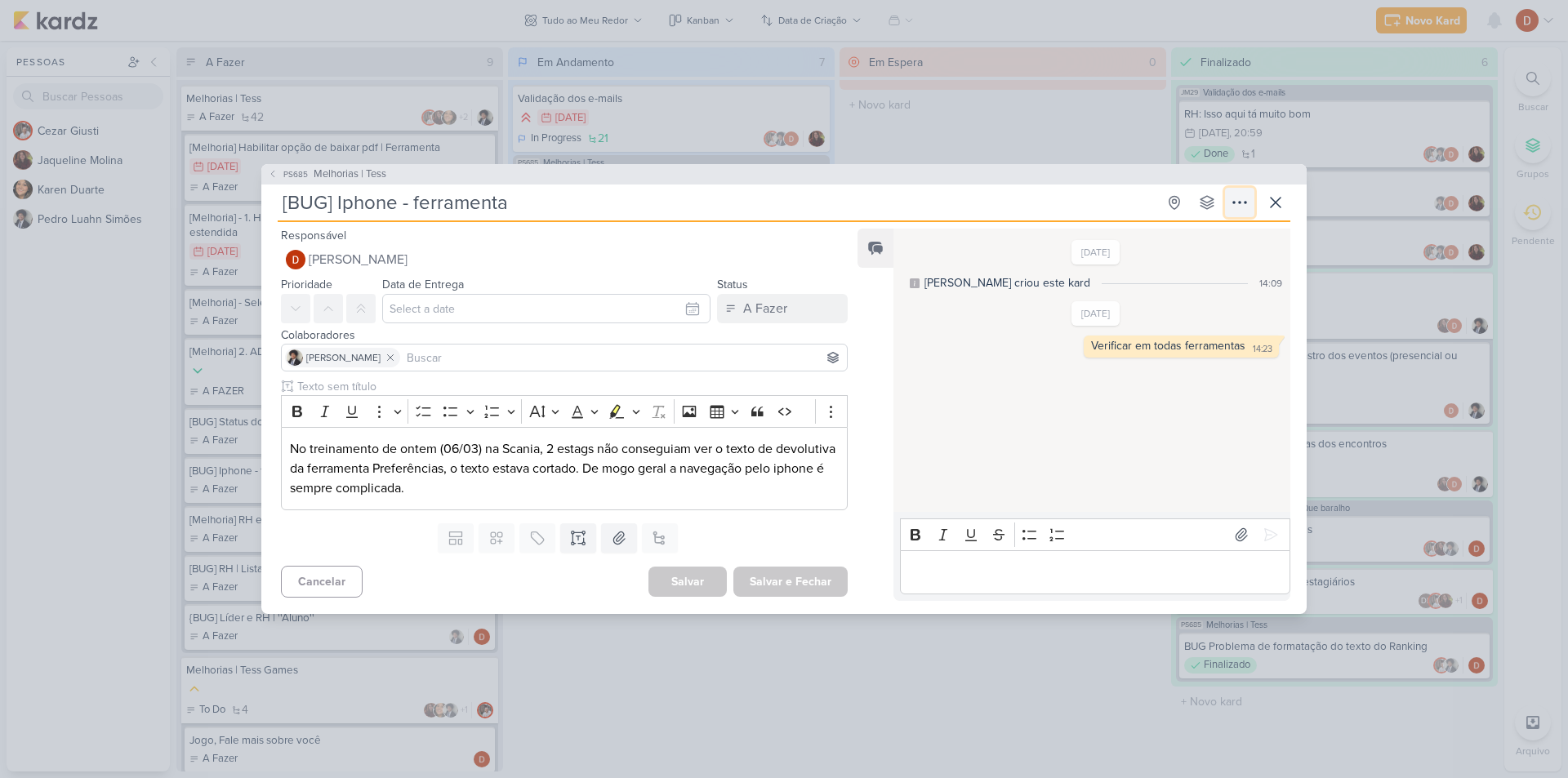
click at [1243, 204] on icon at bounding box center [1240, 202] width 19 height 19
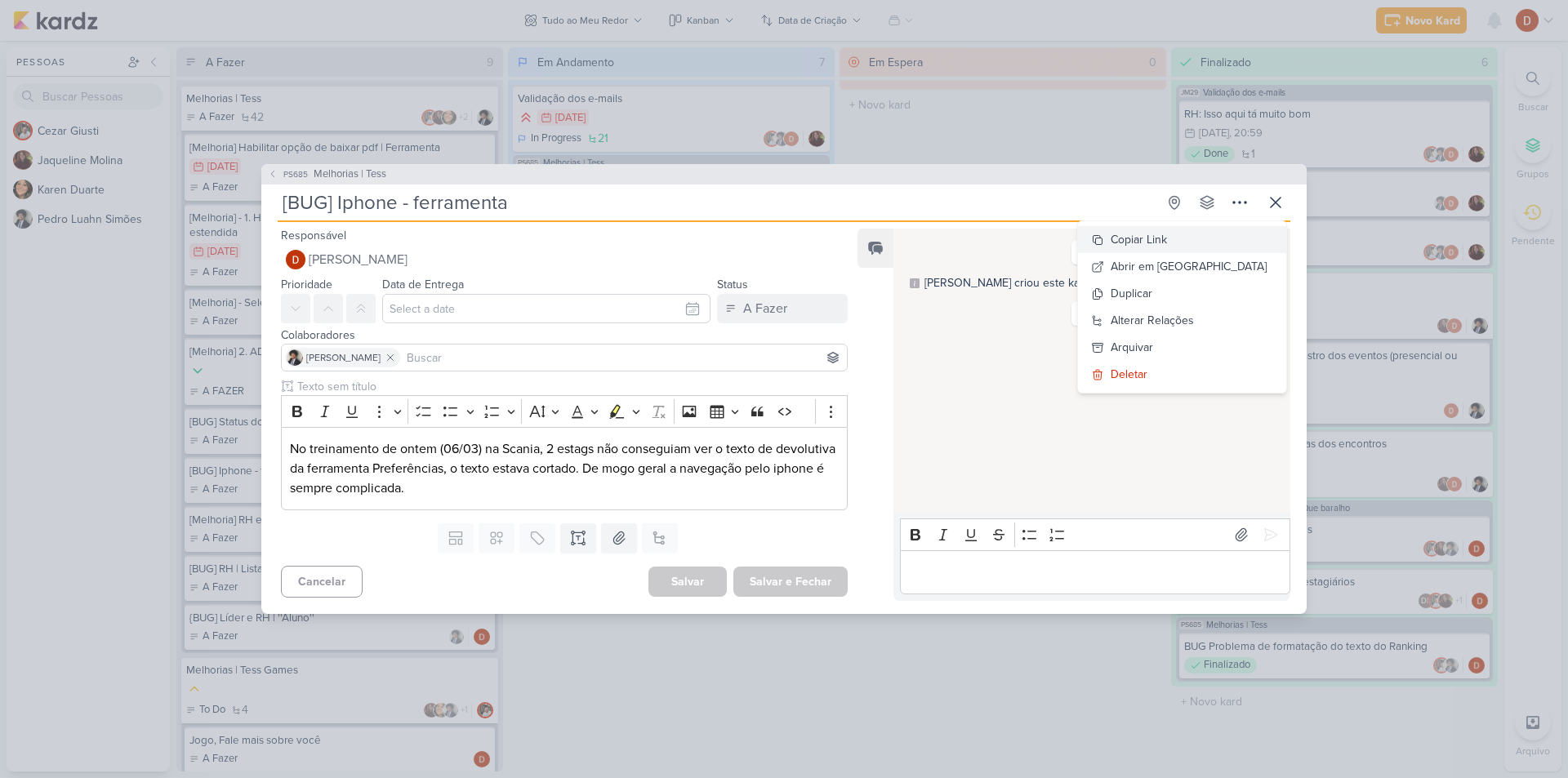
click at [1167, 235] on div "Copiar Link" at bounding box center [1139, 240] width 56 height 18
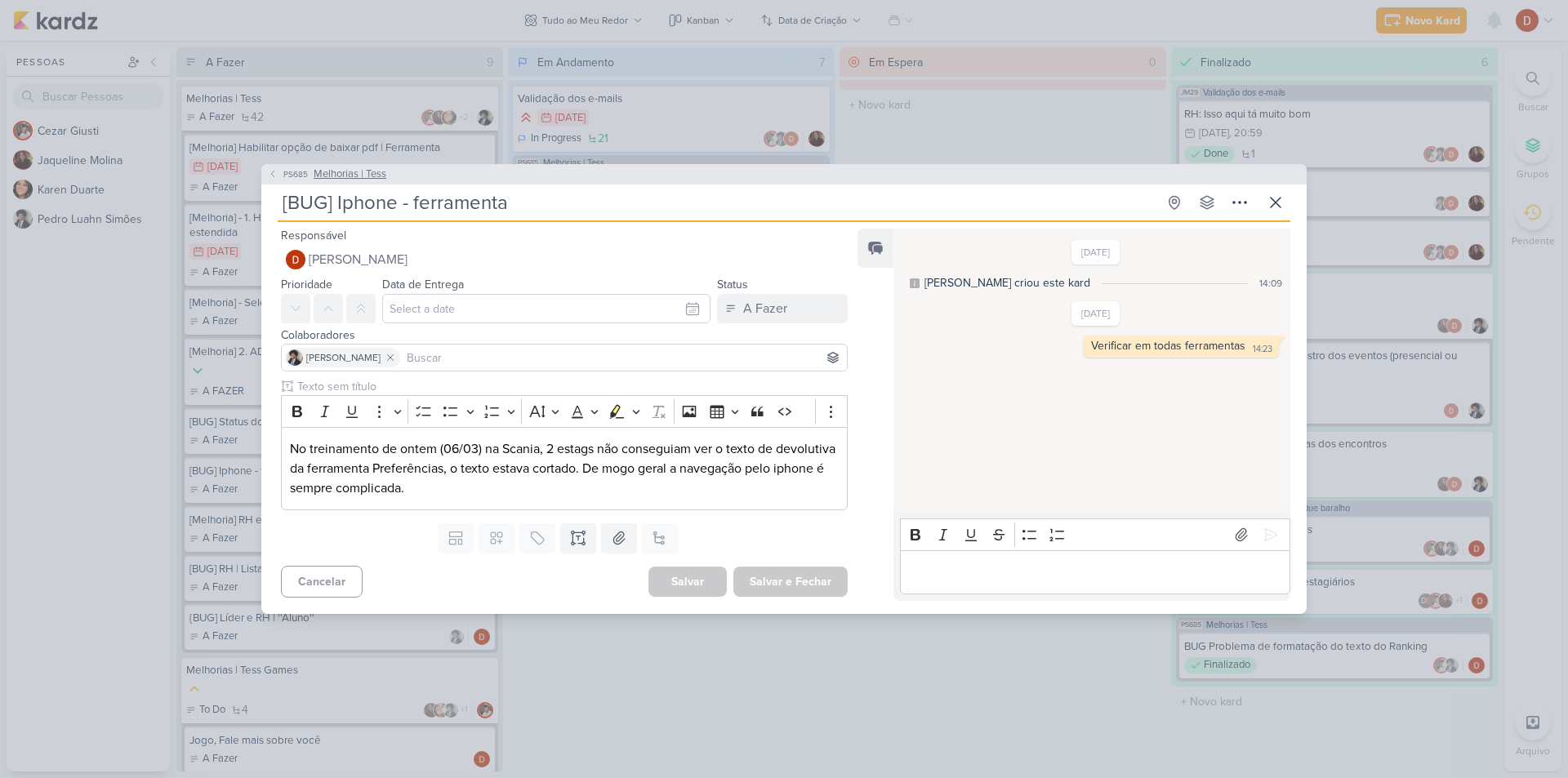
click at [288, 177] on span "PS685" at bounding box center [296, 174] width 30 height 12
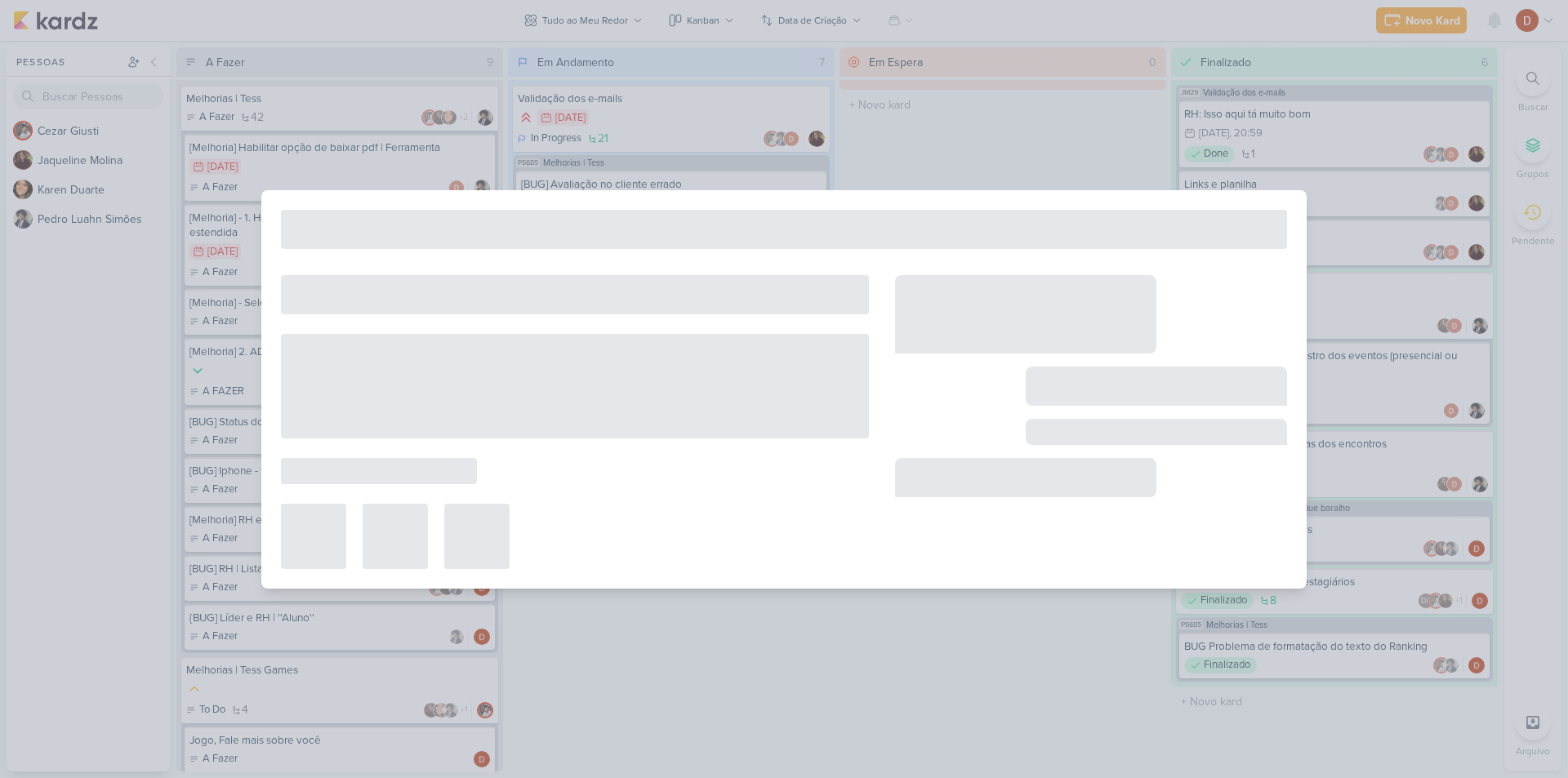
type input "Melhorias | Tess"
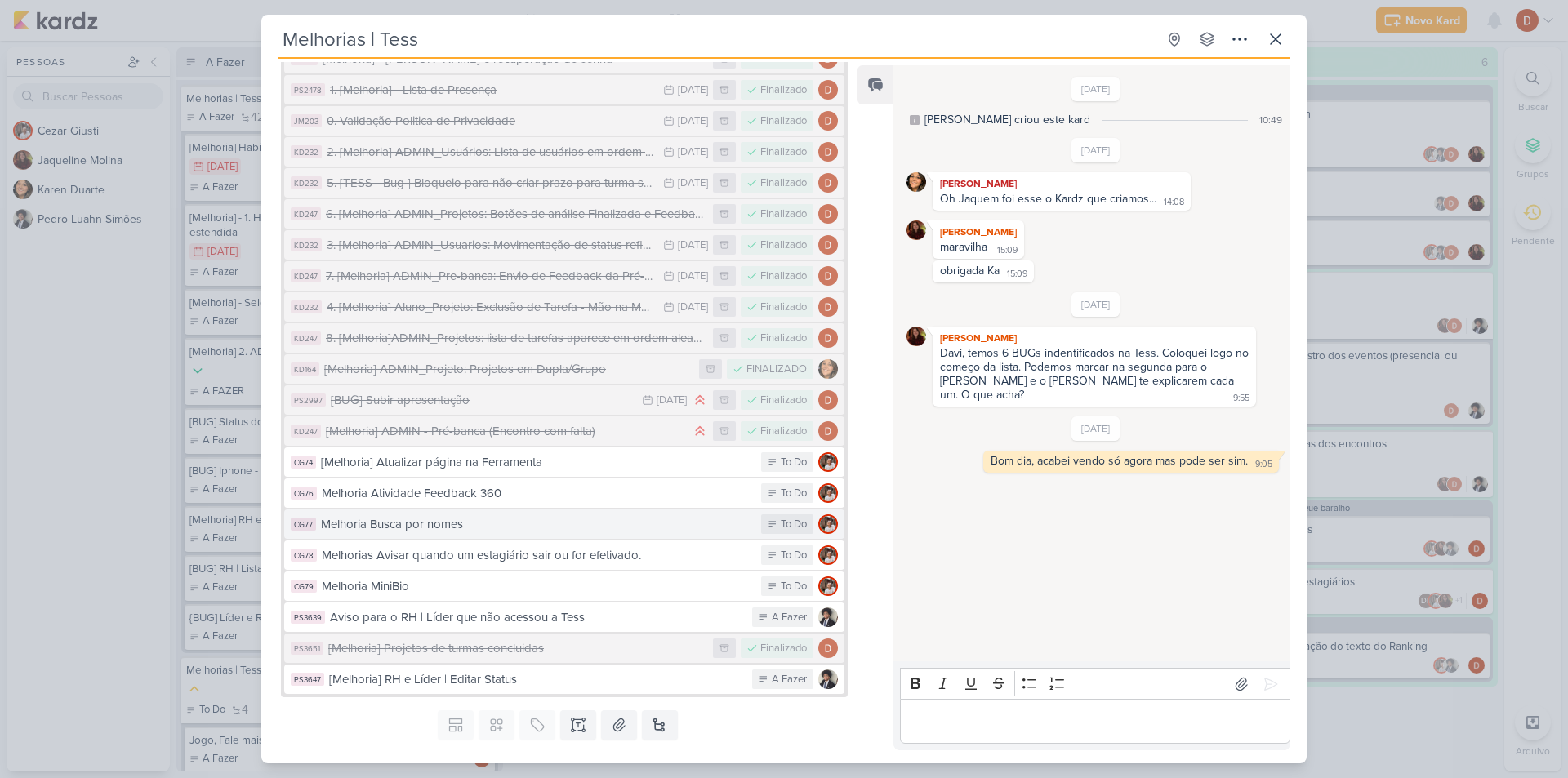
scroll to position [1025, 0]
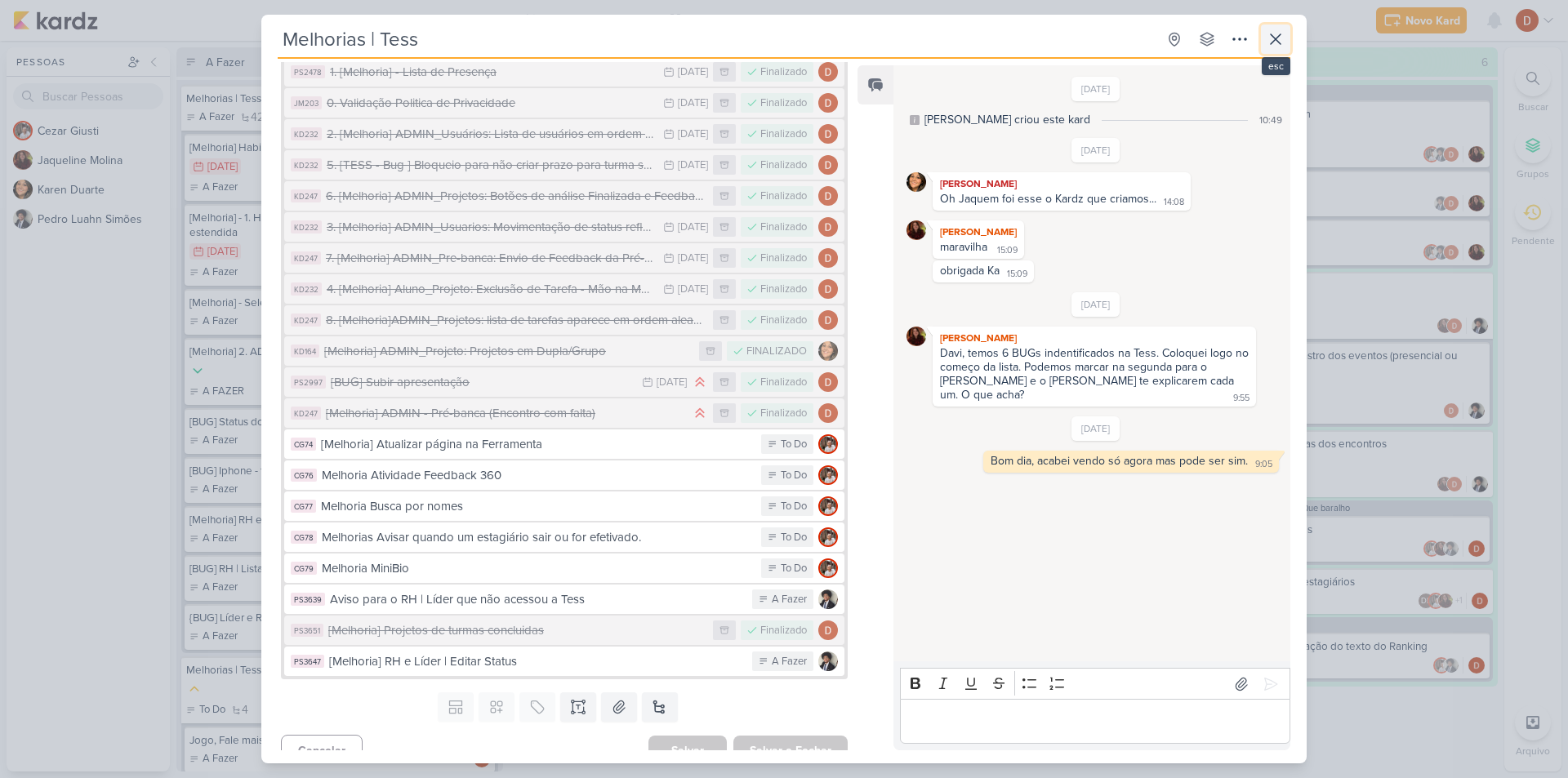
click at [1274, 39] on icon at bounding box center [1276, 39] width 19 height 19
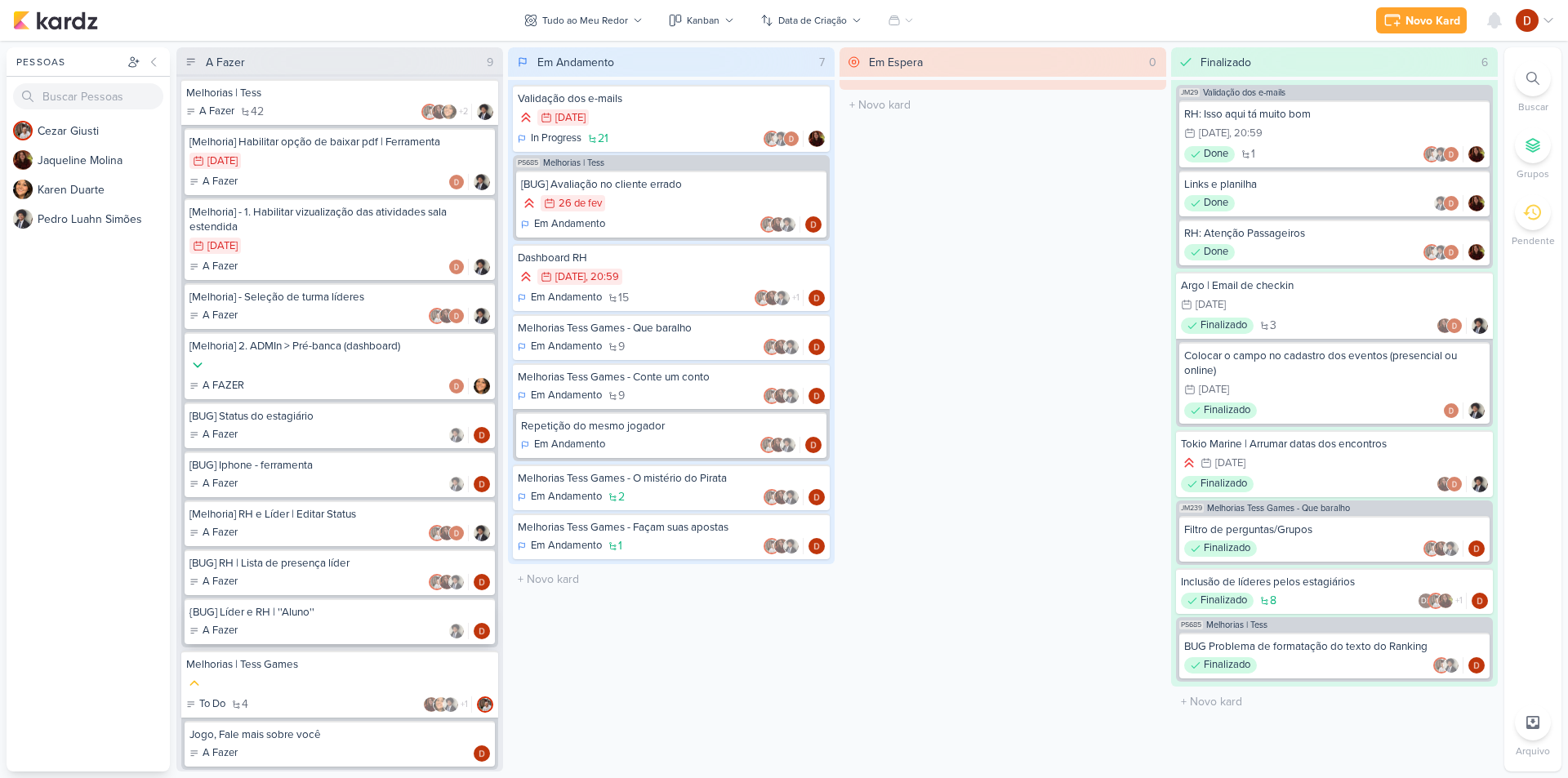
scroll to position [0, 0]
